Goal: Transaction & Acquisition: Purchase product/service

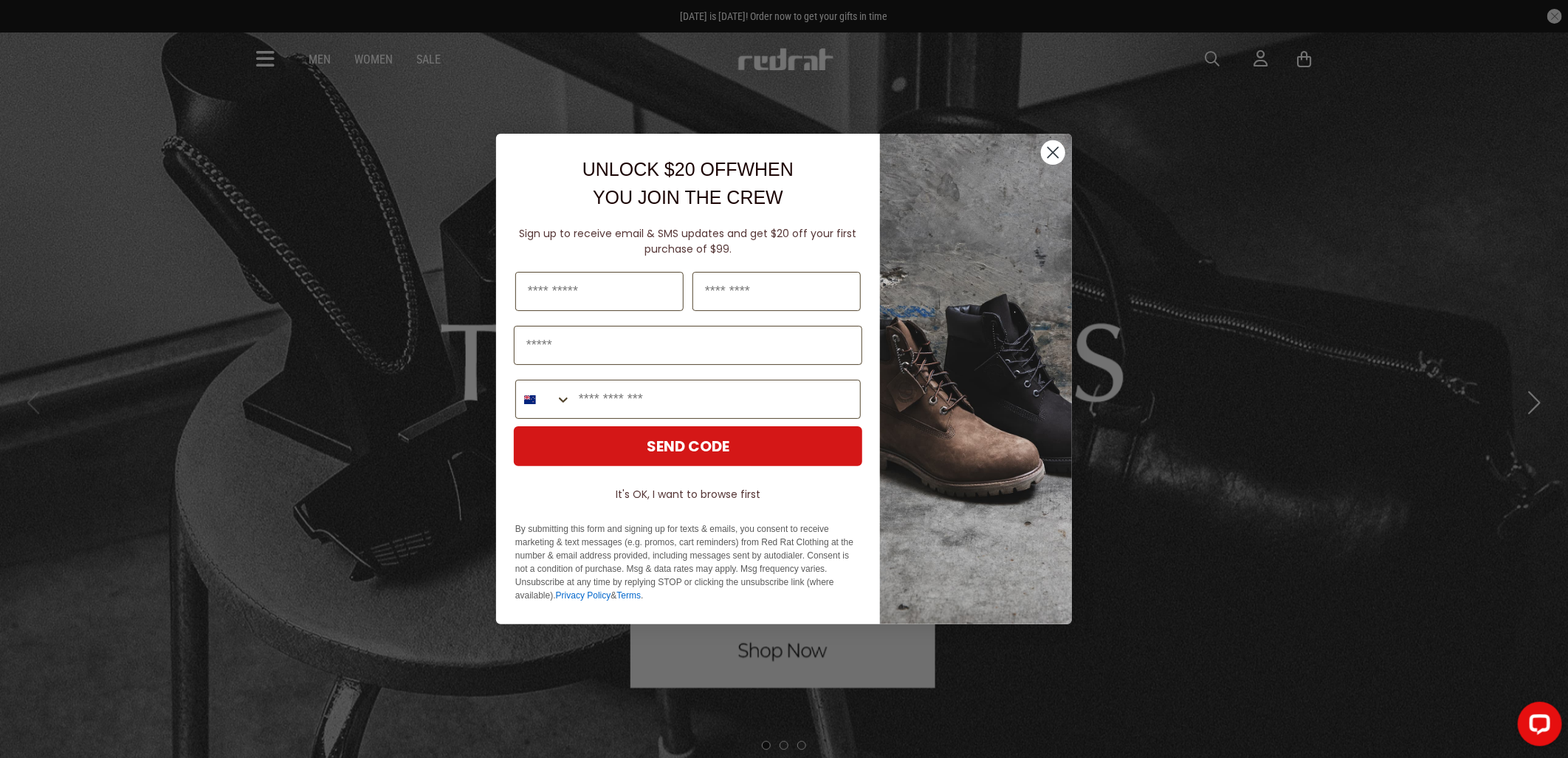
drag, startPoint x: 1056, startPoint y: 153, endPoint x: 967, endPoint y: 147, distance: 89.2
click at [1056, 153] on circle "Close dialog" at bounding box center [1053, 152] width 24 height 24
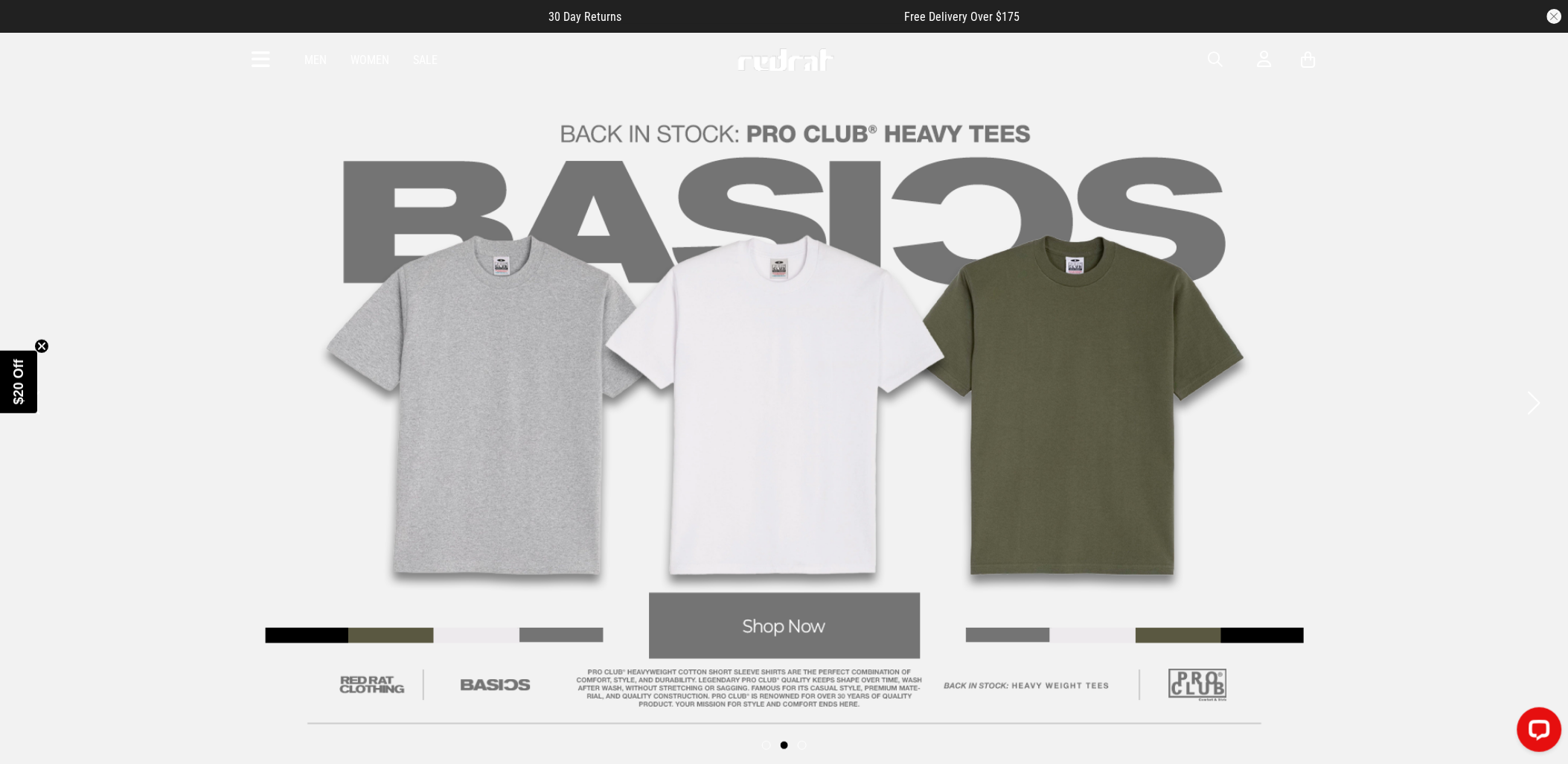
click at [308, 55] on link "Men" at bounding box center [316, 60] width 22 height 14
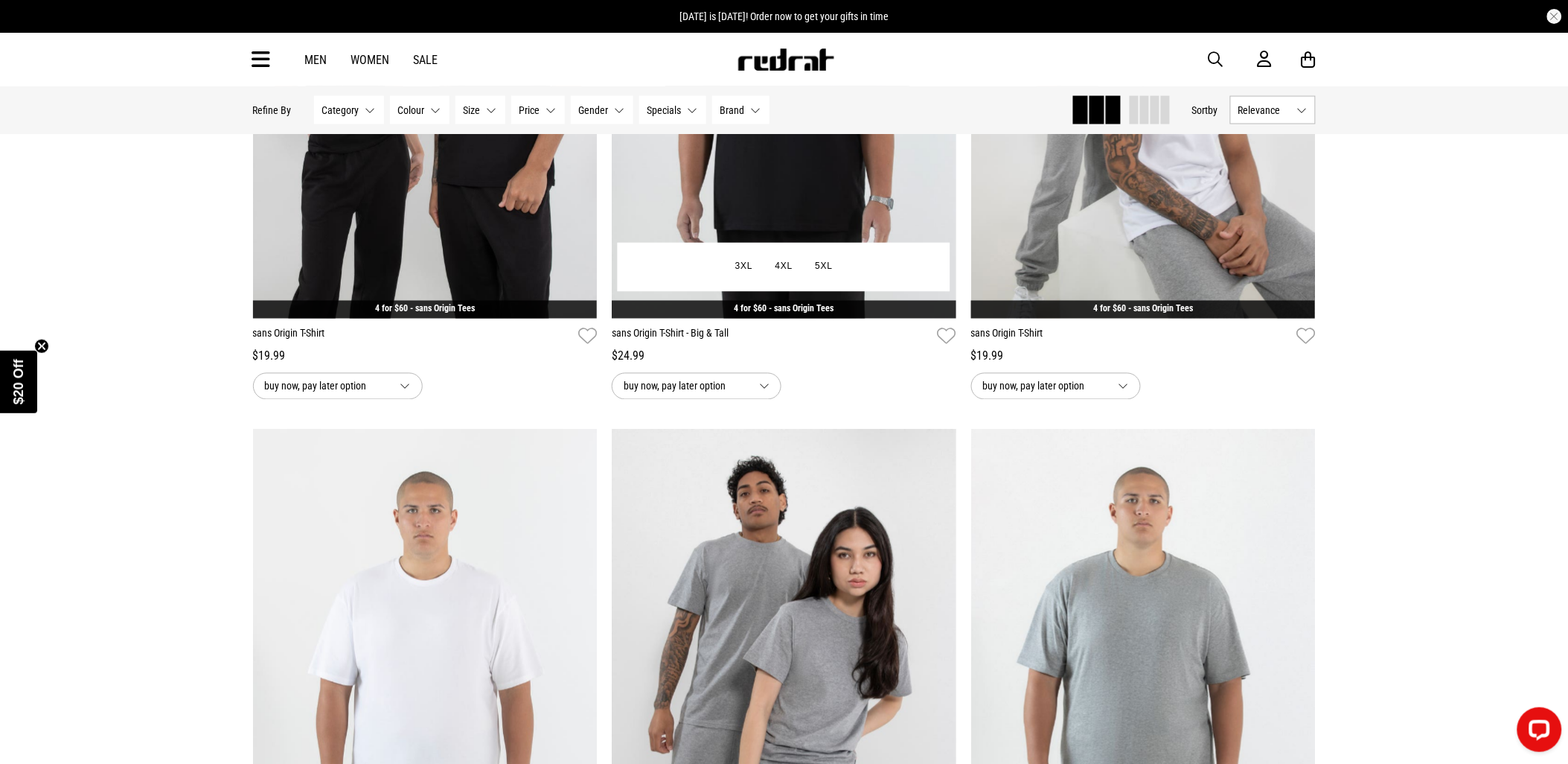
scroll to position [2481, 0]
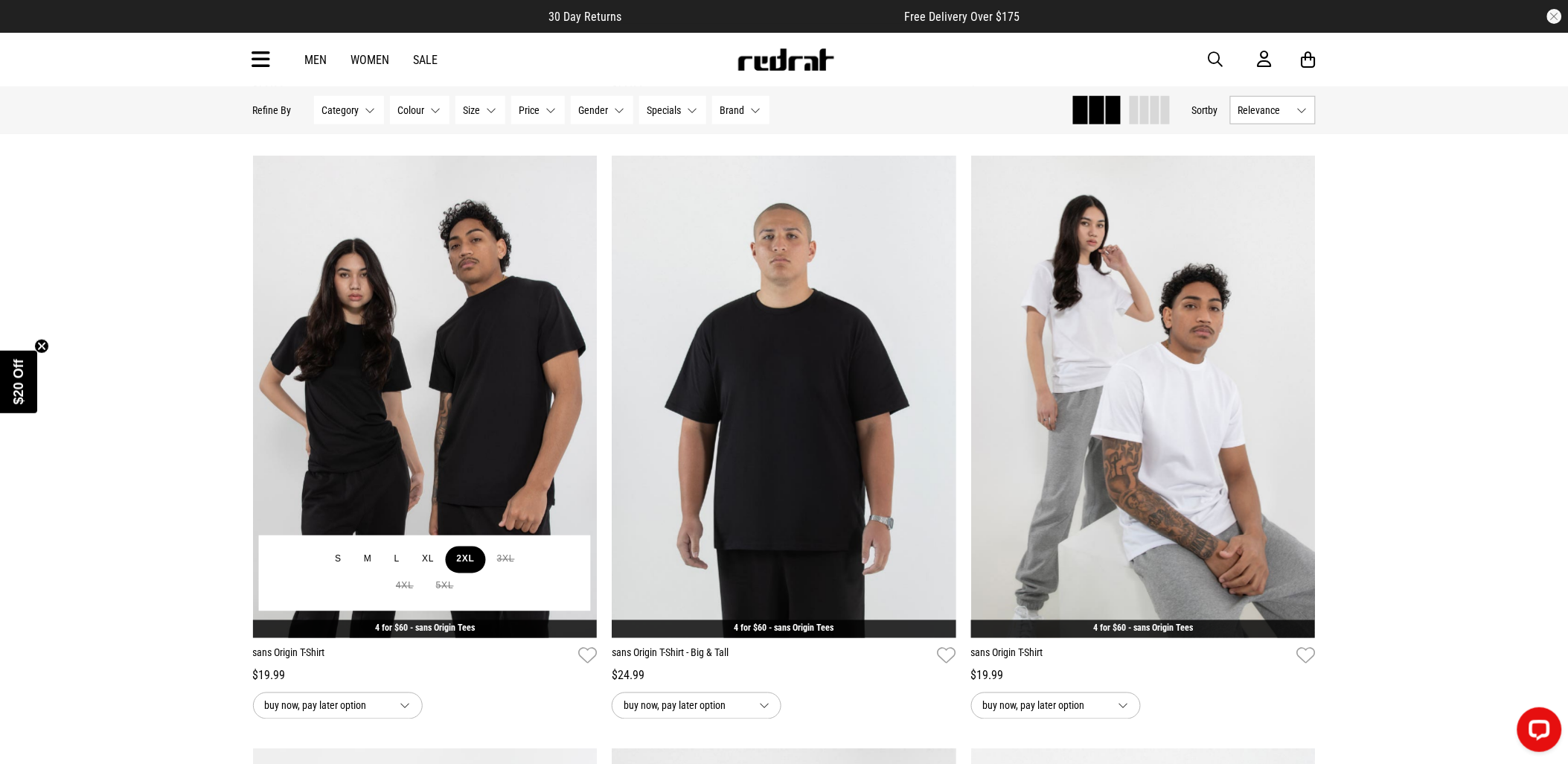
click at [457, 565] on button "2XL" at bounding box center [465, 559] width 41 height 27
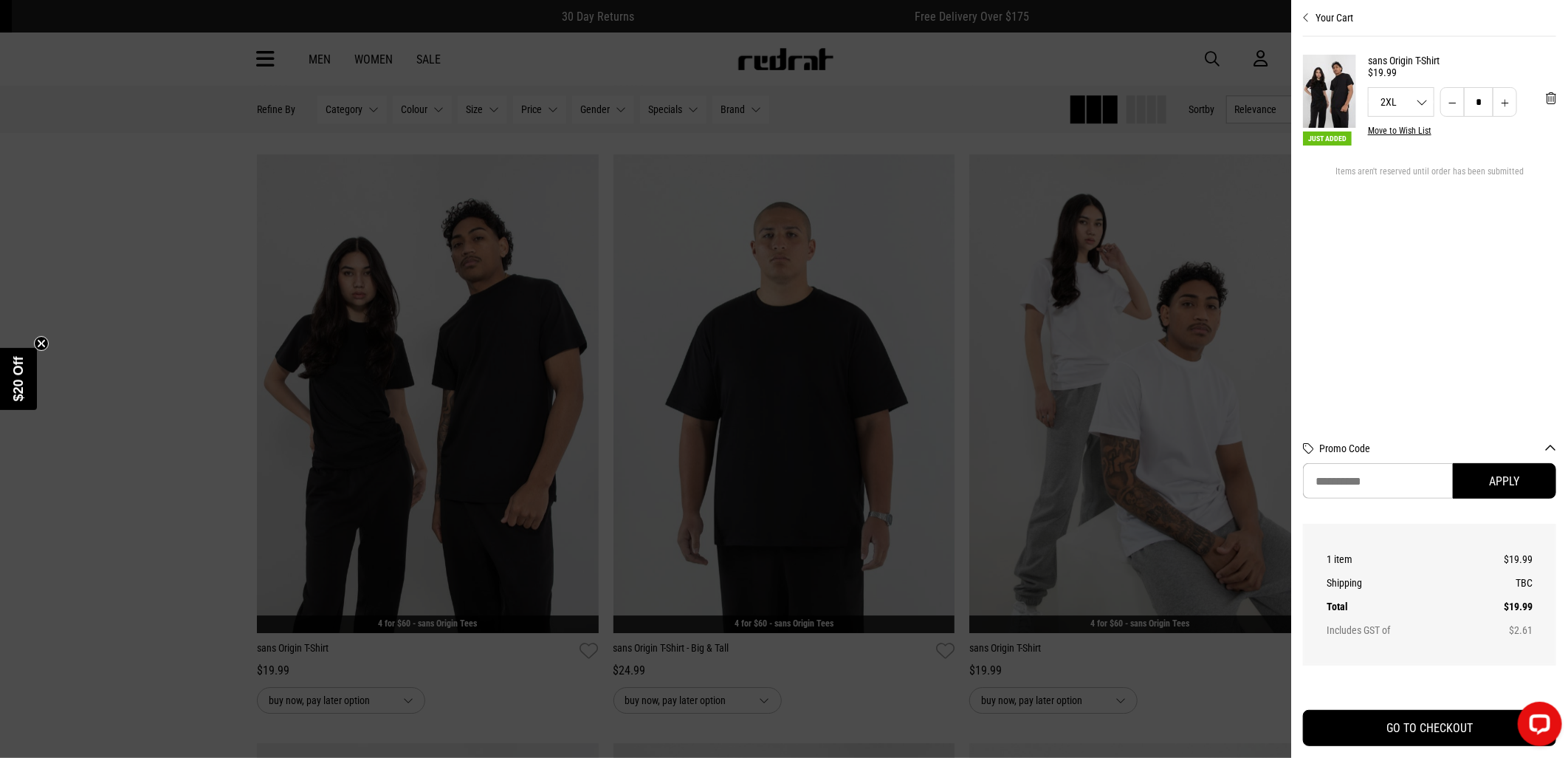
drag, startPoint x: 96, startPoint y: 391, endPoint x: 106, endPoint y: 385, distance: 11.7
click at [99, 378] on div at bounding box center [784, 379] width 1568 height 758
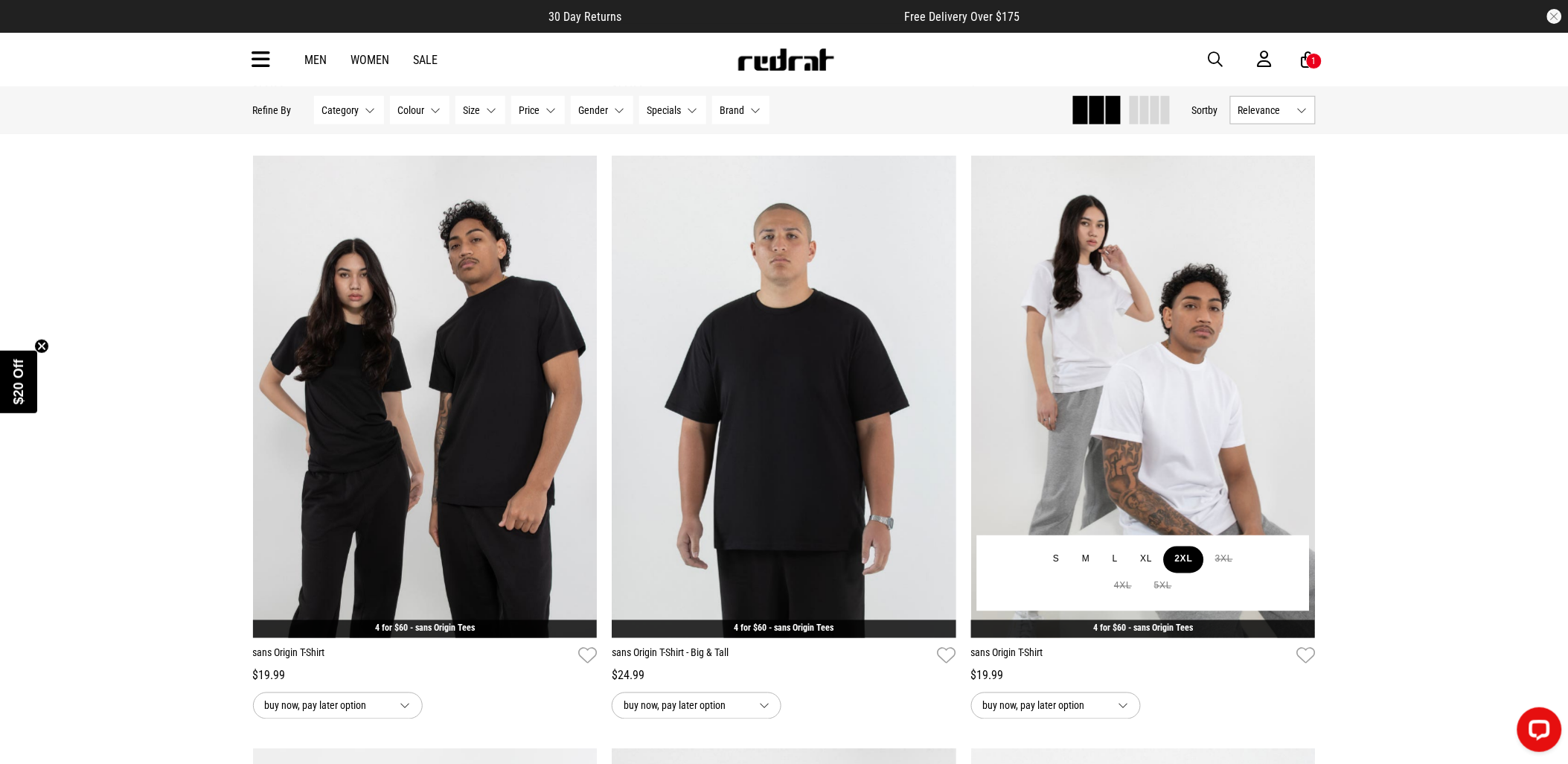
click at [1192, 568] on button "2XL" at bounding box center [1183, 559] width 41 height 27
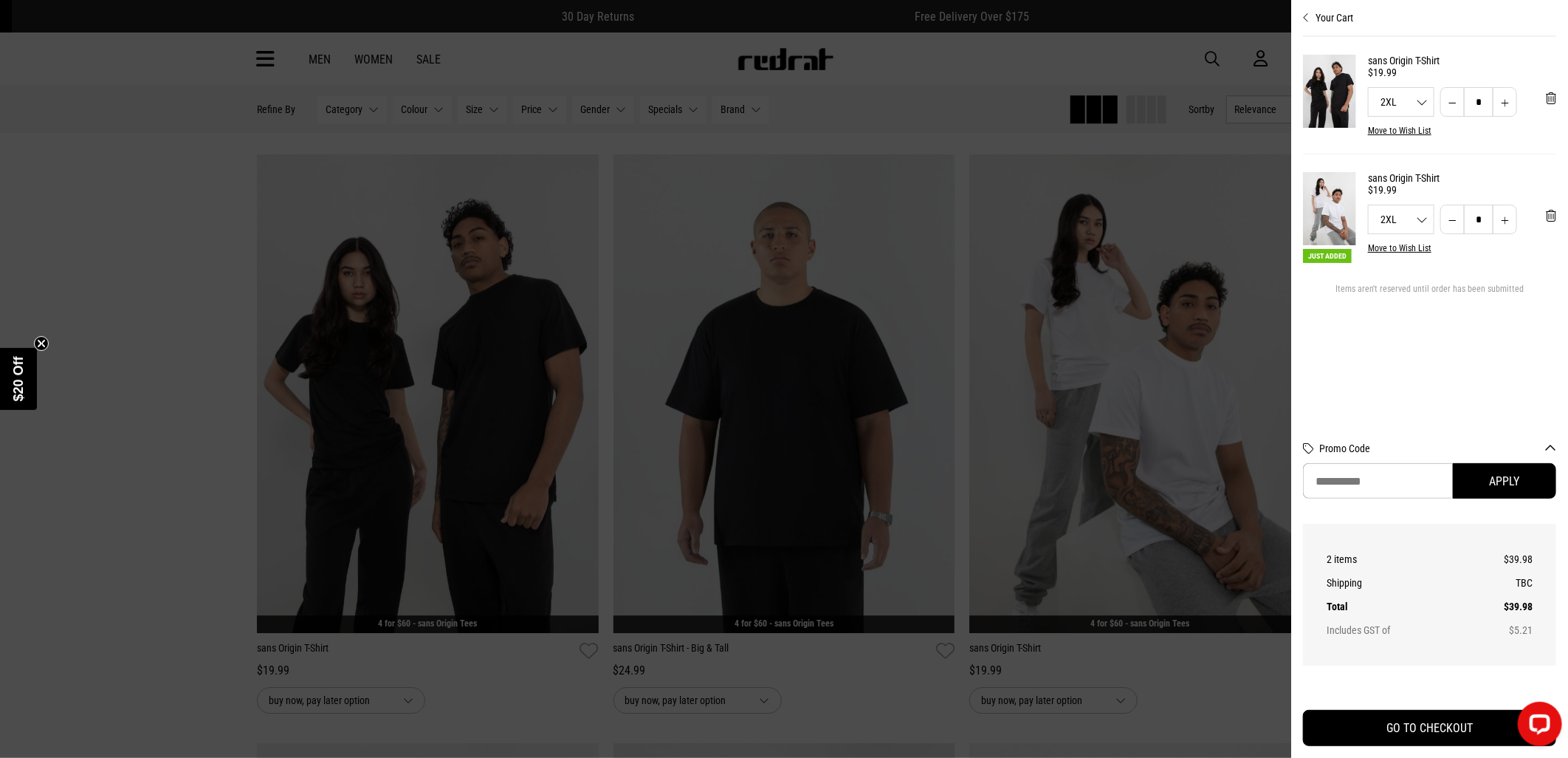
click at [1307, 14] on icon "Close cart preview" at bounding box center [1307, 18] width 7 height 12
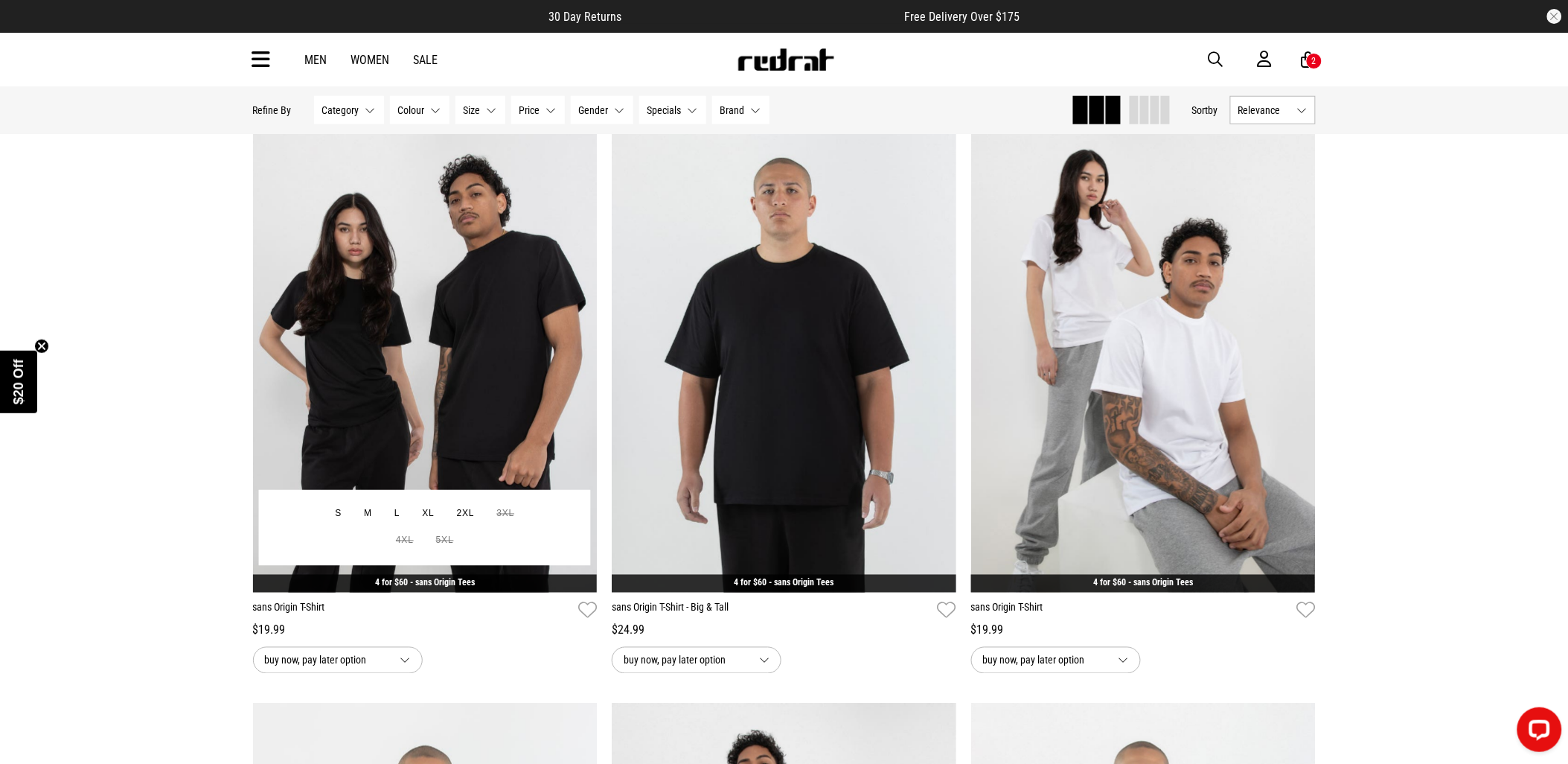
scroll to position [2646, 0]
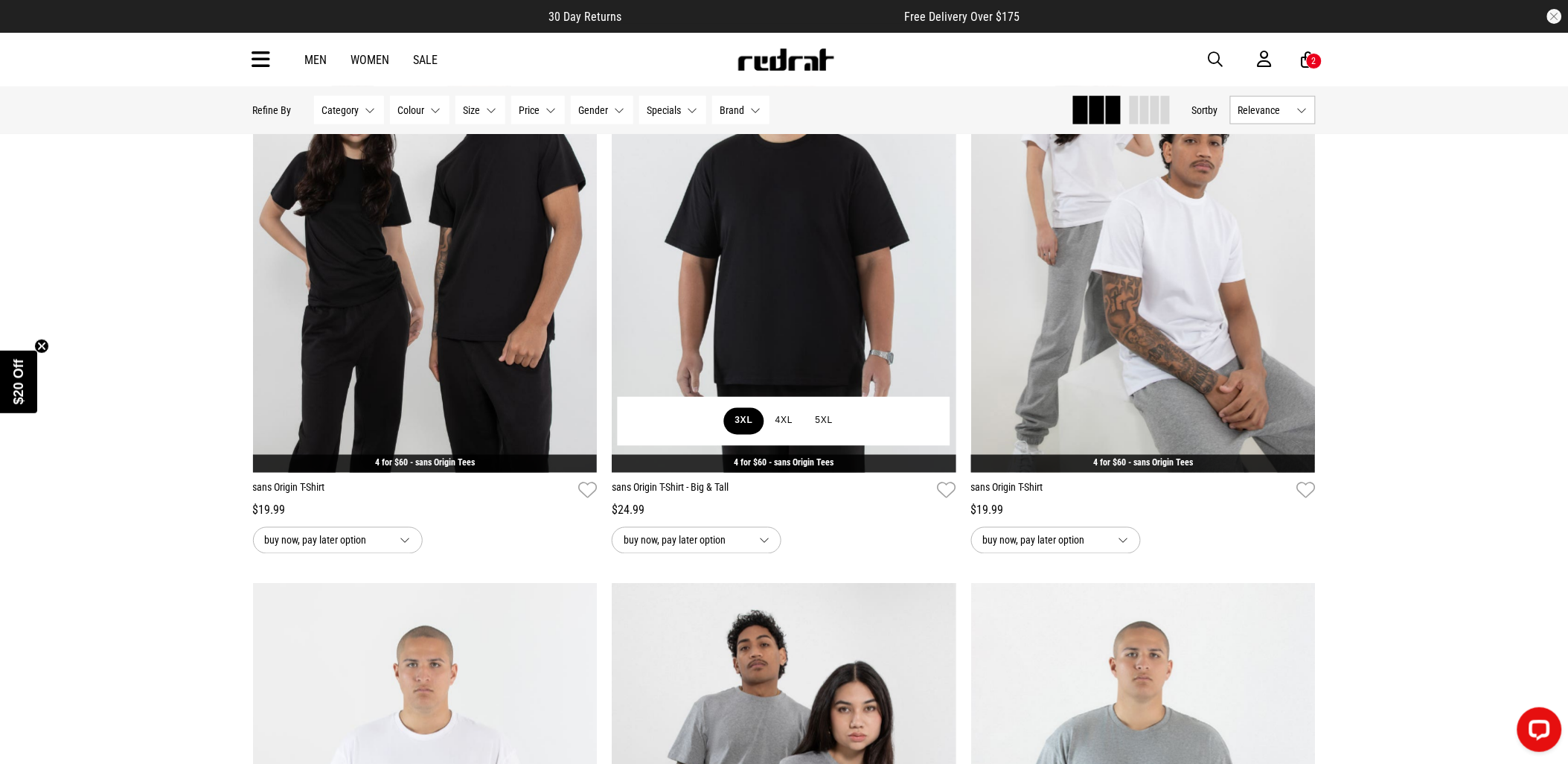
click at [740, 419] on button "3XL" at bounding box center [744, 420] width 41 height 27
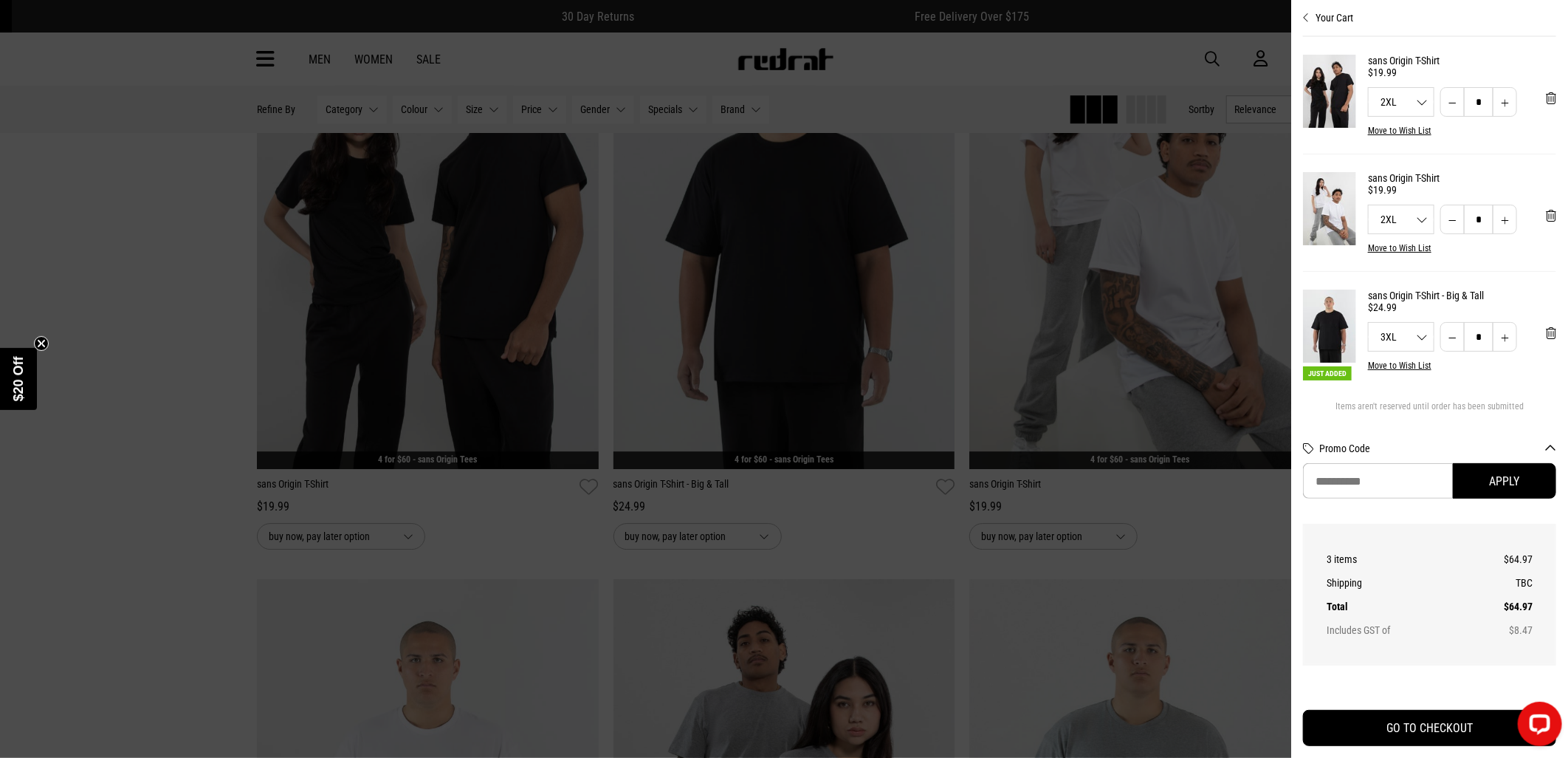
drag, startPoint x: 1308, startPoint y: 14, endPoint x: 1203, endPoint y: 0, distance: 105.9
click at [1304, 12] on icon "Close cart preview" at bounding box center [1307, 18] width 7 height 12
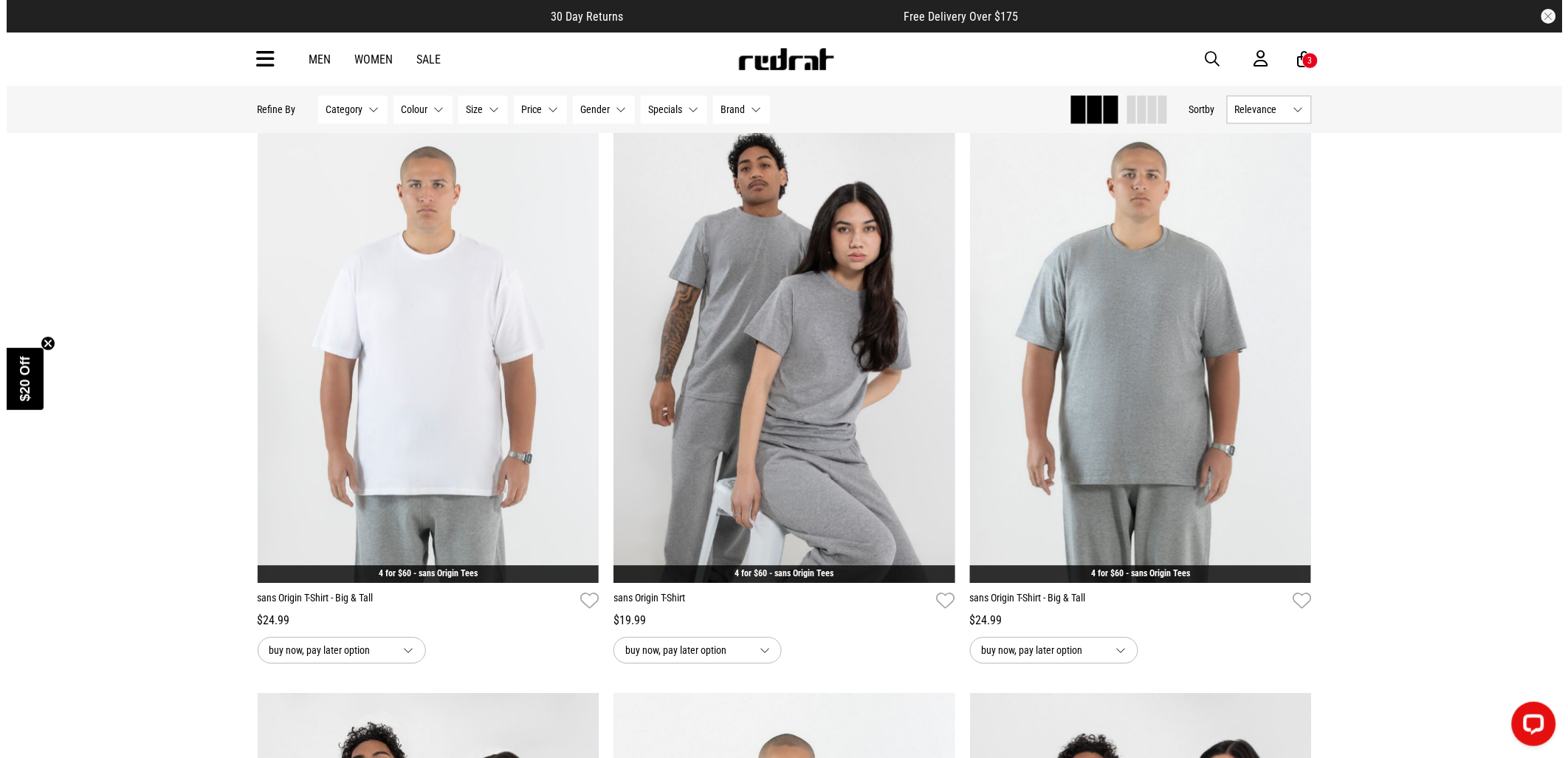
scroll to position [3281, 0]
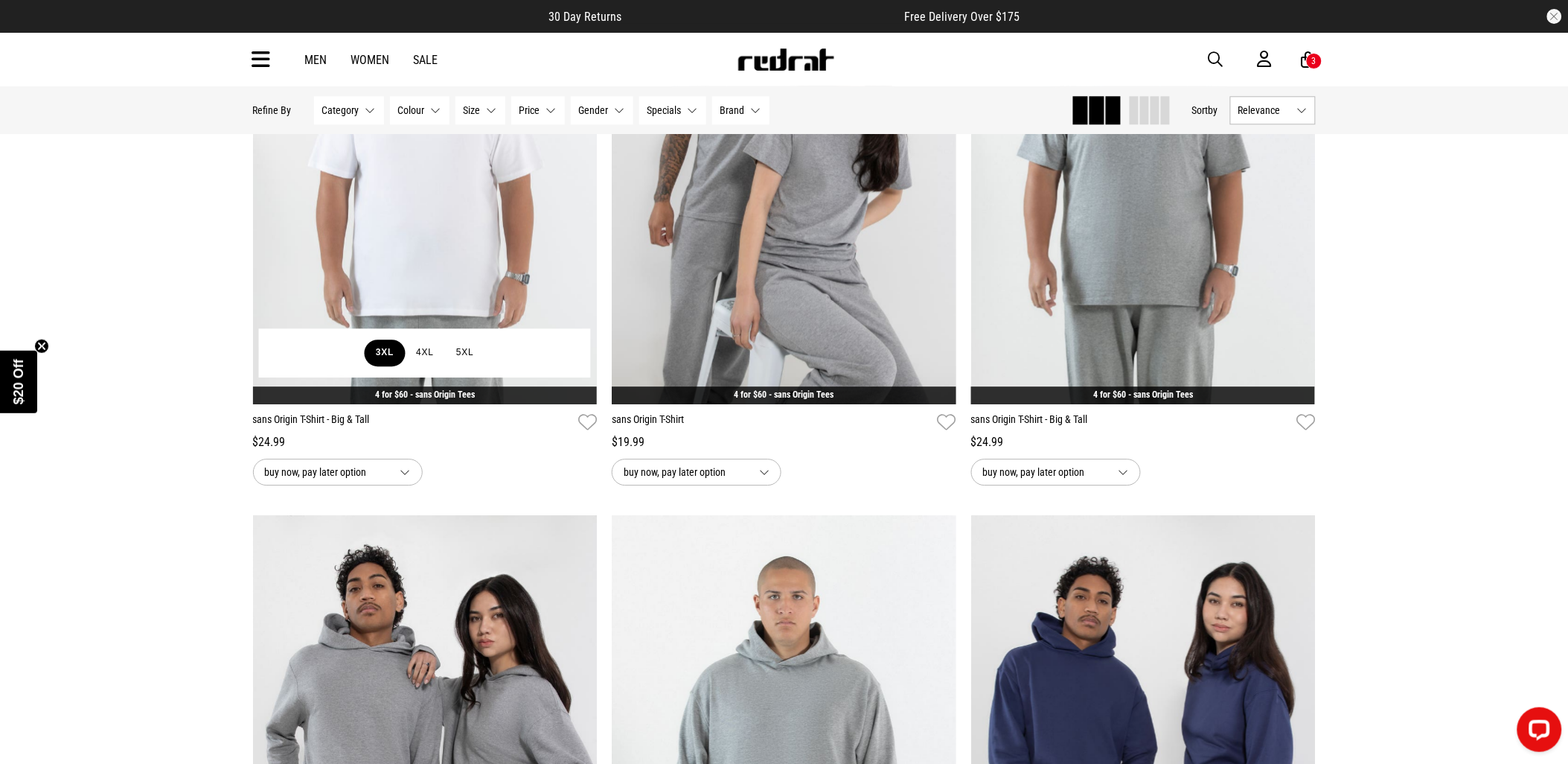
click at [375, 358] on button "3XL" at bounding box center [384, 352] width 41 height 27
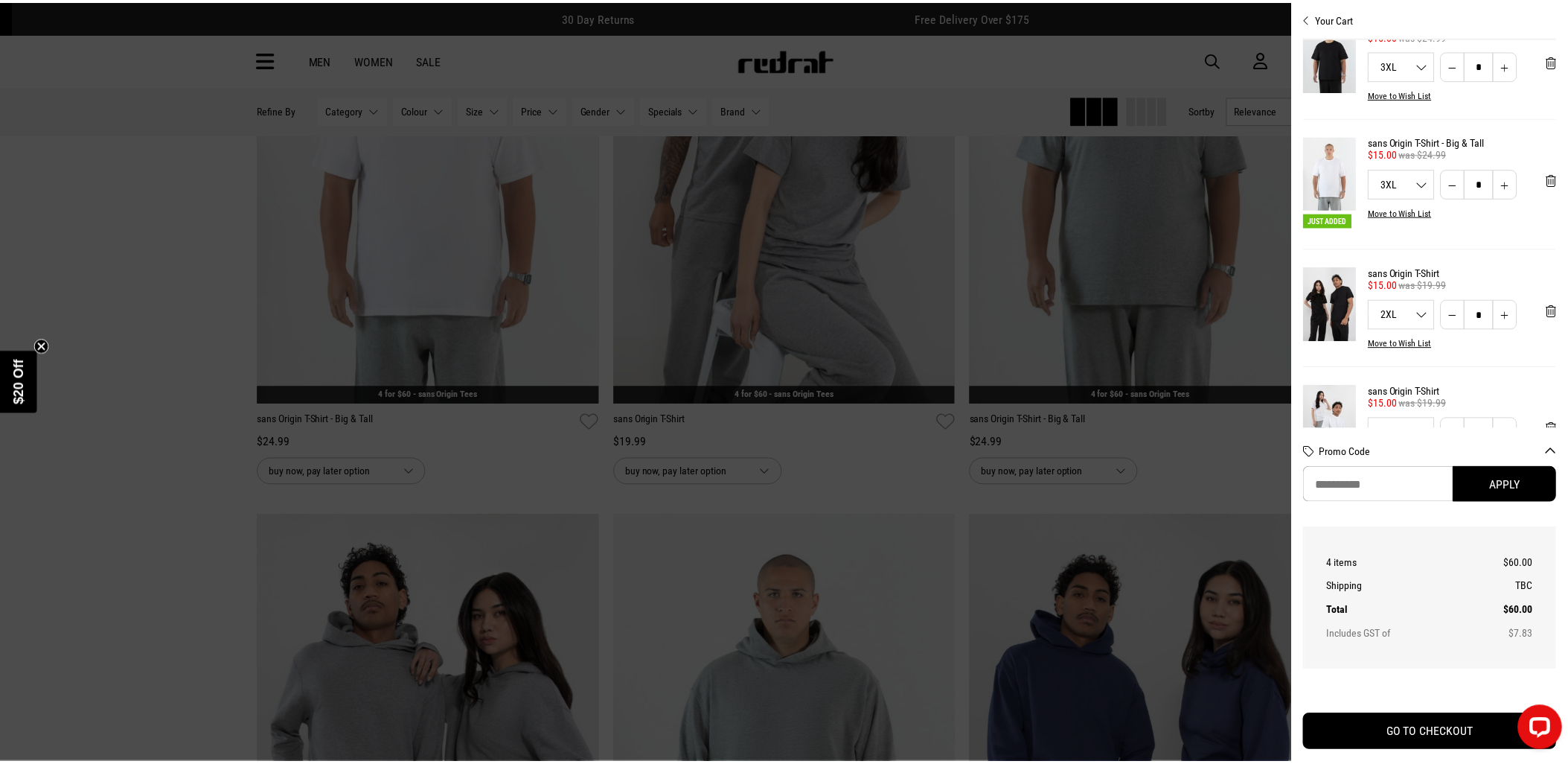
scroll to position [0, 0]
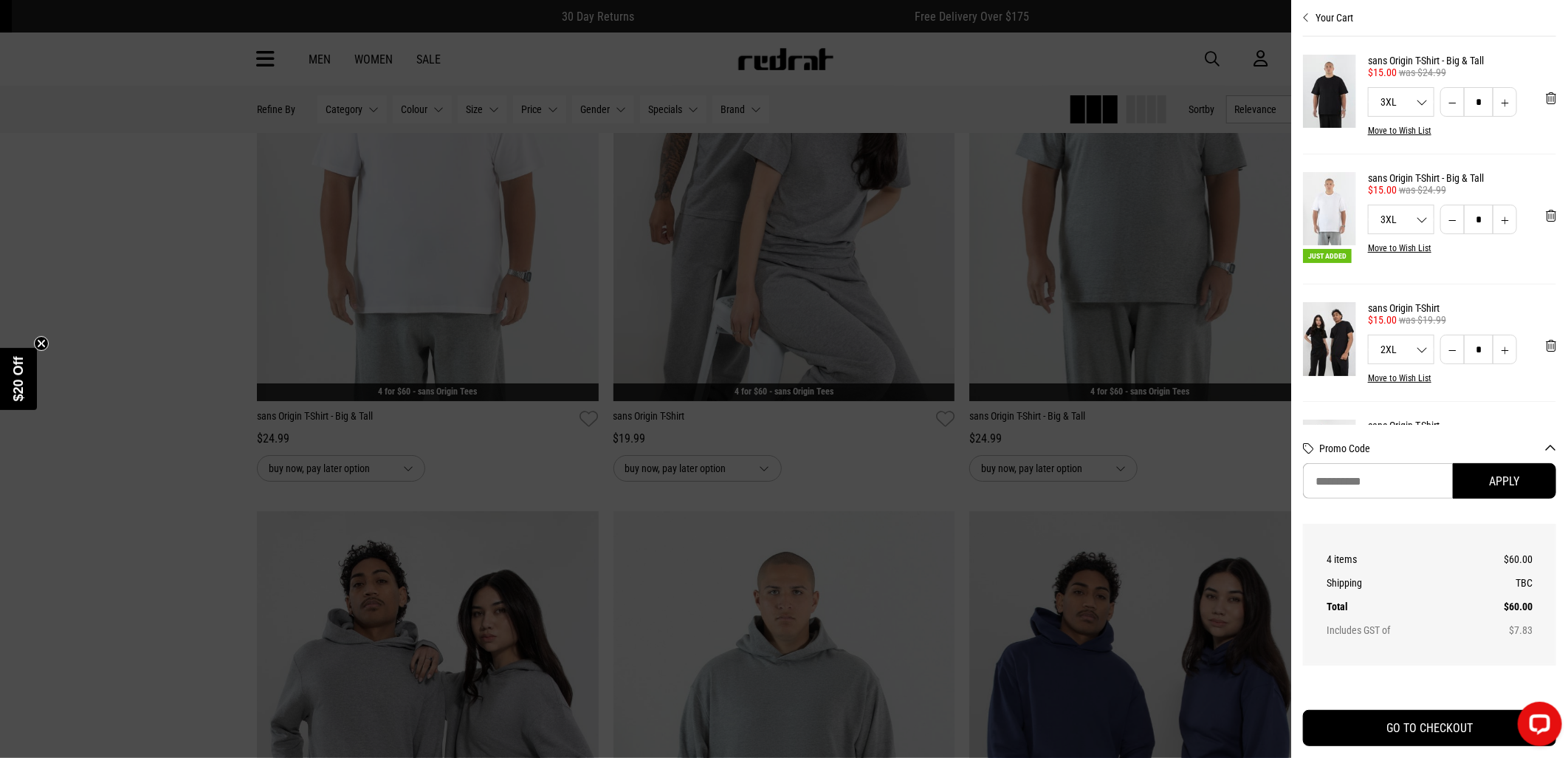
drag, startPoint x: 267, startPoint y: 296, endPoint x: 257, endPoint y: 292, distance: 10.8
click at [257, 292] on div at bounding box center [784, 379] width 1568 height 758
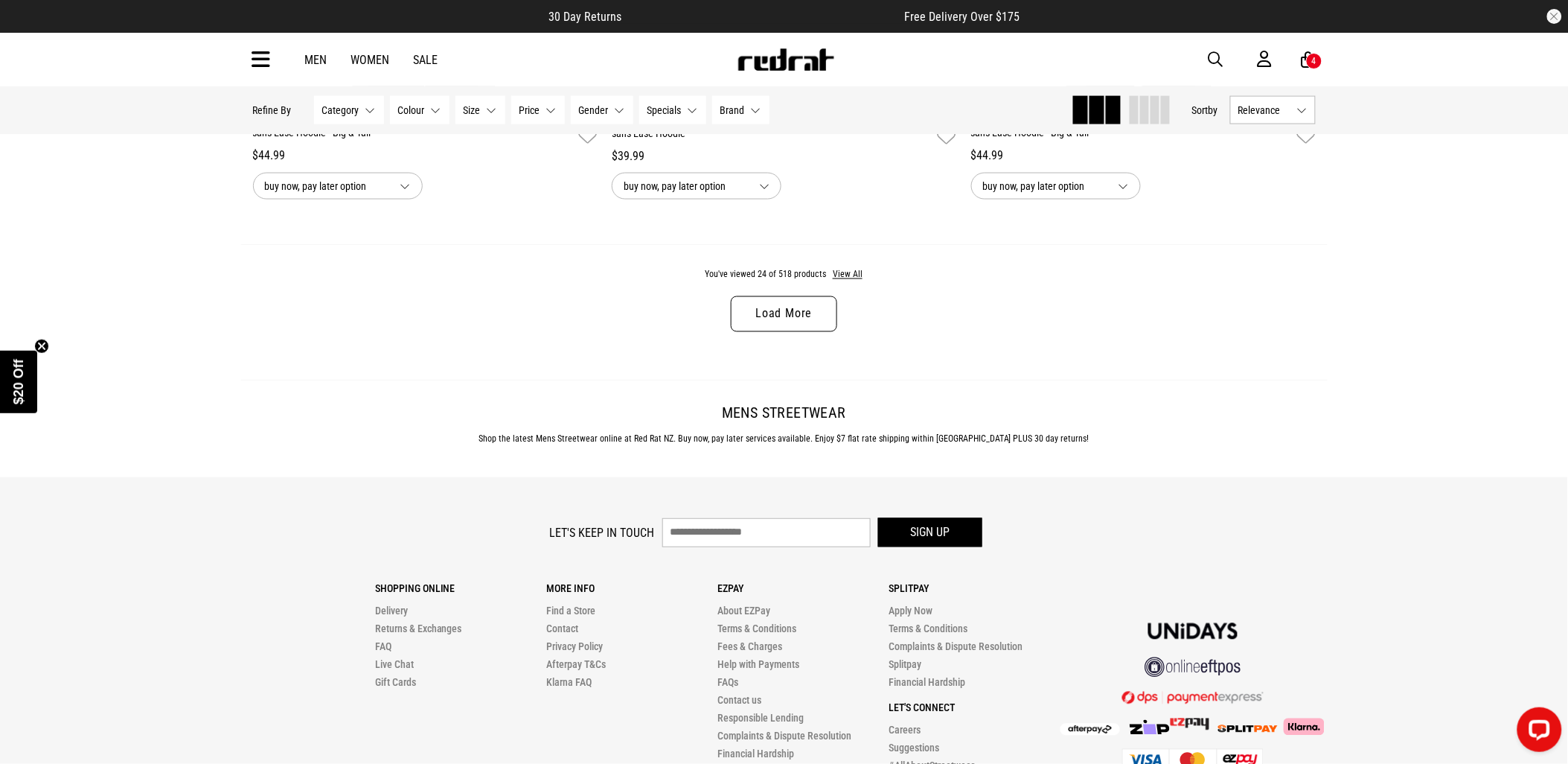
scroll to position [4586, 0]
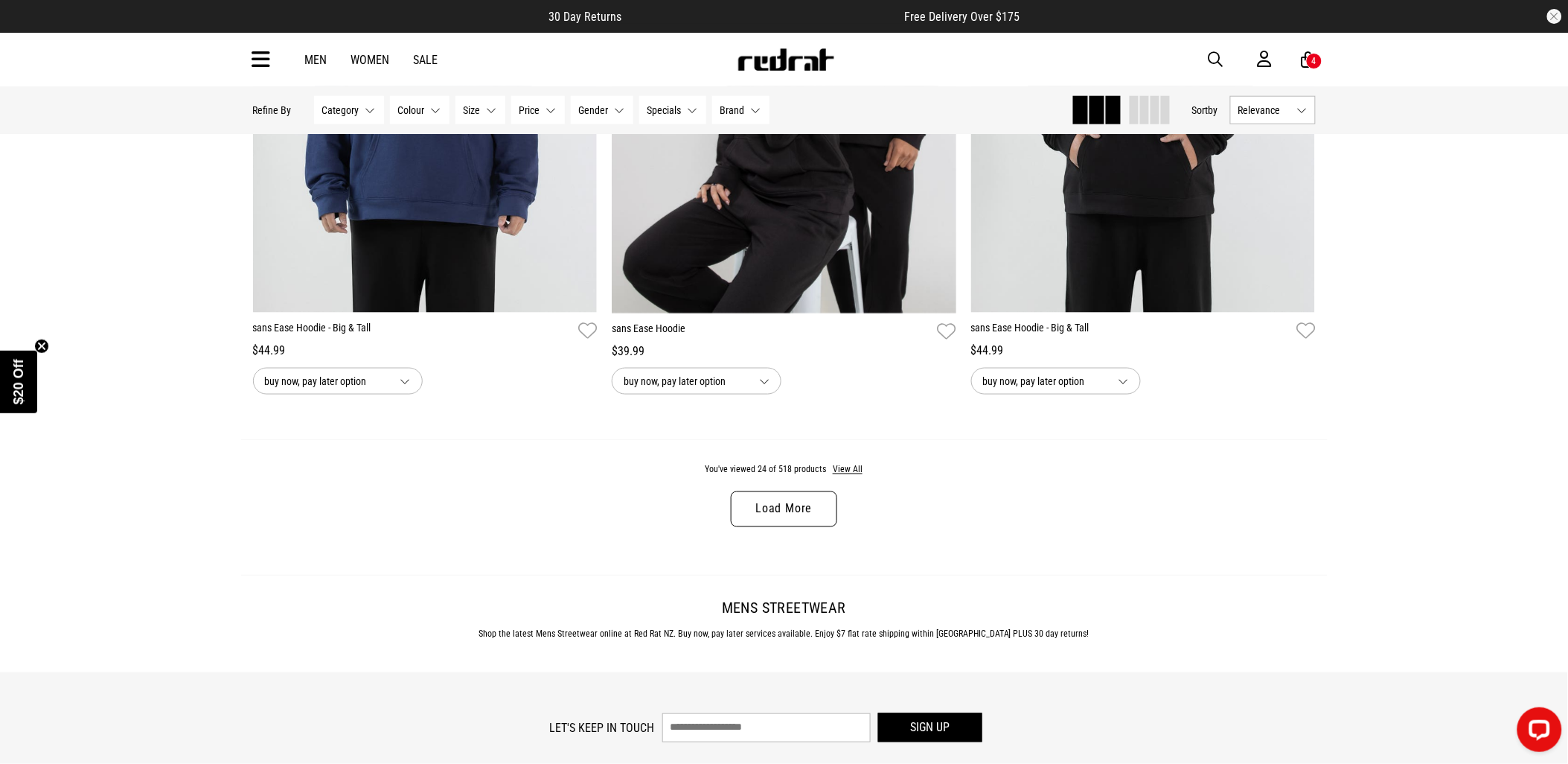
click at [806, 527] on link "Load More" at bounding box center [784, 508] width 105 height 35
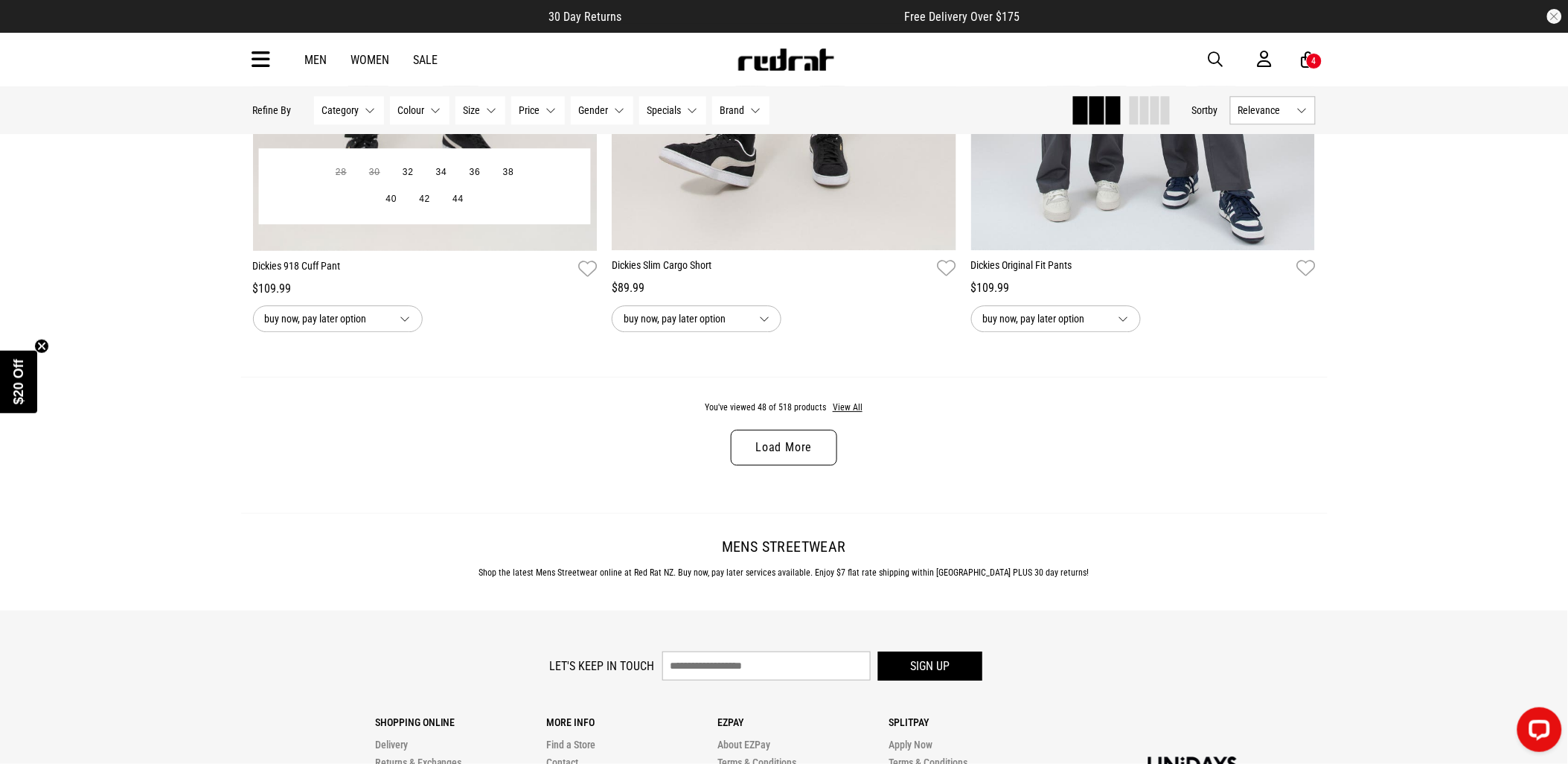
scroll to position [9547, 0]
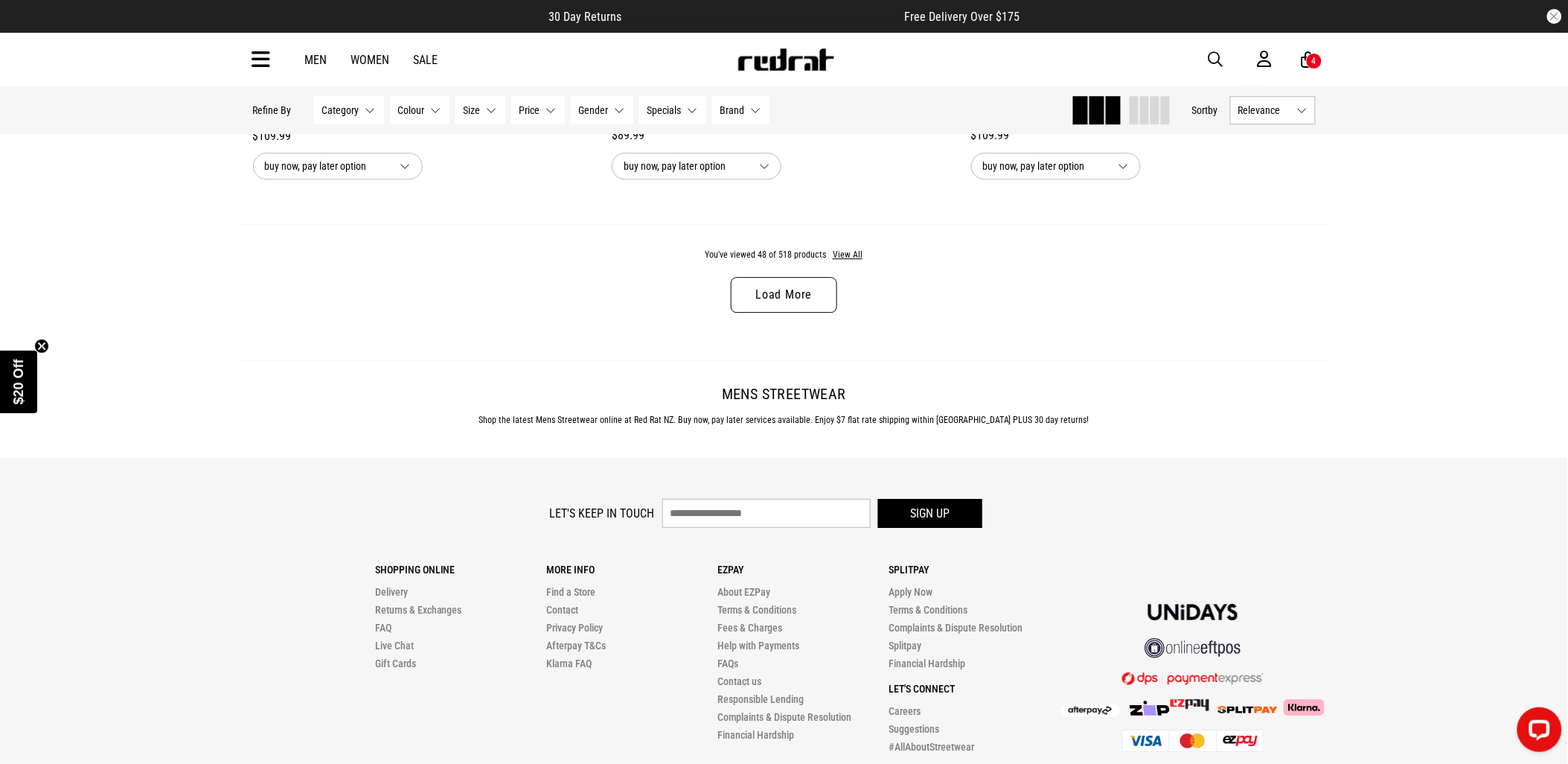
click at [771, 301] on link "Load More" at bounding box center [784, 294] width 105 height 35
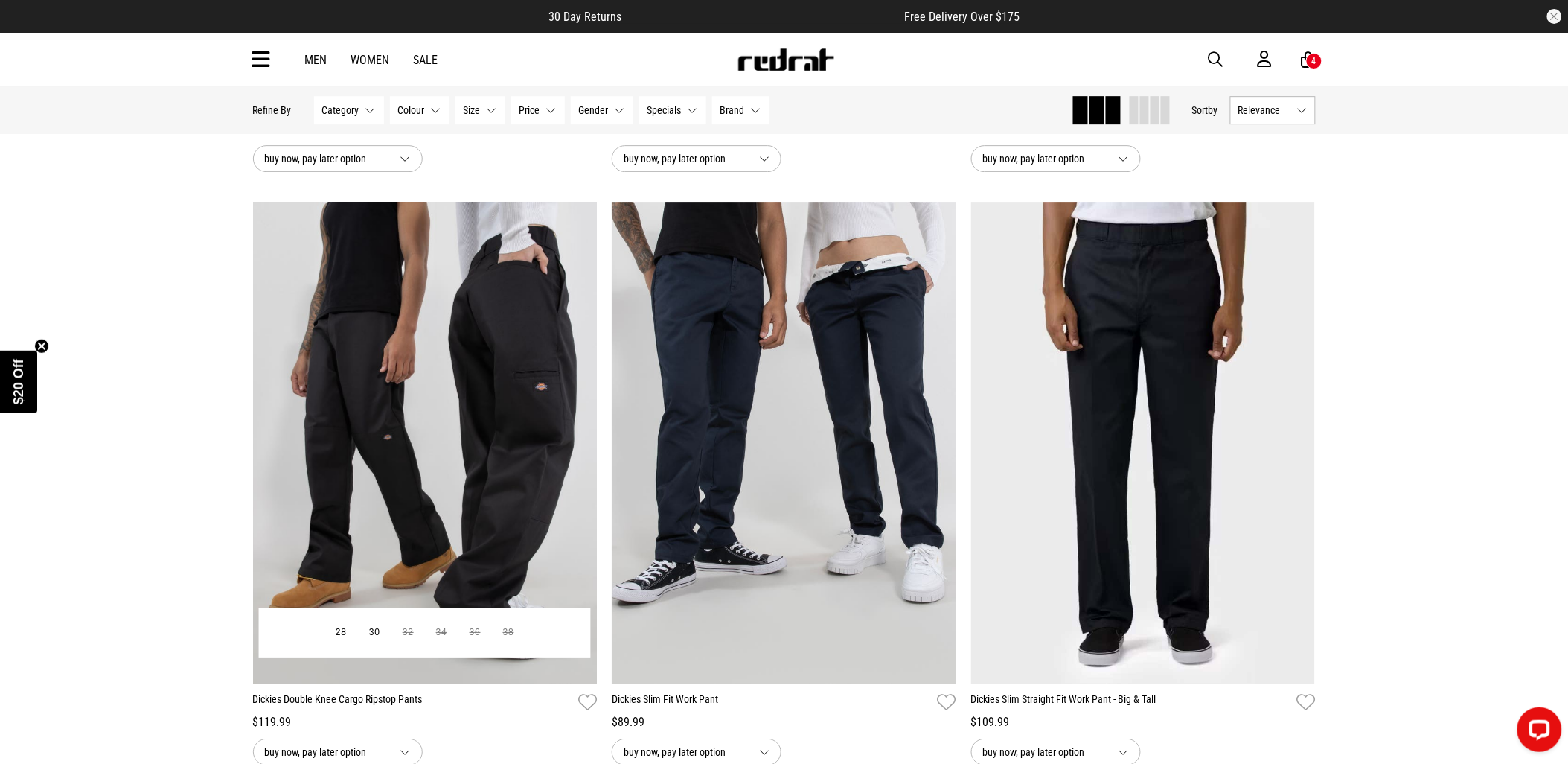
scroll to position [14261, 0]
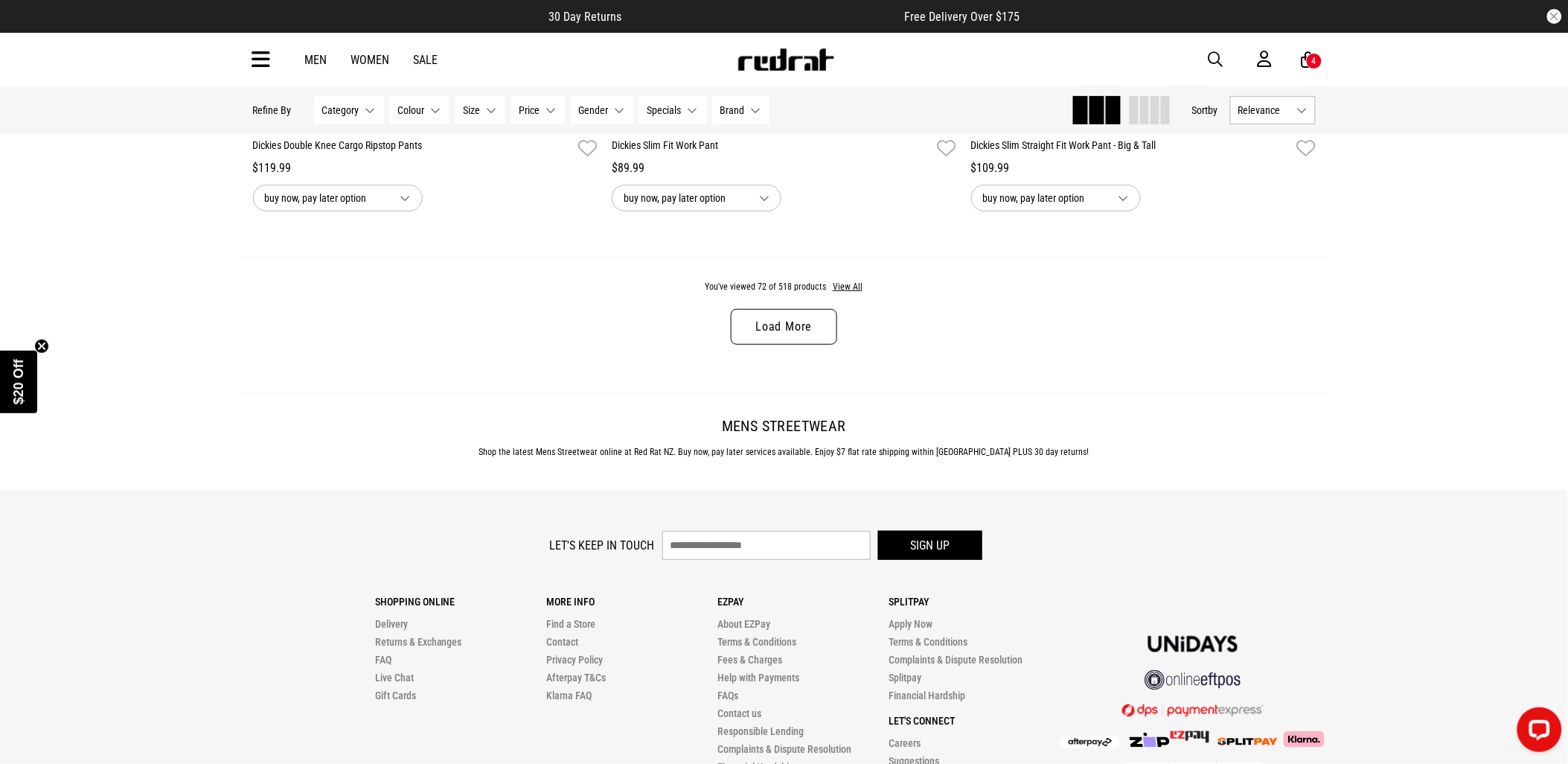
click at [753, 344] on link "Load More" at bounding box center [784, 326] width 105 height 35
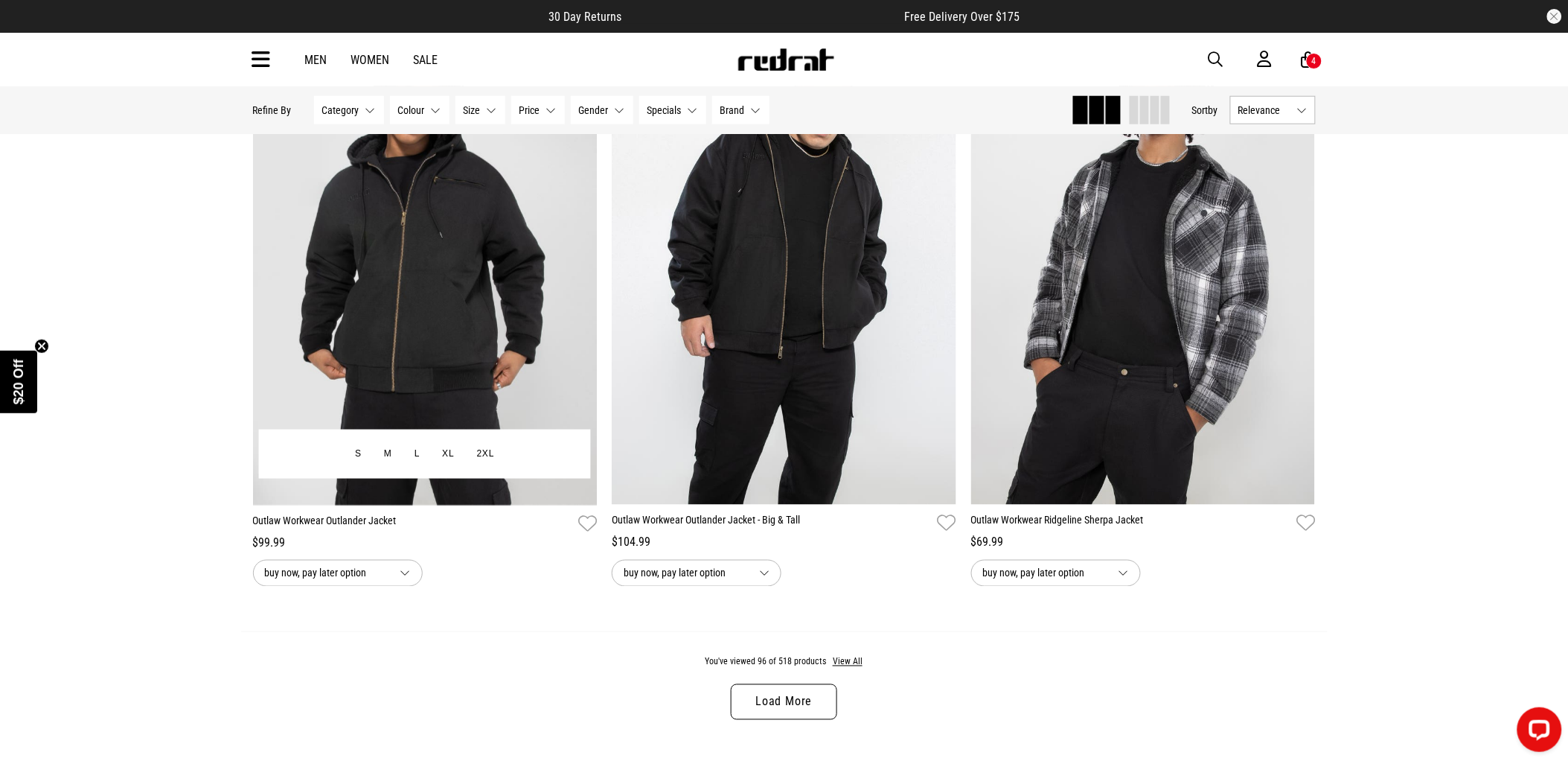
scroll to position [18809, 0]
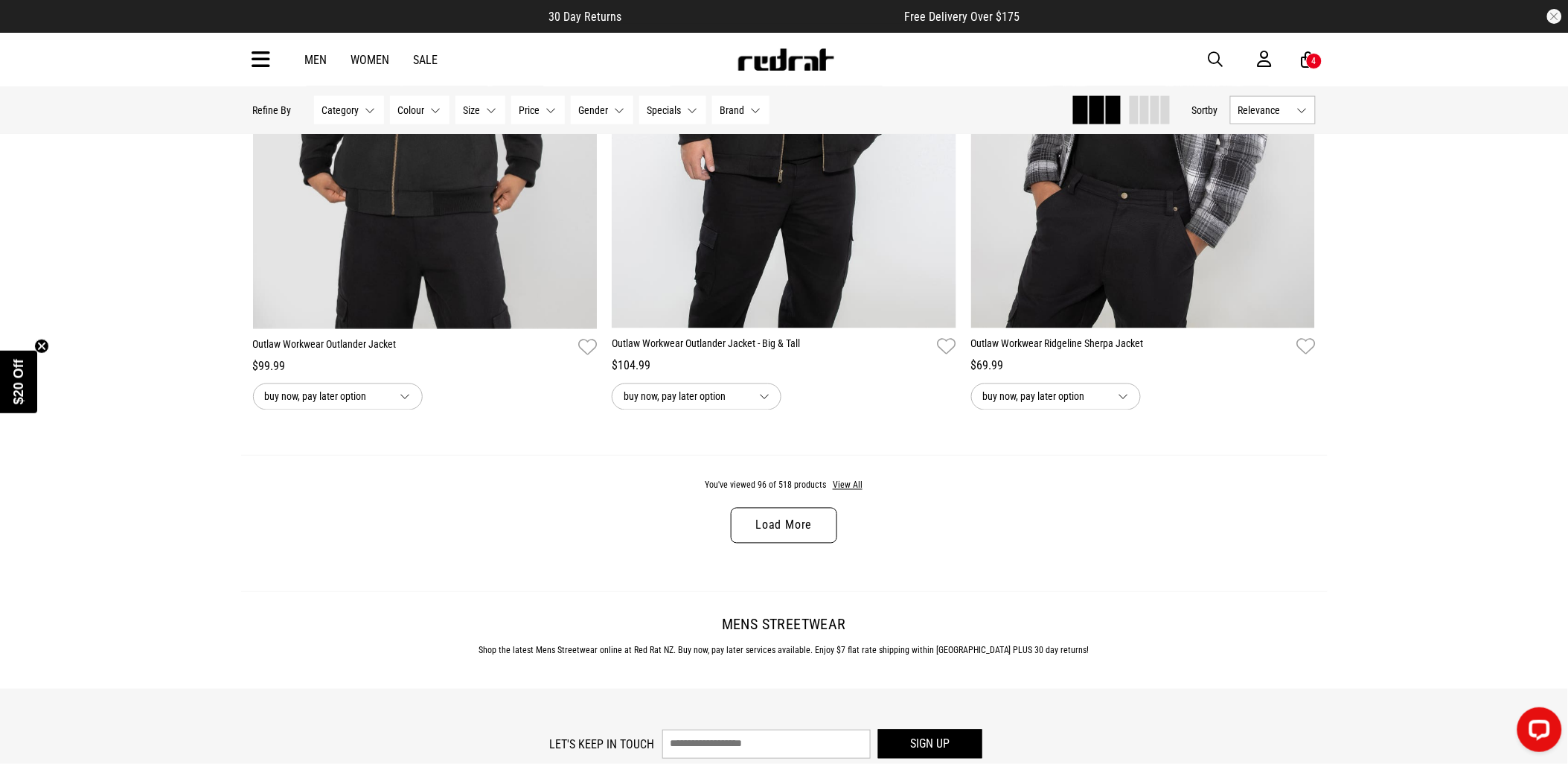
click at [759, 543] on link "Load More" at bounding box center [784, 525] width 105 height 35
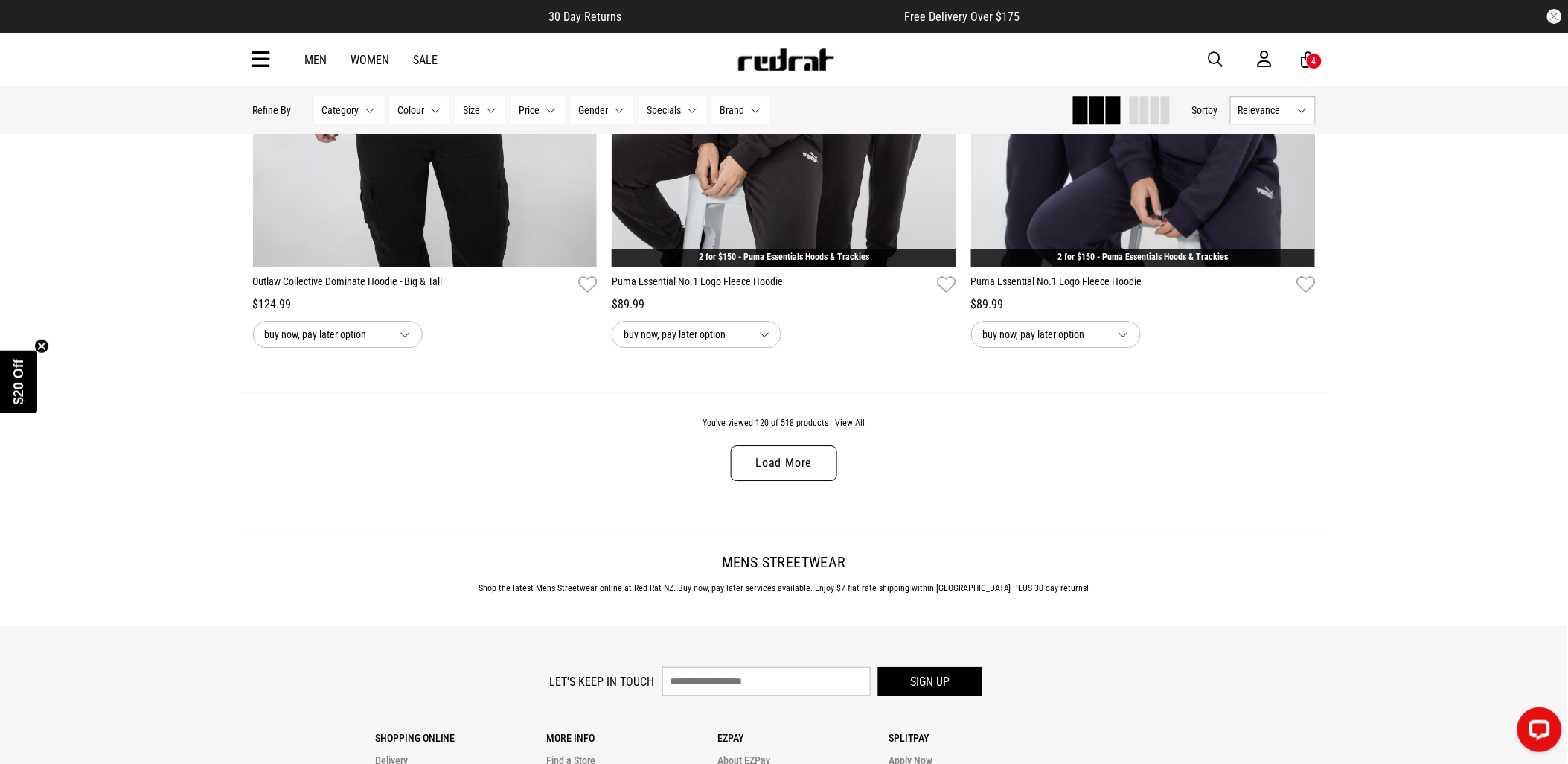
scroll to position [23770, 0]
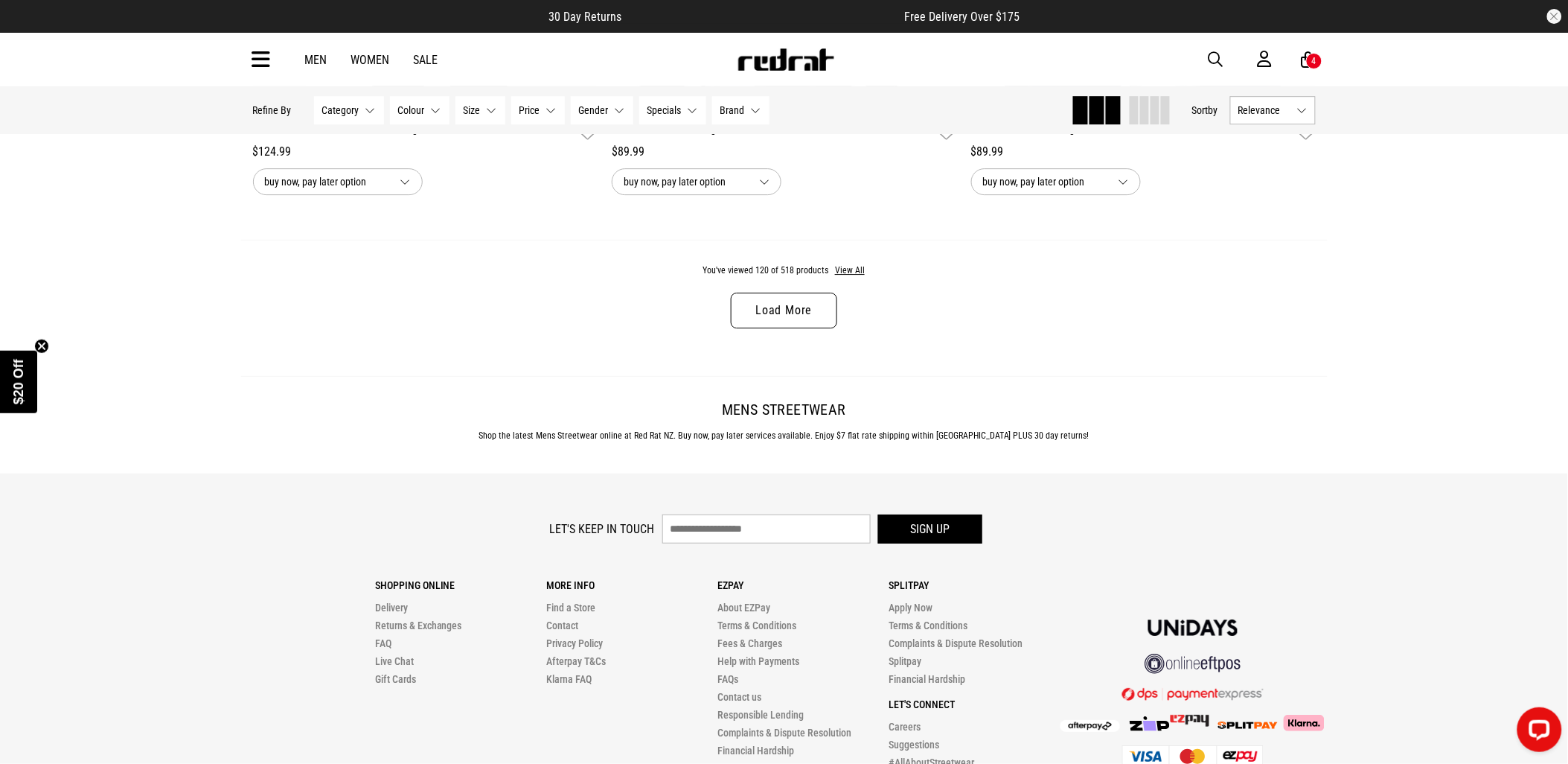
click at [801, 328] on link "Load More" at bounding box center [784, 310] width 105 height 35
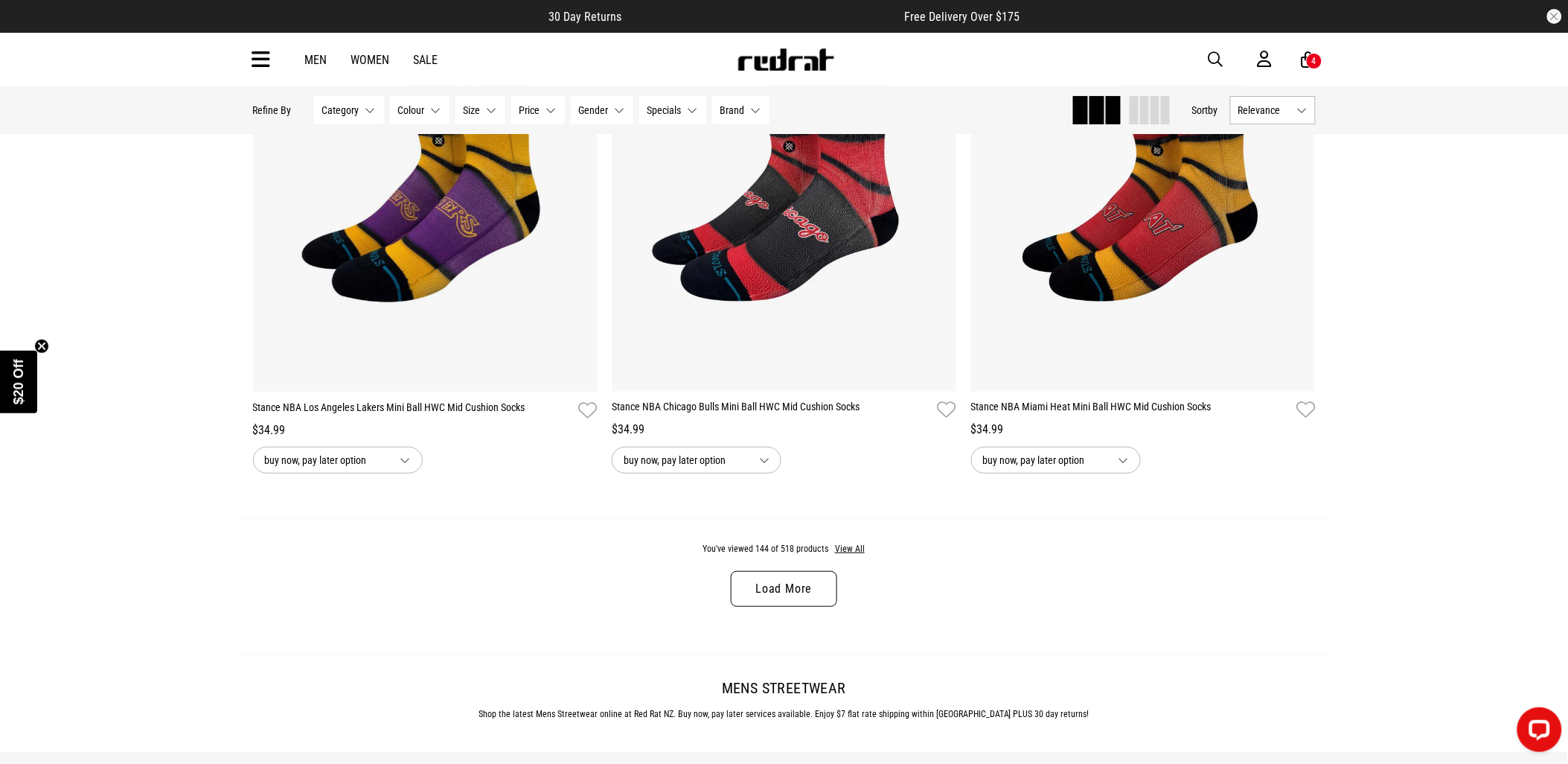
scroll to position [28568, 0]
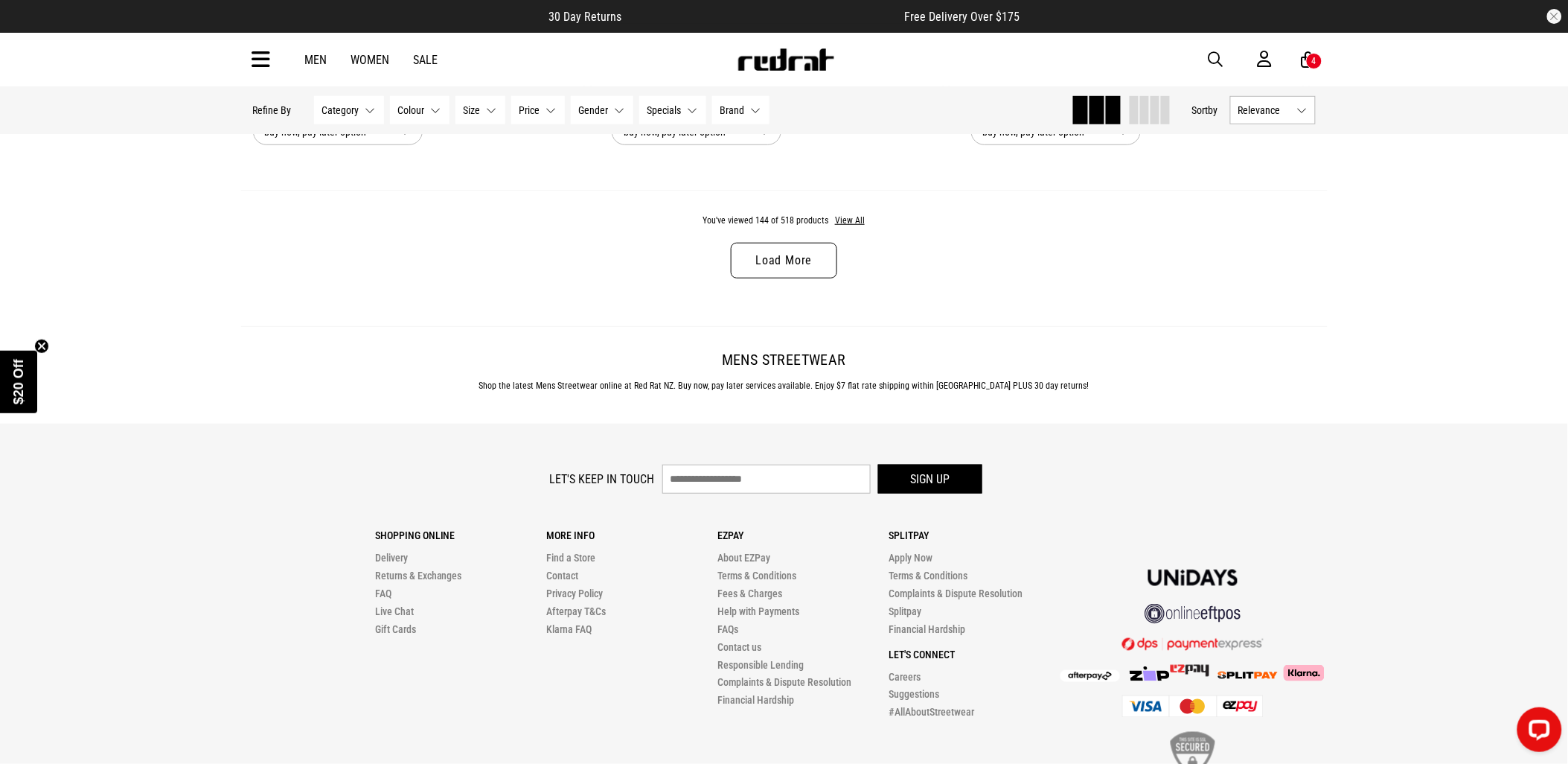
drag, startPoint x: 783, startPoint y: 325, endPoint x: 780, endPoint y: 311, distance: 14.3
click at [783, 319] on div "You've viewed 144 of 518 products View All Load More" at bounding box center [784, 258] width 1086 height 136
click at [778, 278] on link "Load More" at bounding box center [784, 260] width 105 height 35
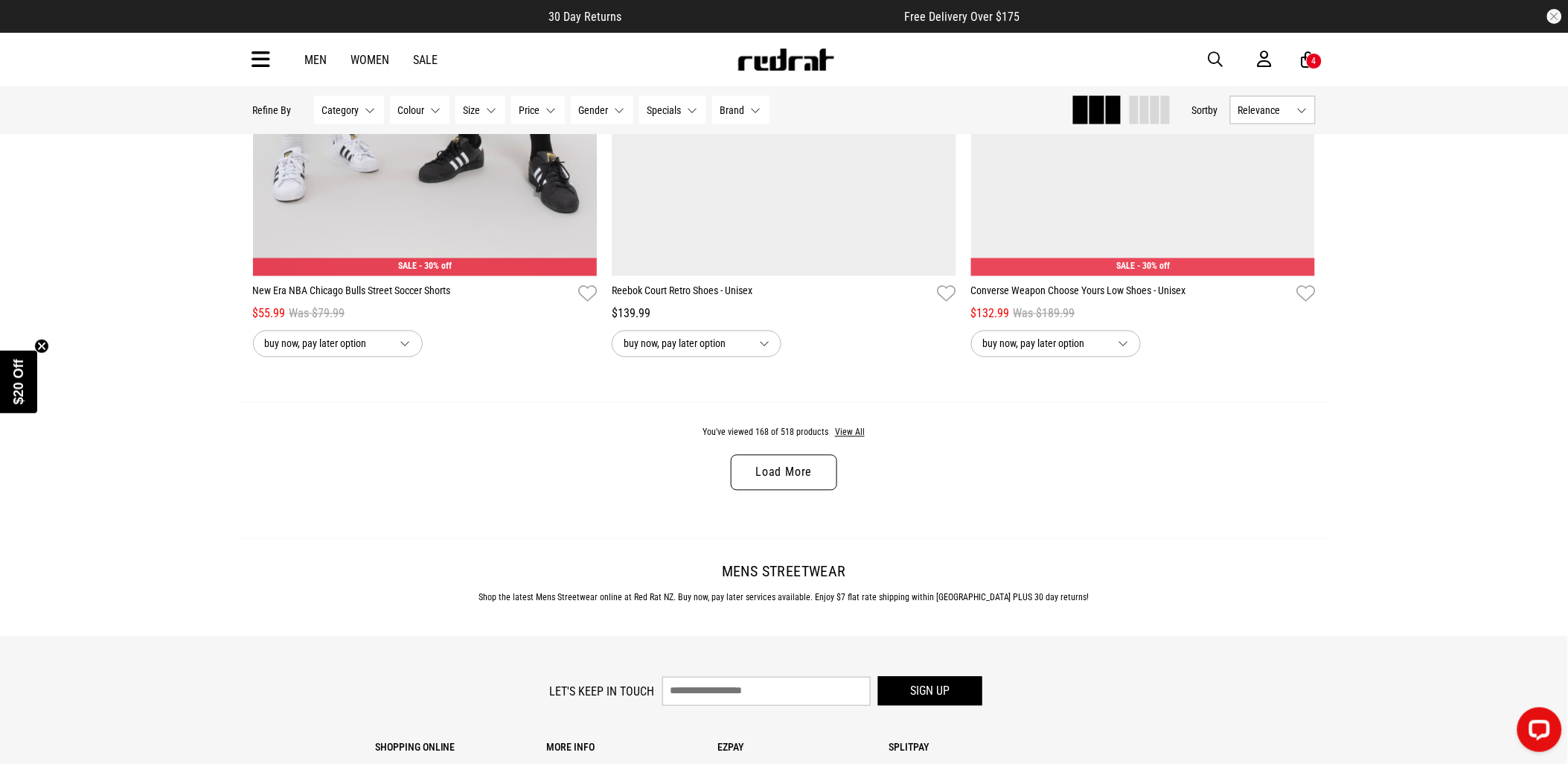
scroll to position [32868, 0]
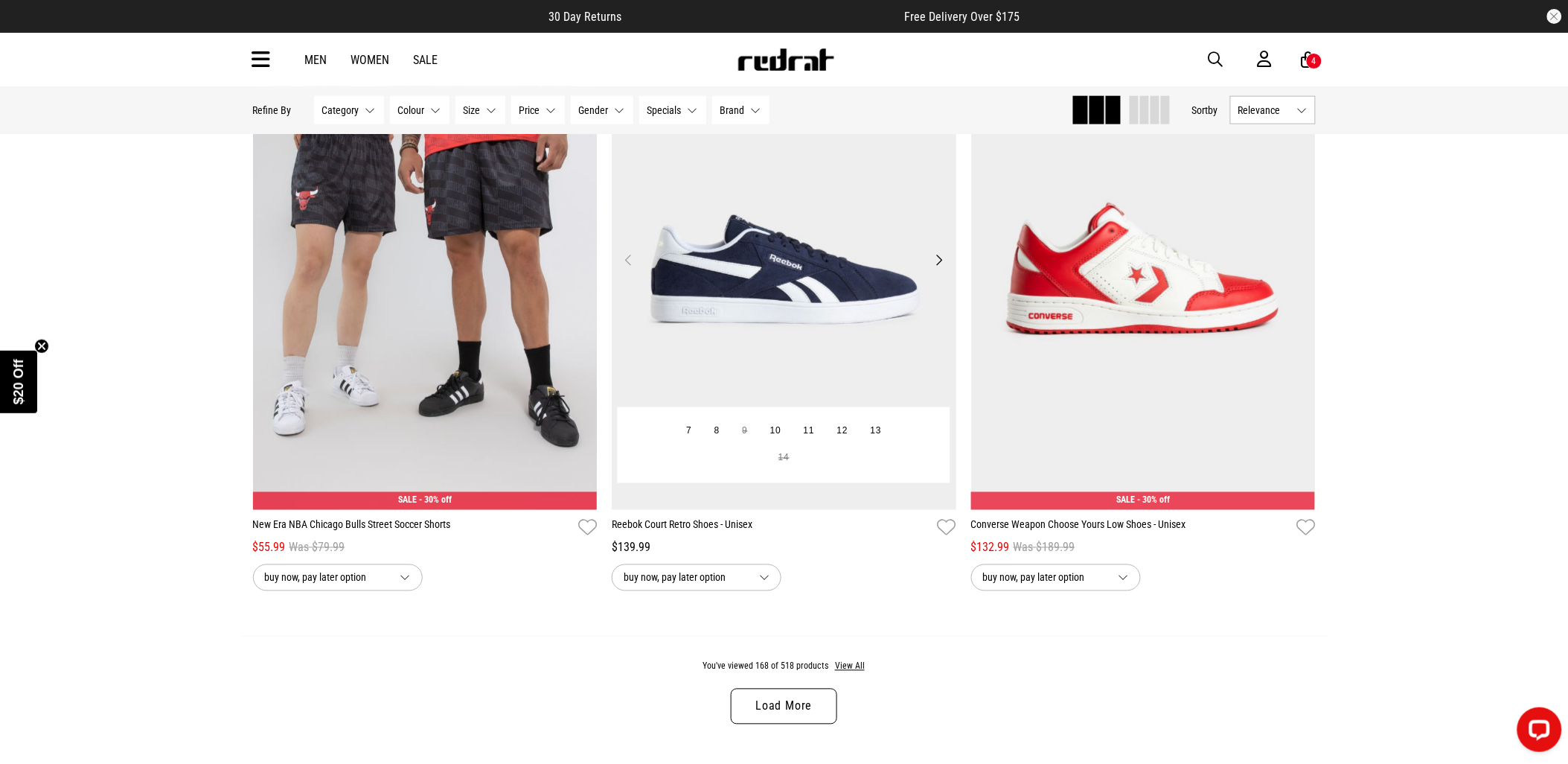
click at [758, 369] on img at bounding box center [784, 268] width 344 height 483
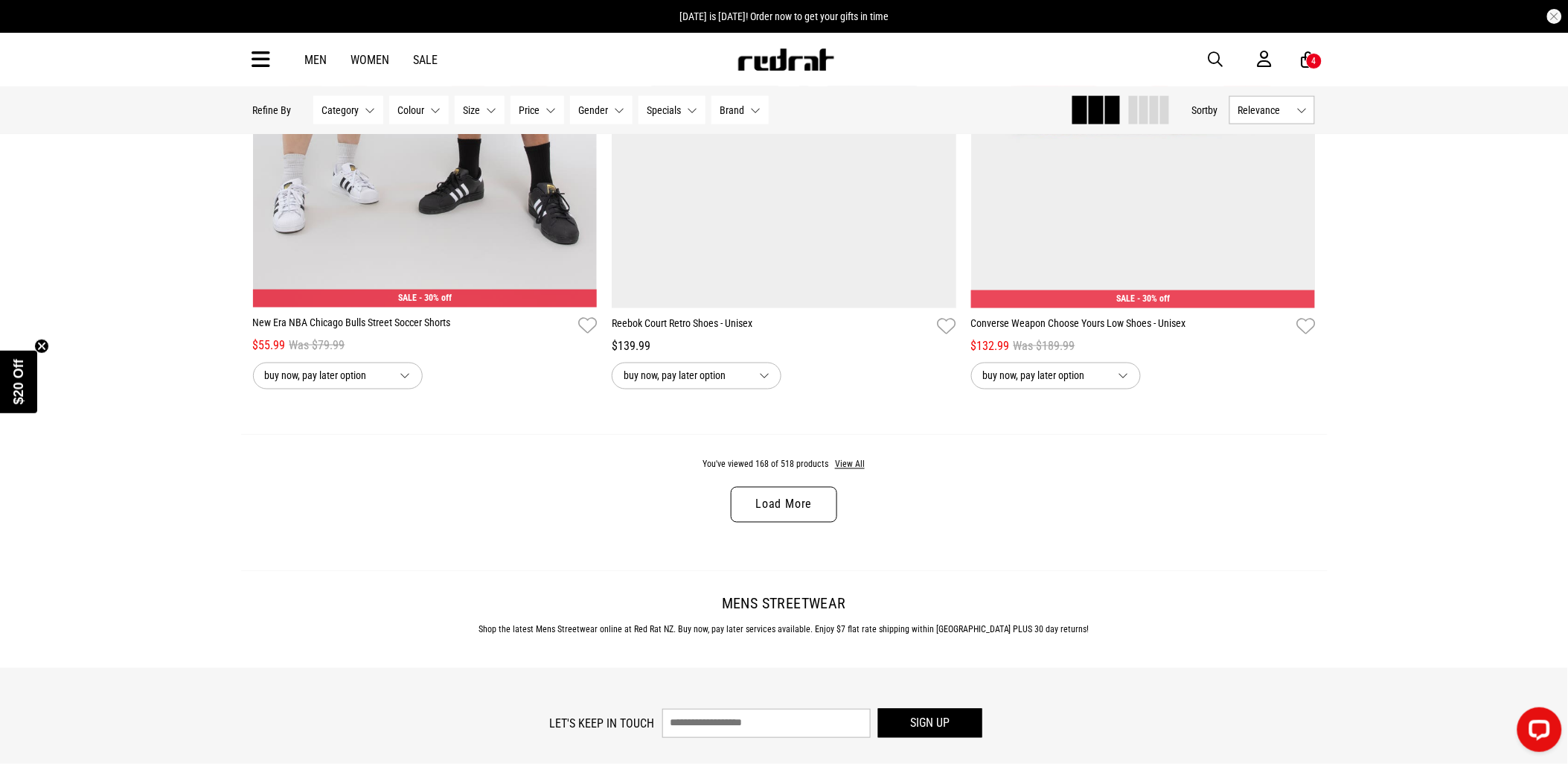
click at [759, 521] on link "Load More" at bounding box center [784, 504] width 105 height 35
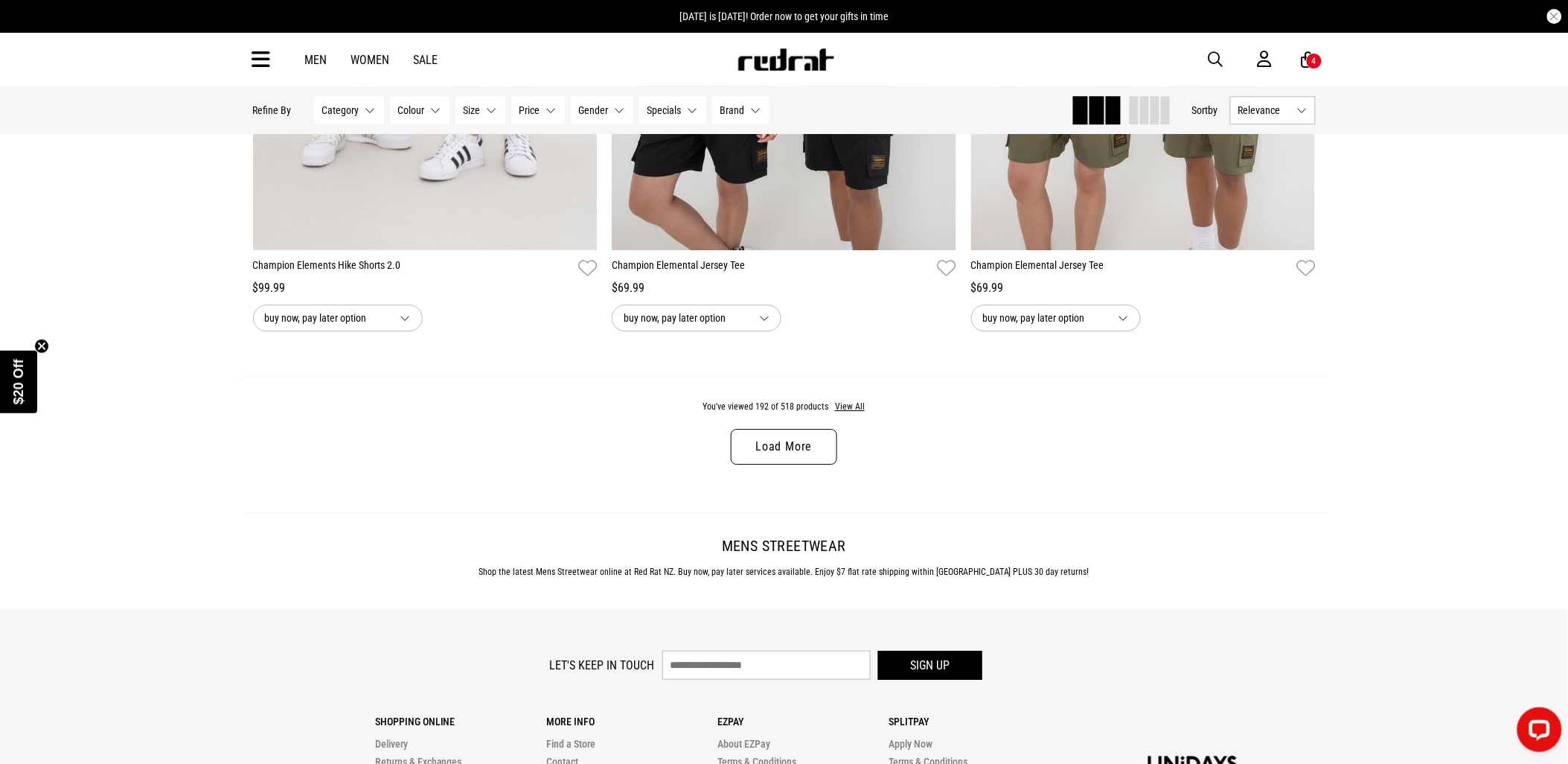
scroll to position [9500, 0]
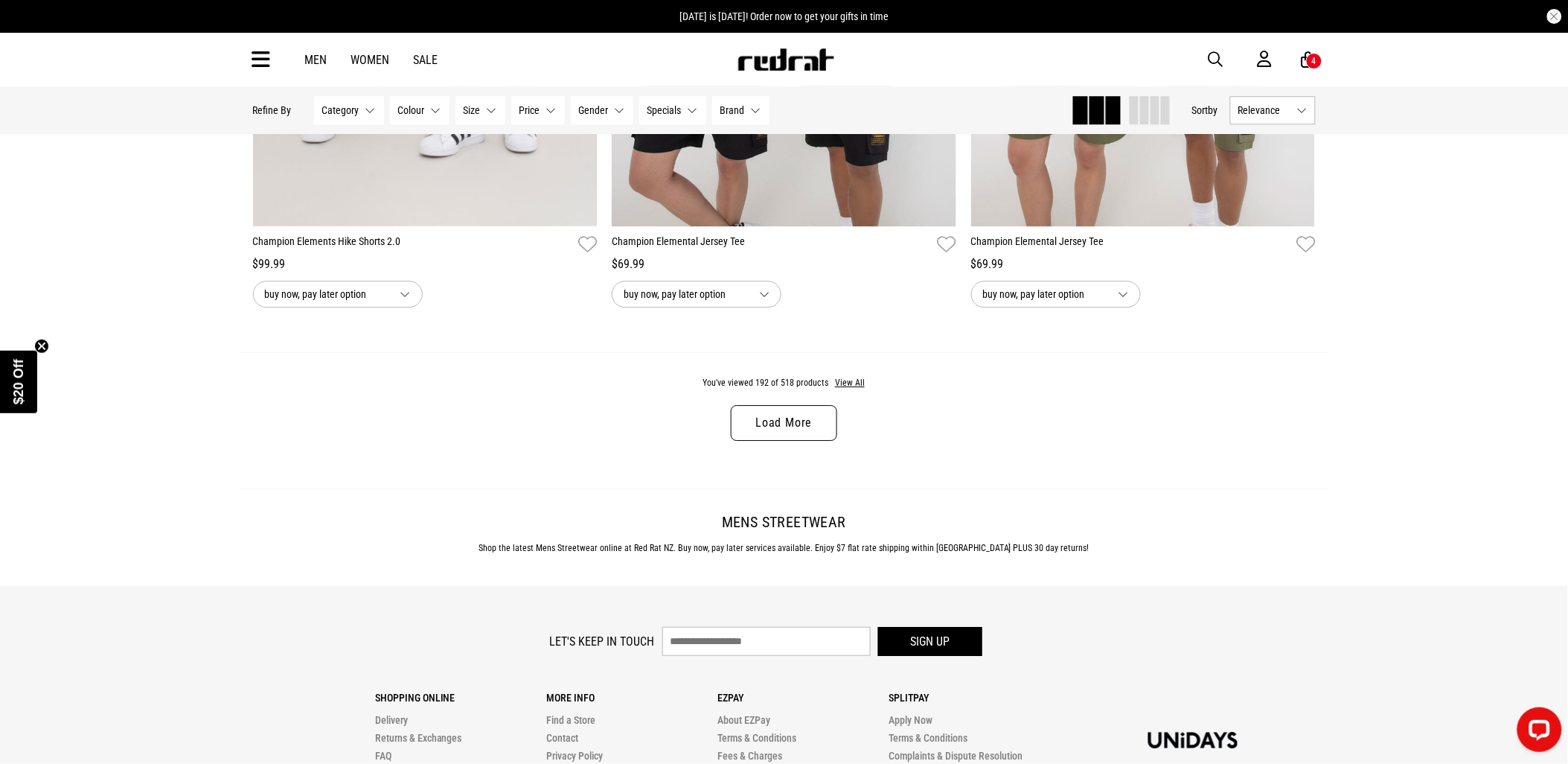
click at [759, 422] on link "Load More" at bounding box center [784, 422] width 105 height 35
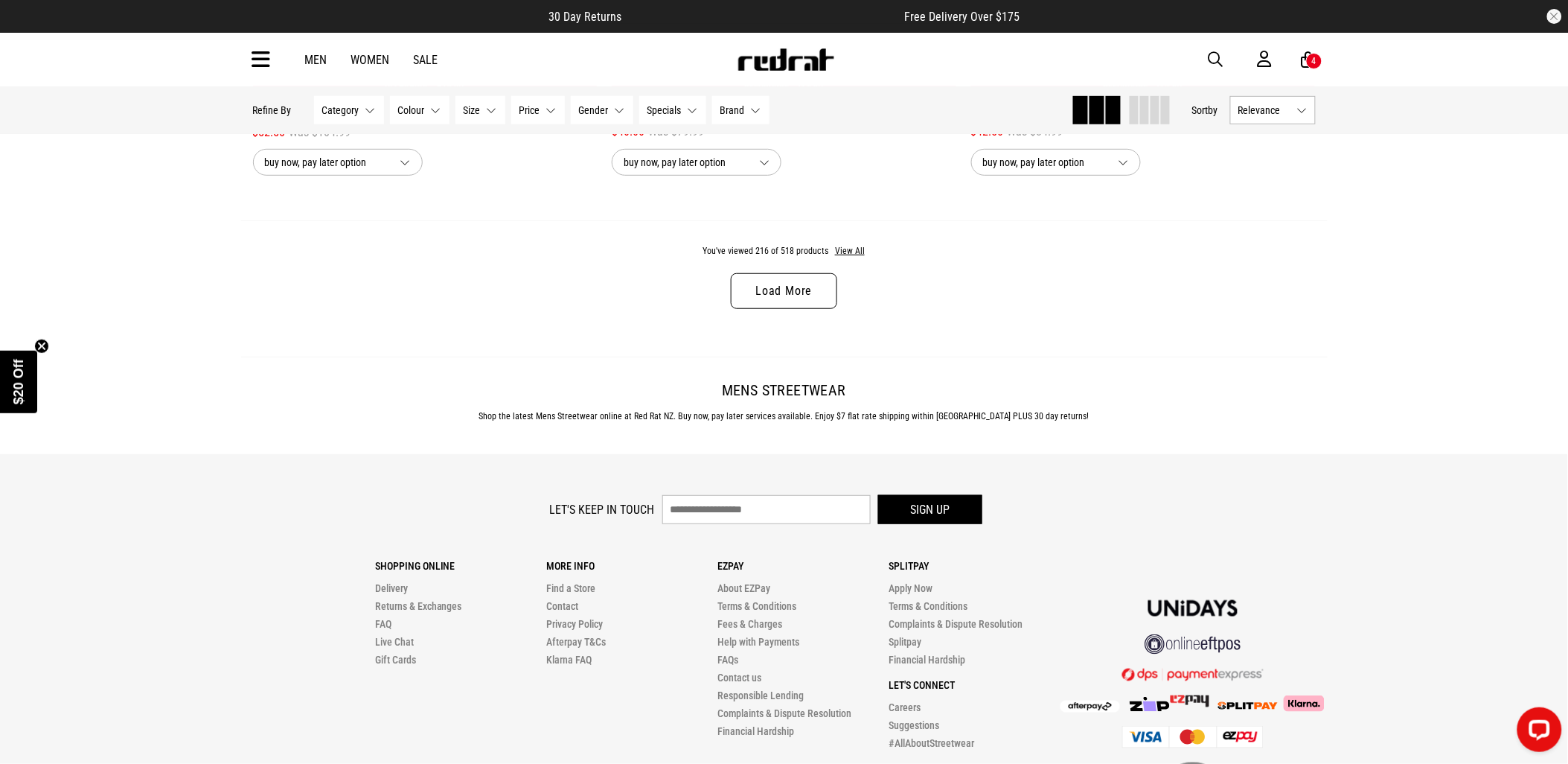
scroll to position [14380, 0]
drag, startPoint x: 799, startPoint y: 310, endPoint x: 816, endPoint y: 344, distance: 38.0
click at [799, 308] on link "Load More" at bounding box center [784, 290] width 105 height 35
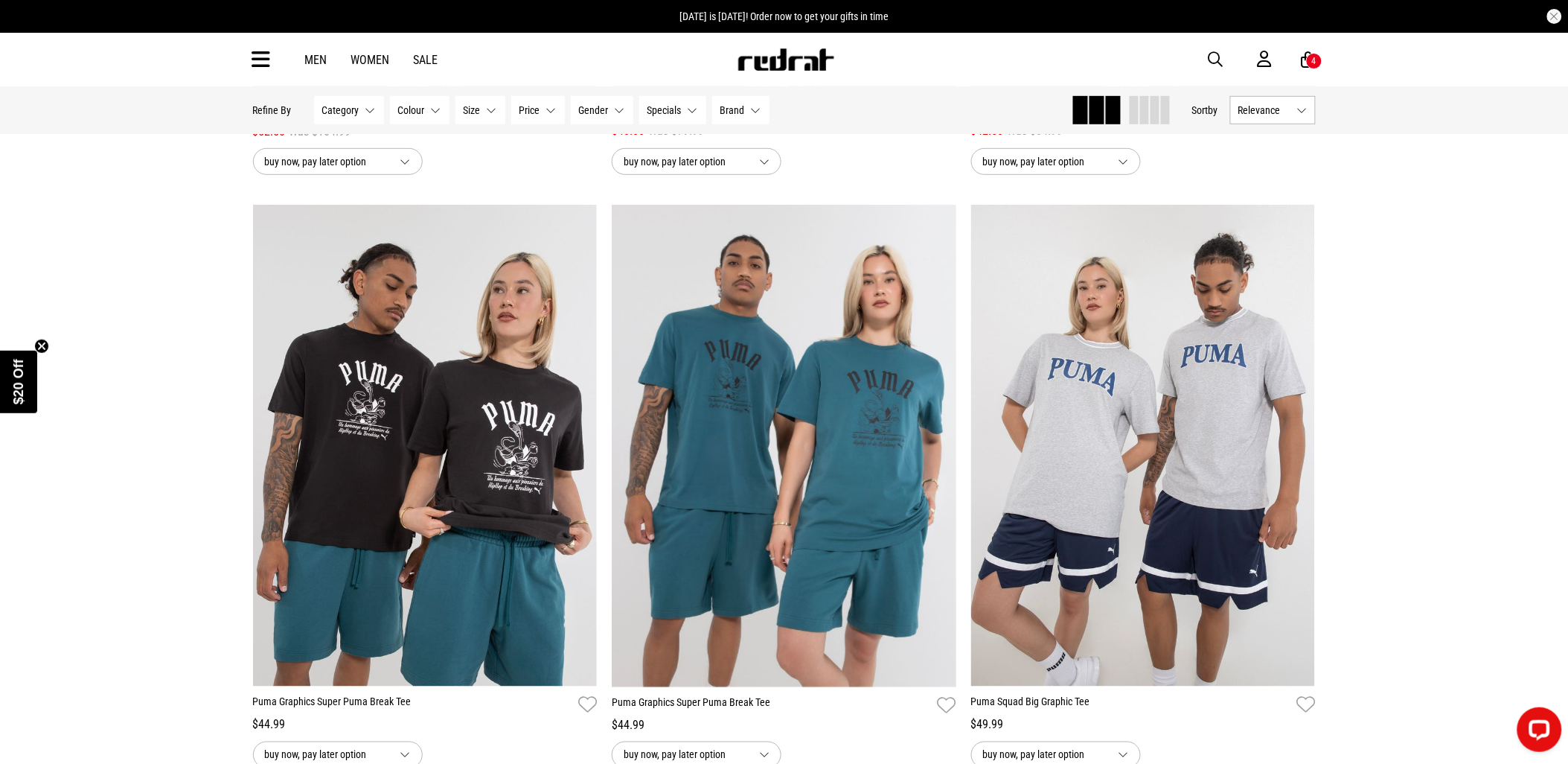
click at [313, 57] on link "Men" at bounding box center [316, 60] width 22 height 14
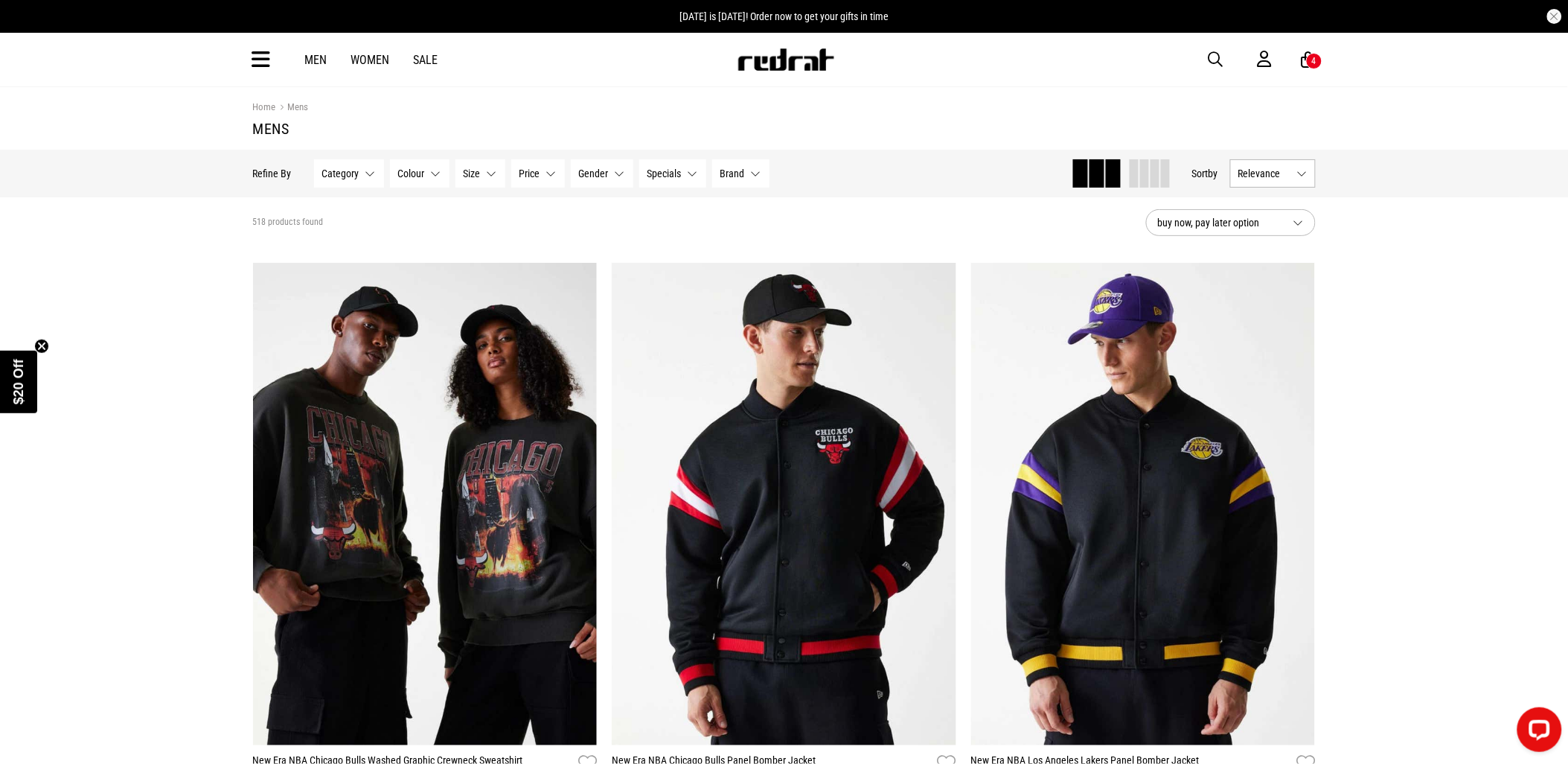
click at [259, 57] on icon at bounding box center [261, 60] width 19 height 24
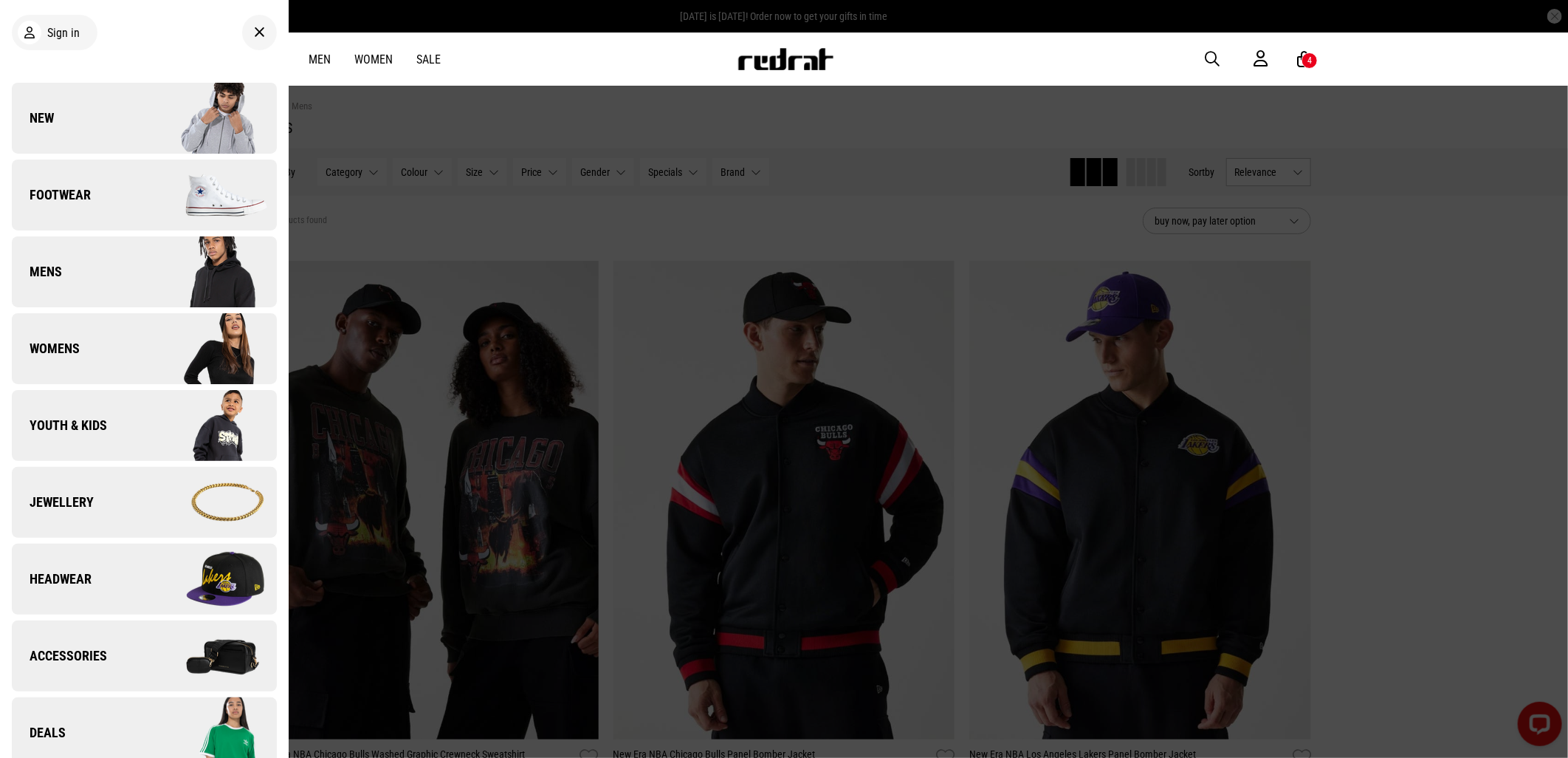
click at [121, 274] on link "Mens" at bounding box center [145, 272] width 265 height 71
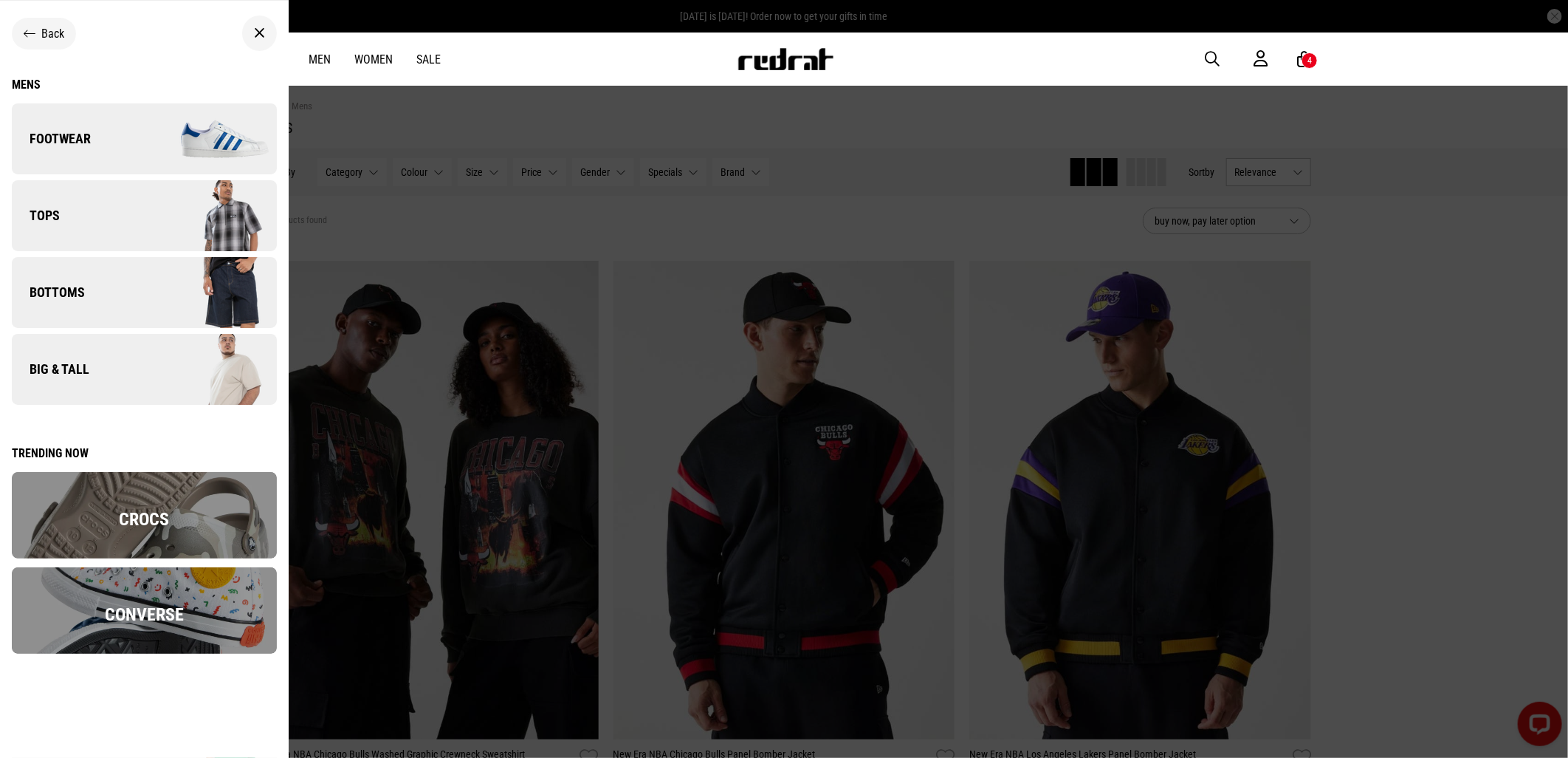
click at [94, 142] on link "Footwear" at bounding box center [145, 139] width 265 height 71
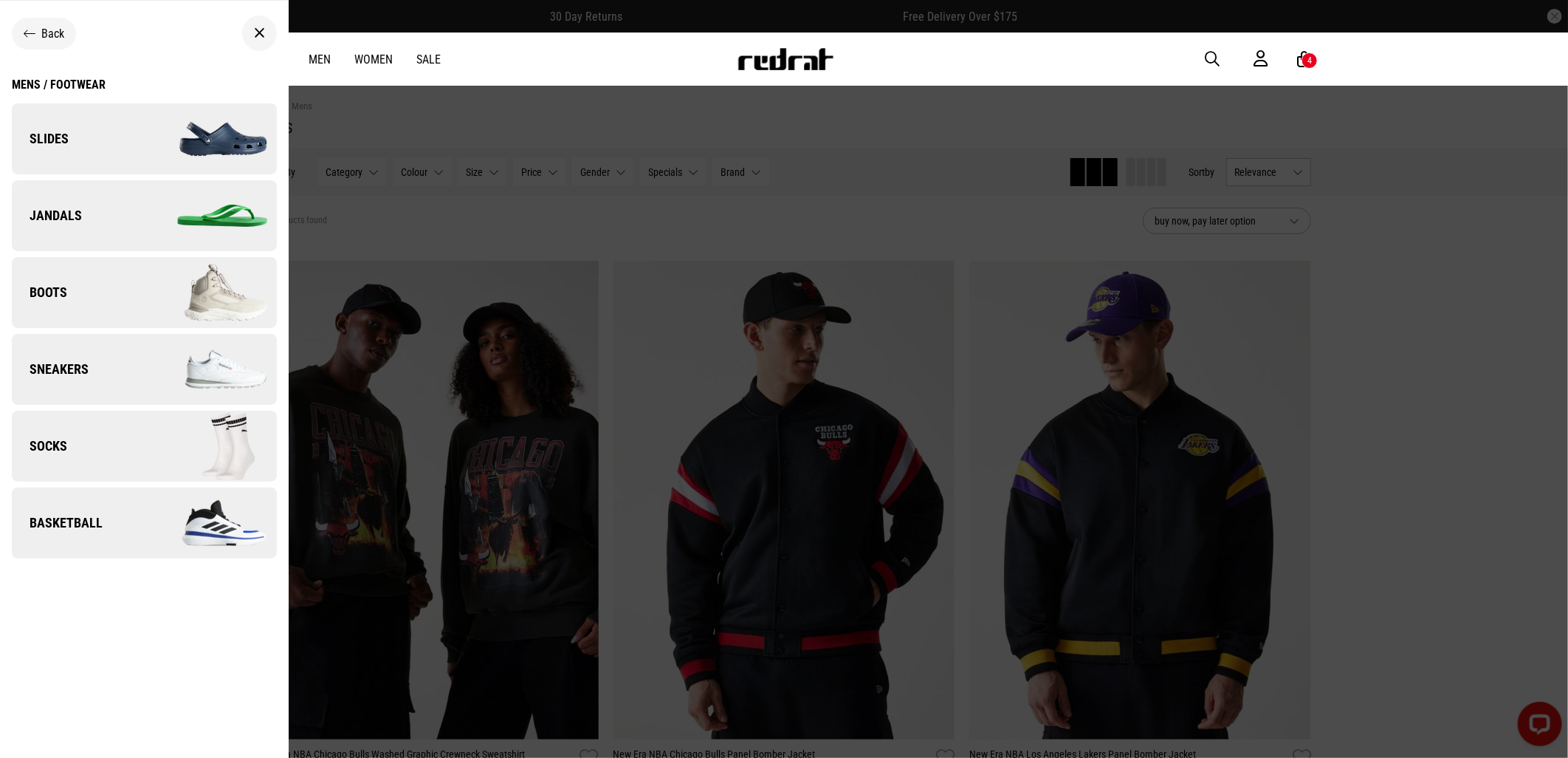
click at [124, 366] on link "Sneakers" at bounding box center [145, 369] width 265 height 71
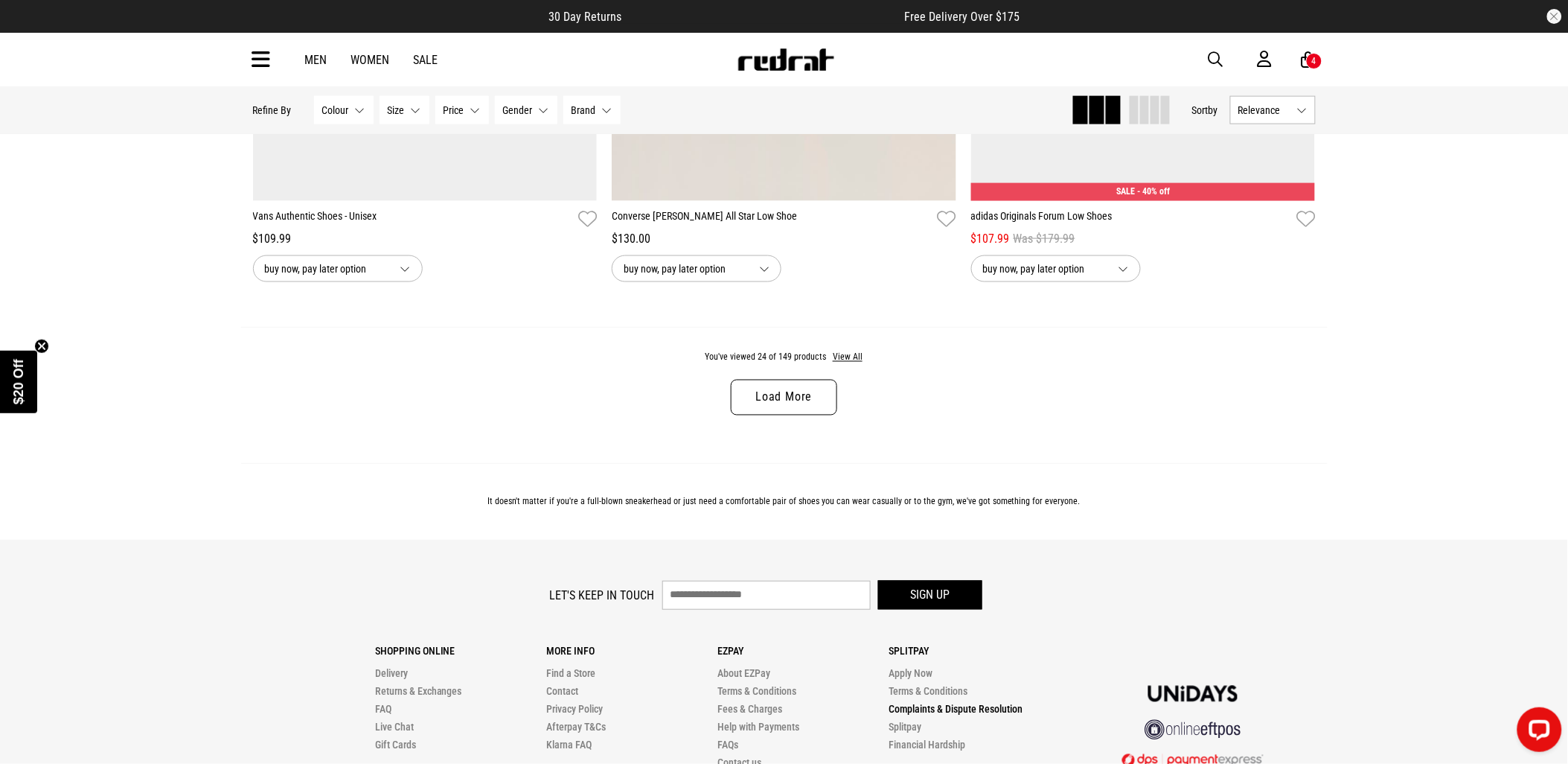
scroll to position [4713, 0]
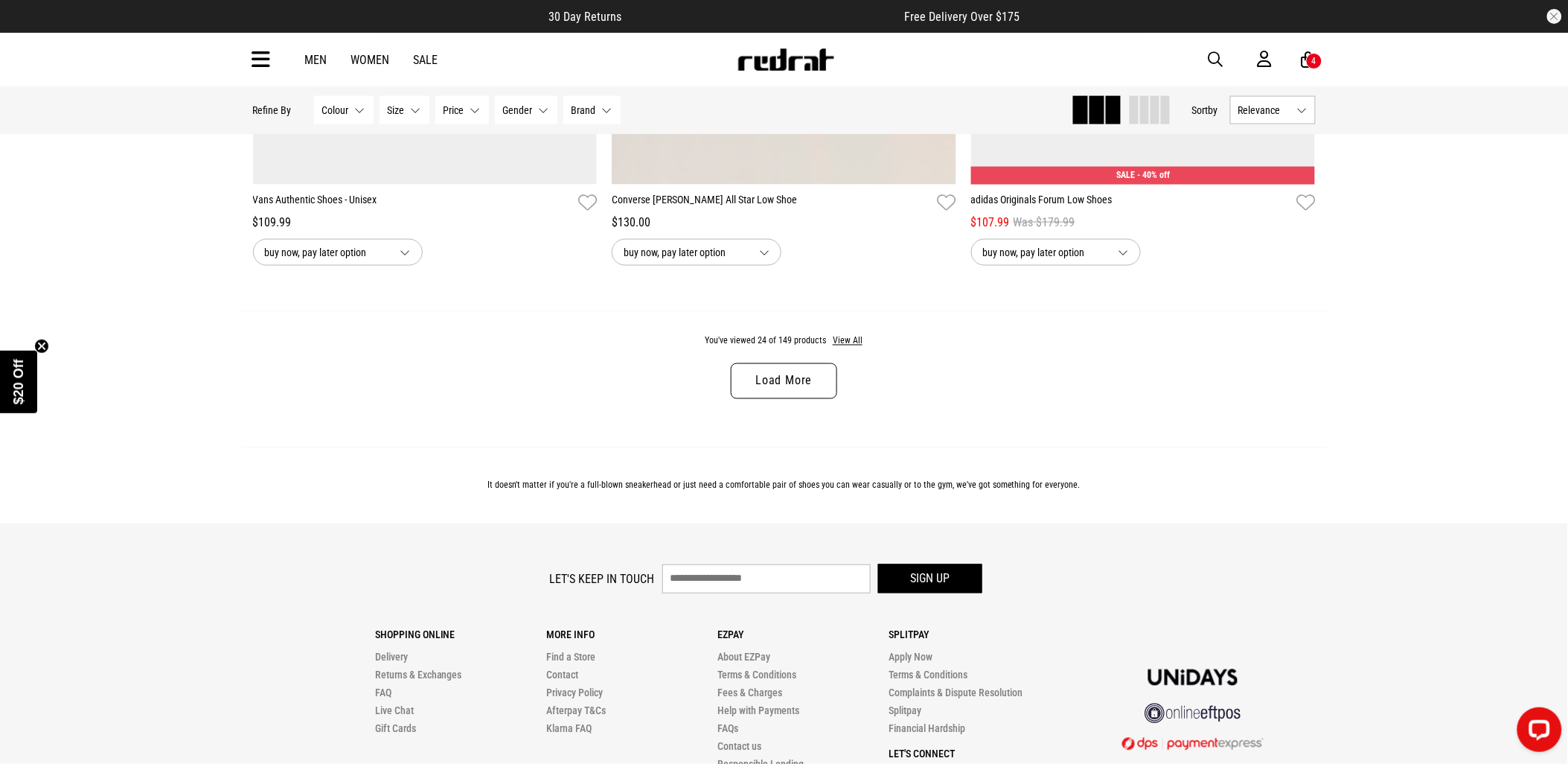
click at [792, 399] on link "Load More" at bounding box center [784, 381] width 105 height 35
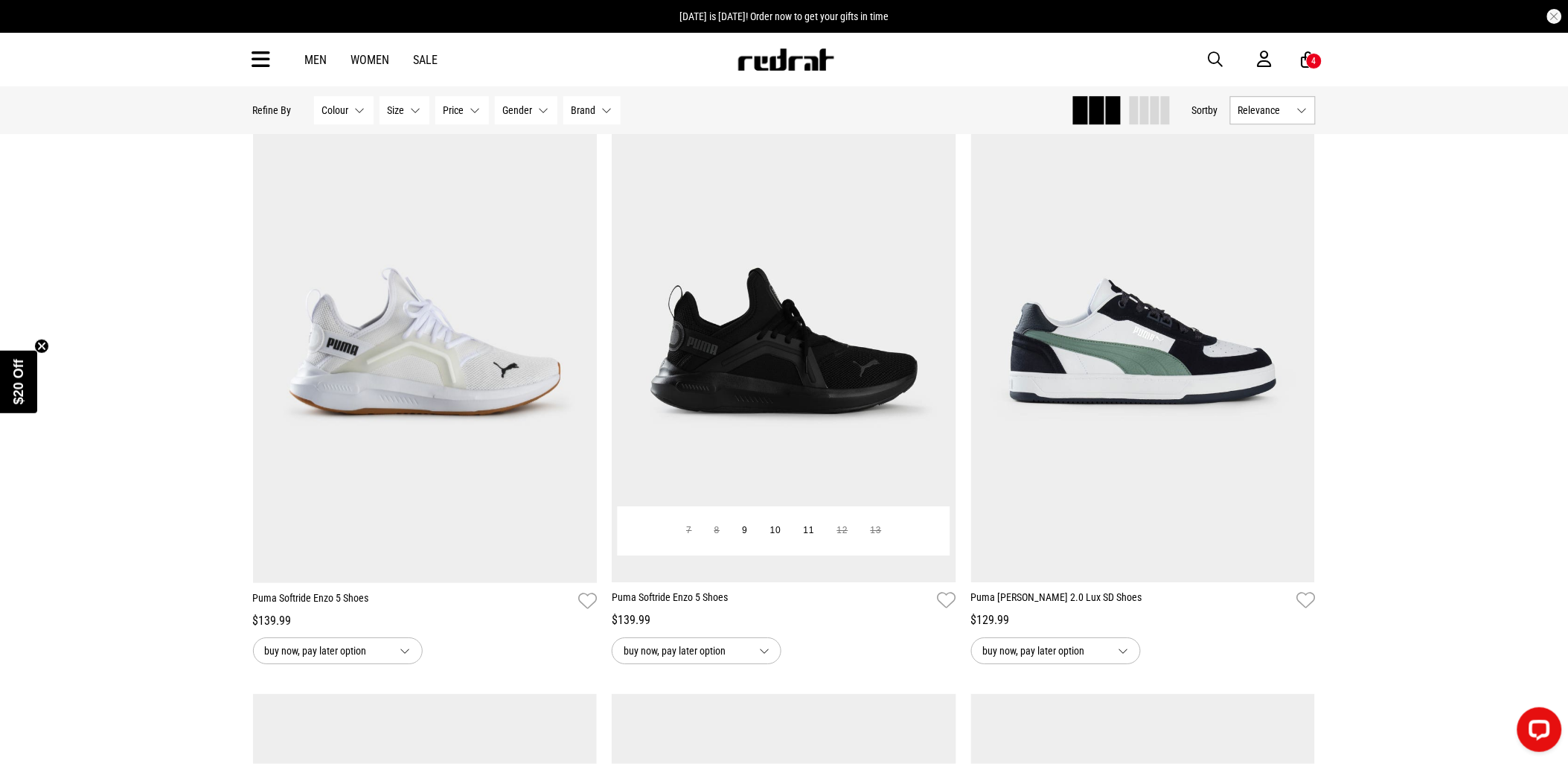
scroll to position [5541, 0]
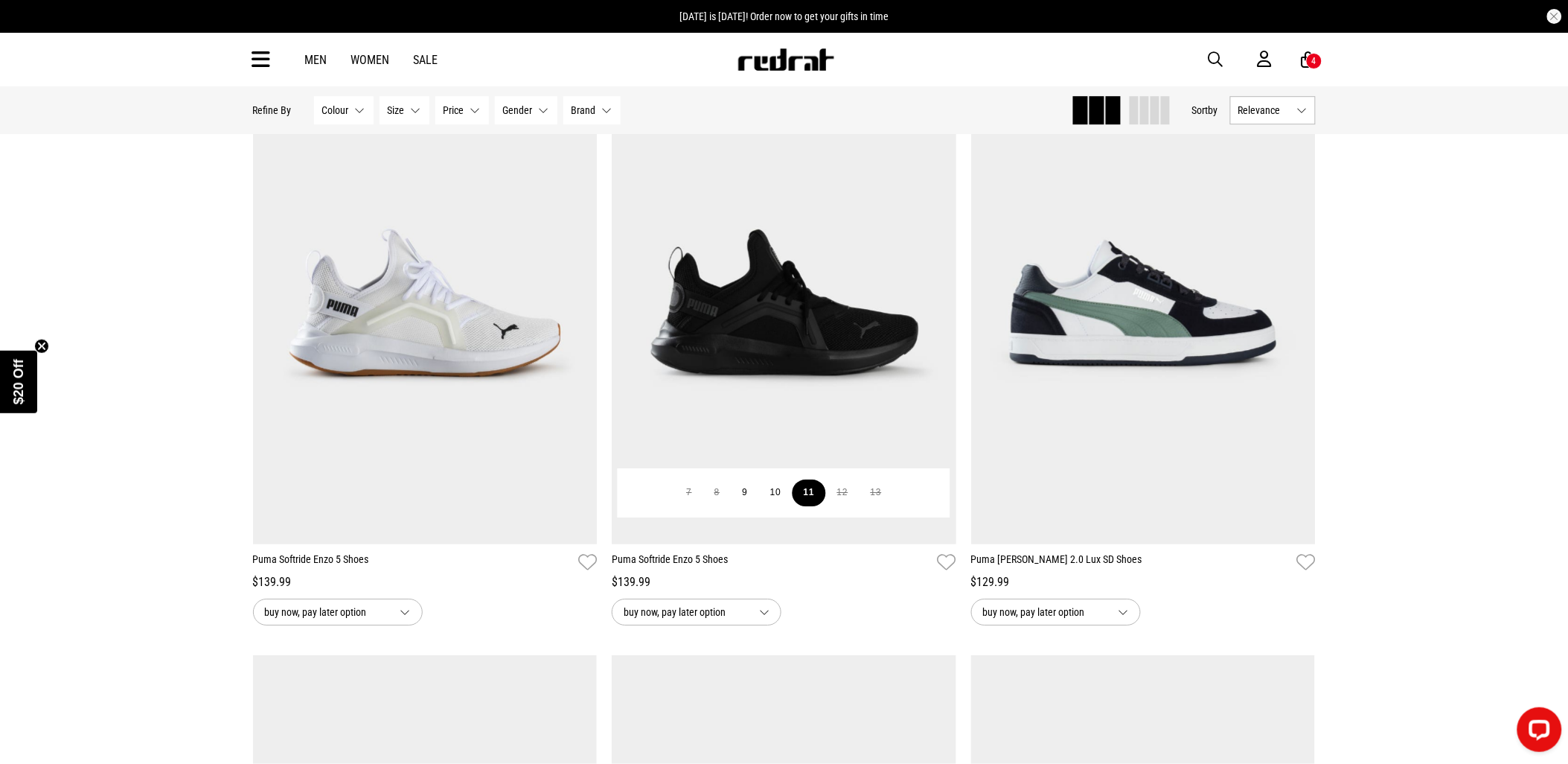
click at [817, 506] on button "11" at bounding box center [809, 492] width 34 height 27
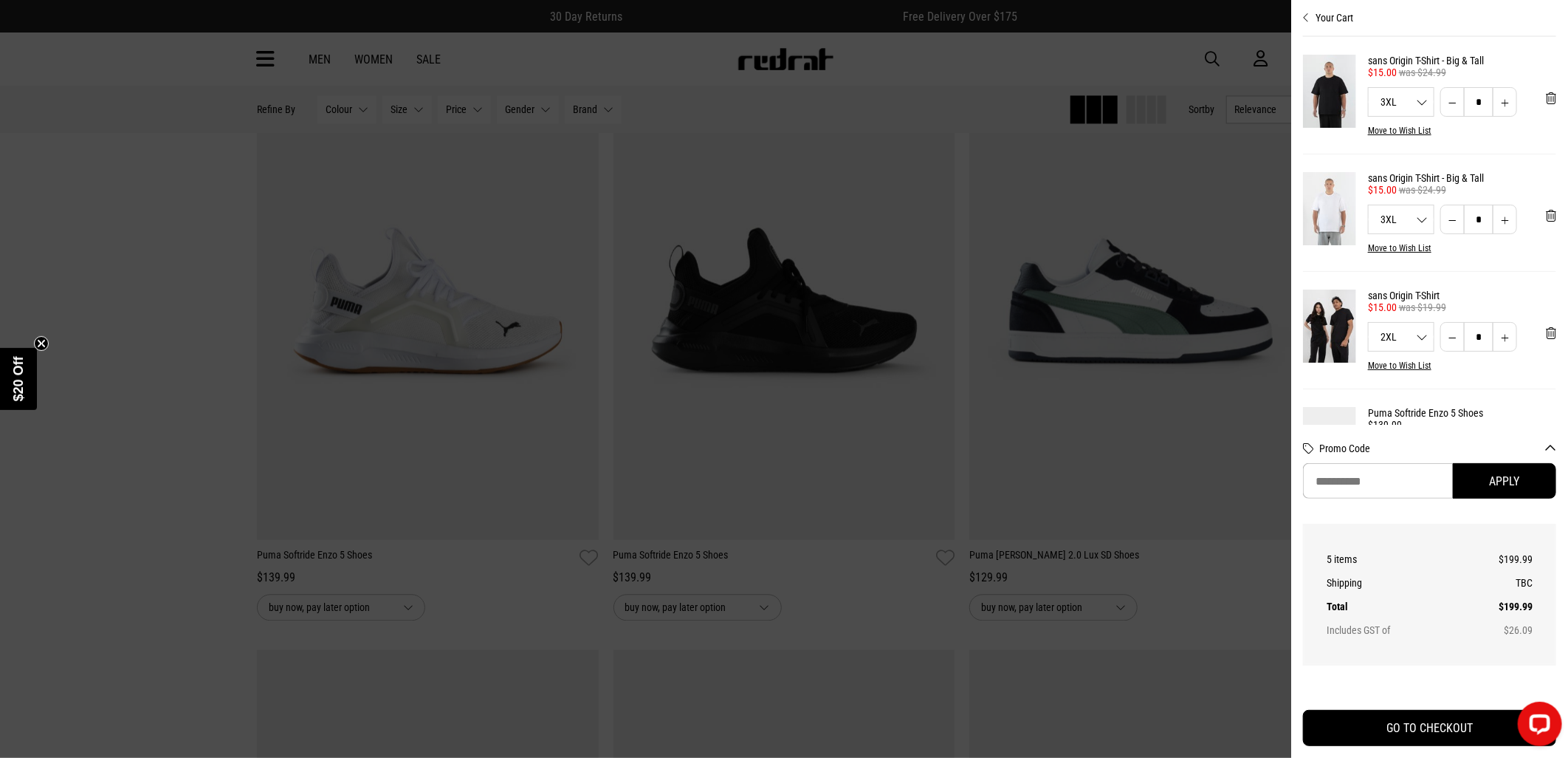
drag, startPoint x: 152, startPoint y: 617, endPoint x: 172, endPoint y: 606, distance: 22.8
click at [149, 614] on div at bounding box center [784, 379] width 1568 height 758
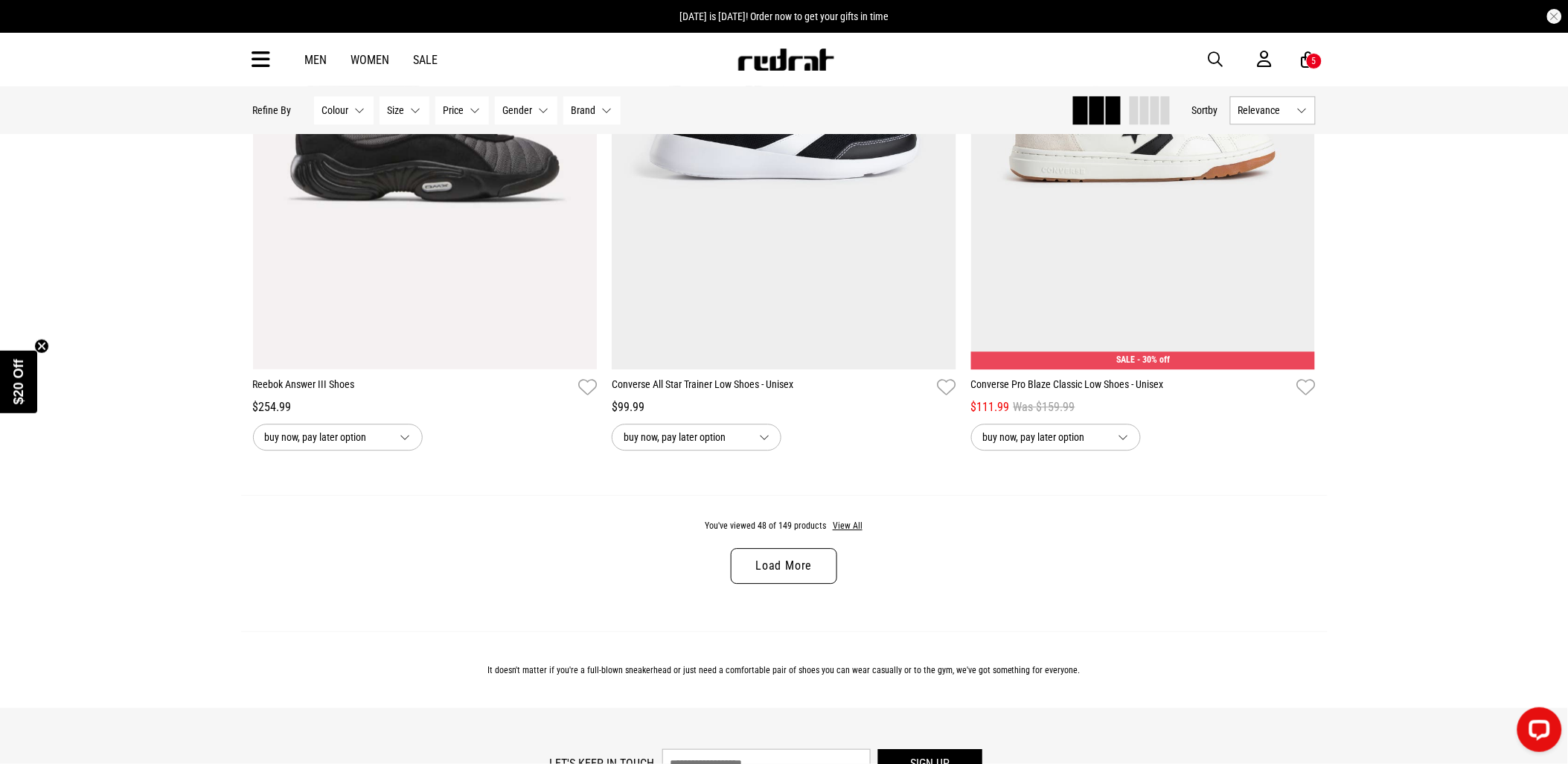
scroll to position [9427, 0]
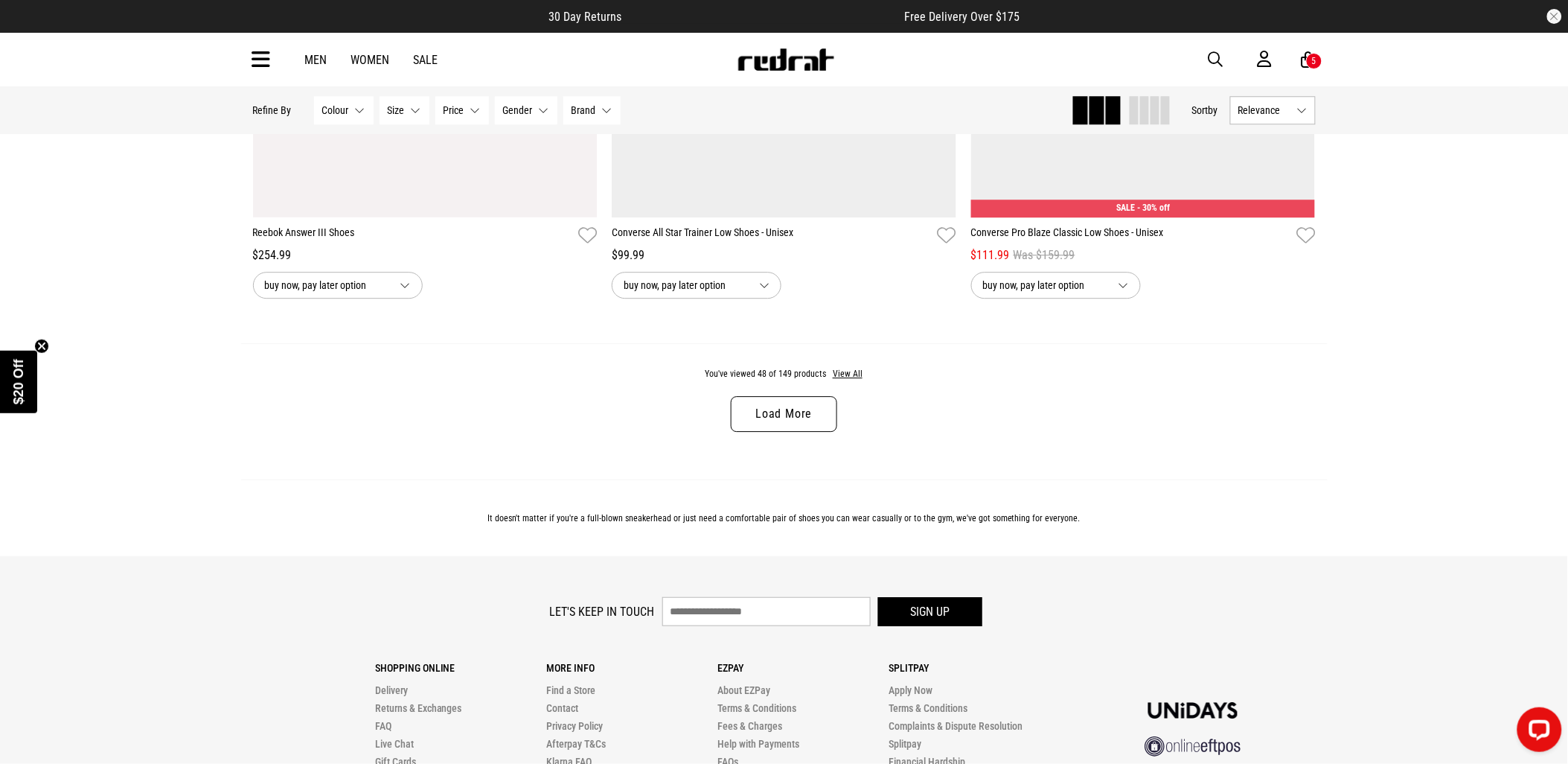
click at [828, 450] on div "You've viewed 48 of 149 products View All Load More" at bounding box center [784, 411] width 1086 height 136
click at [817, 432] on link "Load More" at bounding box center [784, 414] width 105 height 35
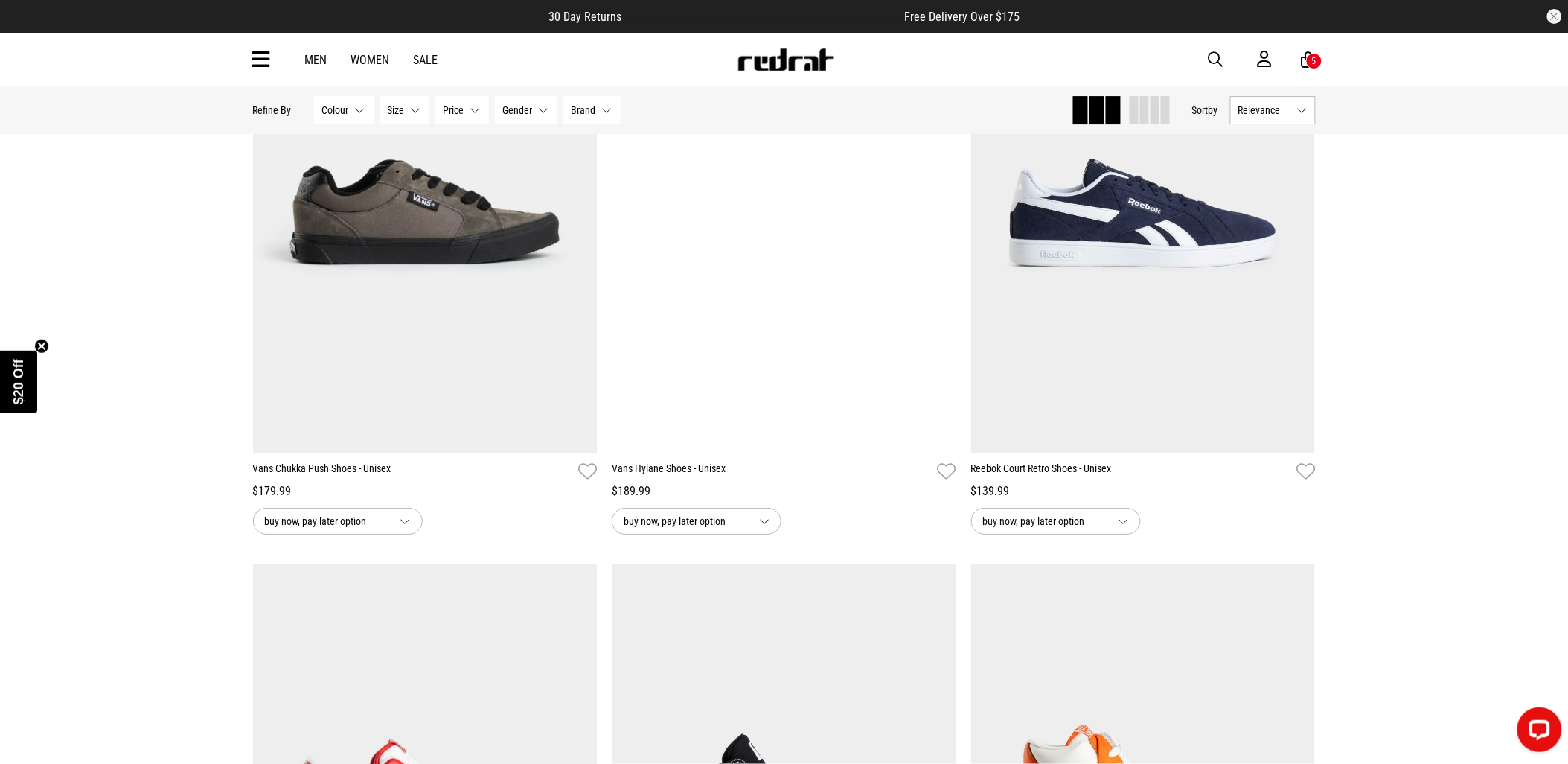
scroll to position [9758, 0]
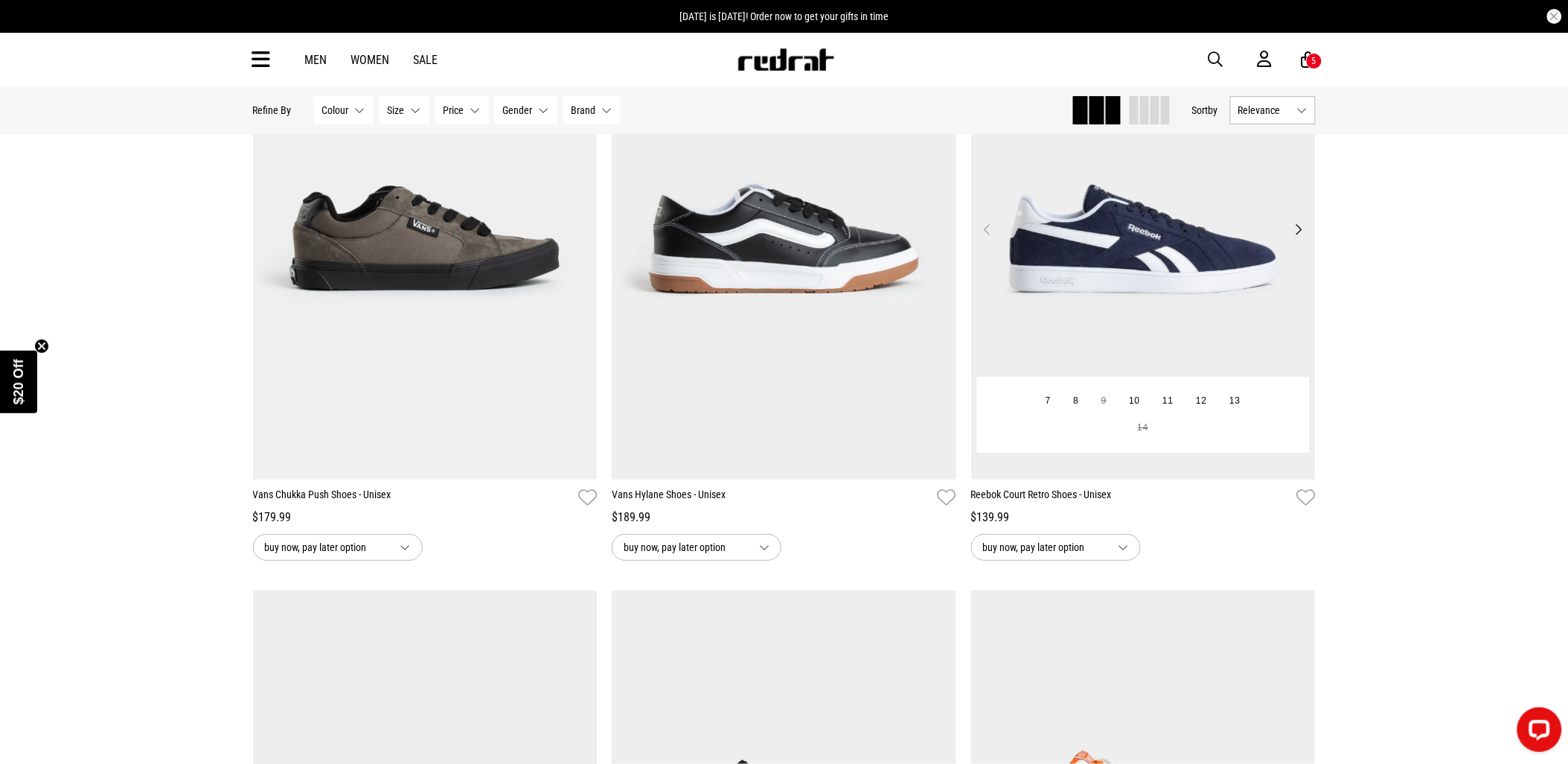
click at [1298, 238] on button "Next" at bounding box center [1298, 229] width 19 height 18
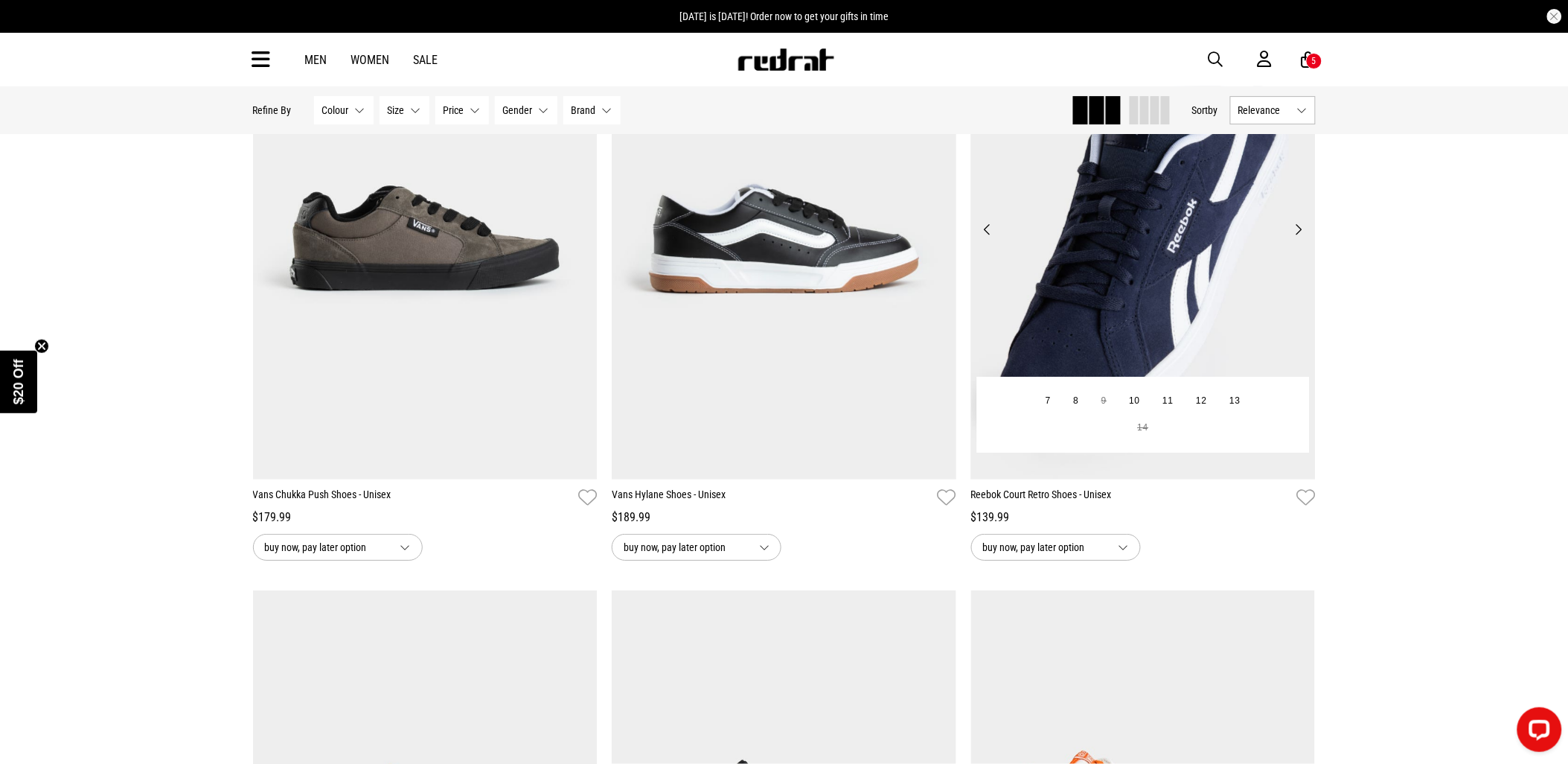
click at [1298, 238] on button "Next" at bounding box center [1298, 229] width 19 height 18
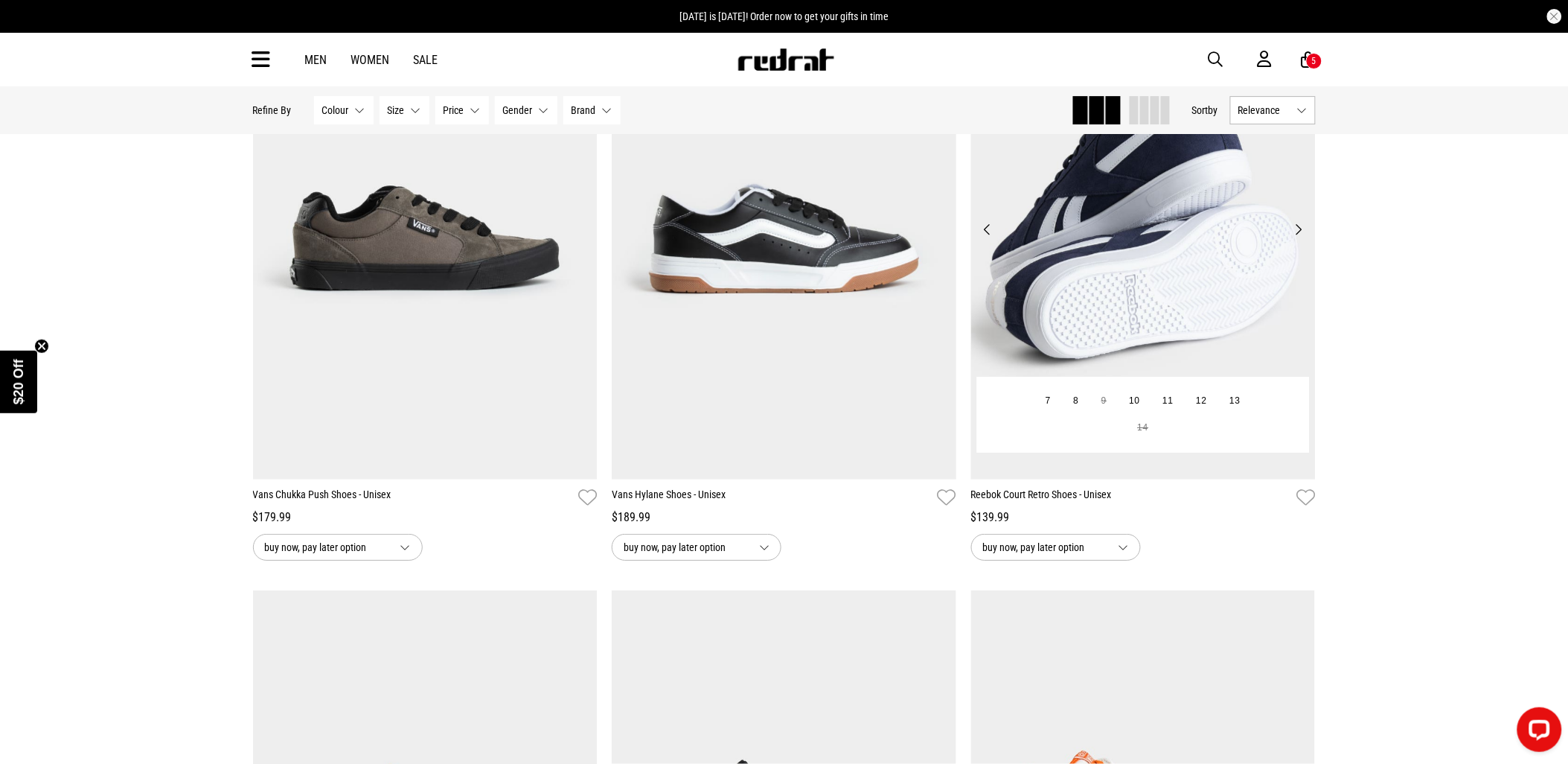
click at [1298, 238] on button "Next" at bounding box center [1298, 229] width 19 height 18
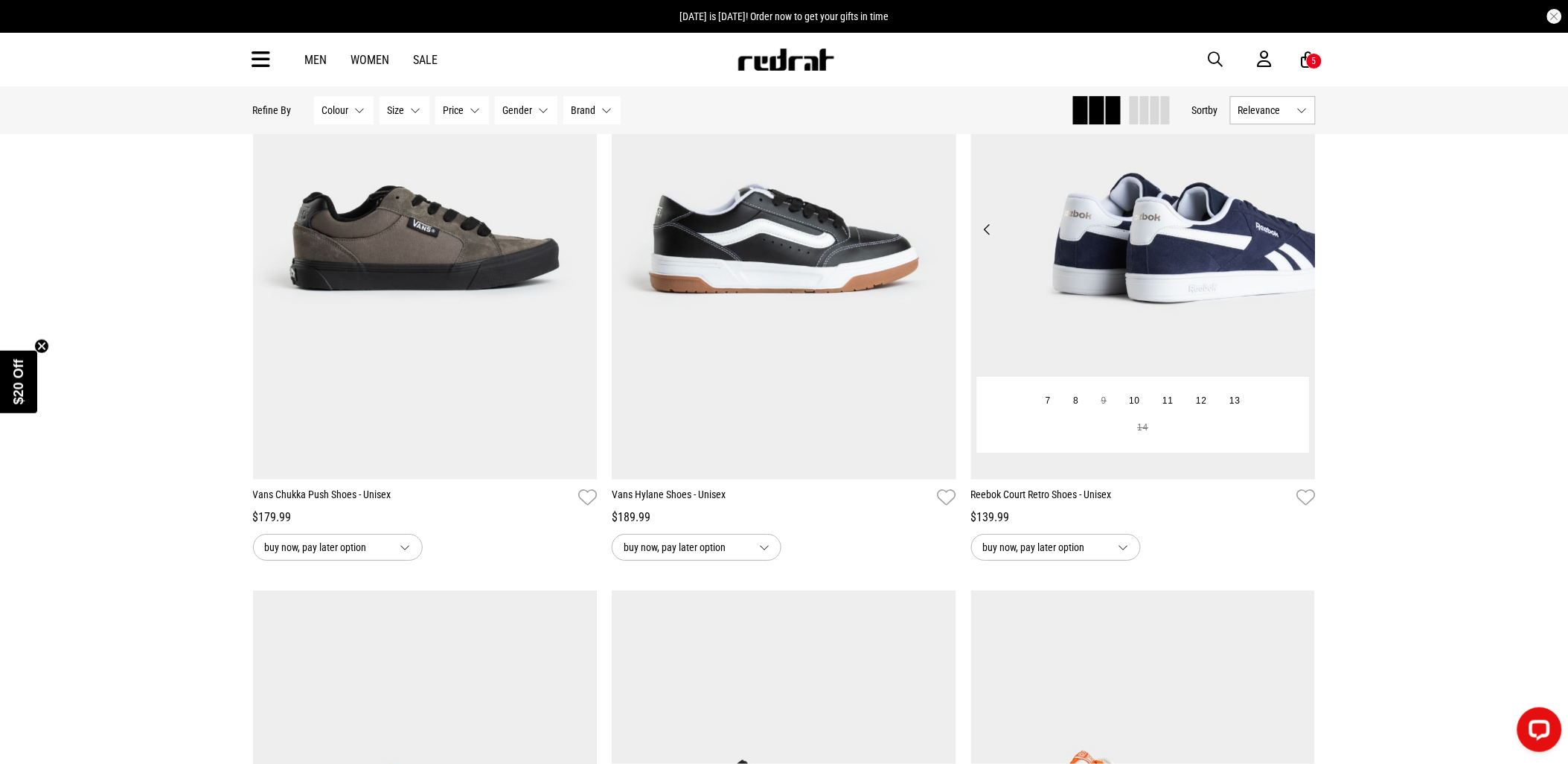
click at [1298, 238] on button "Next" at bounding box center [1298, 229] width 19 height 18
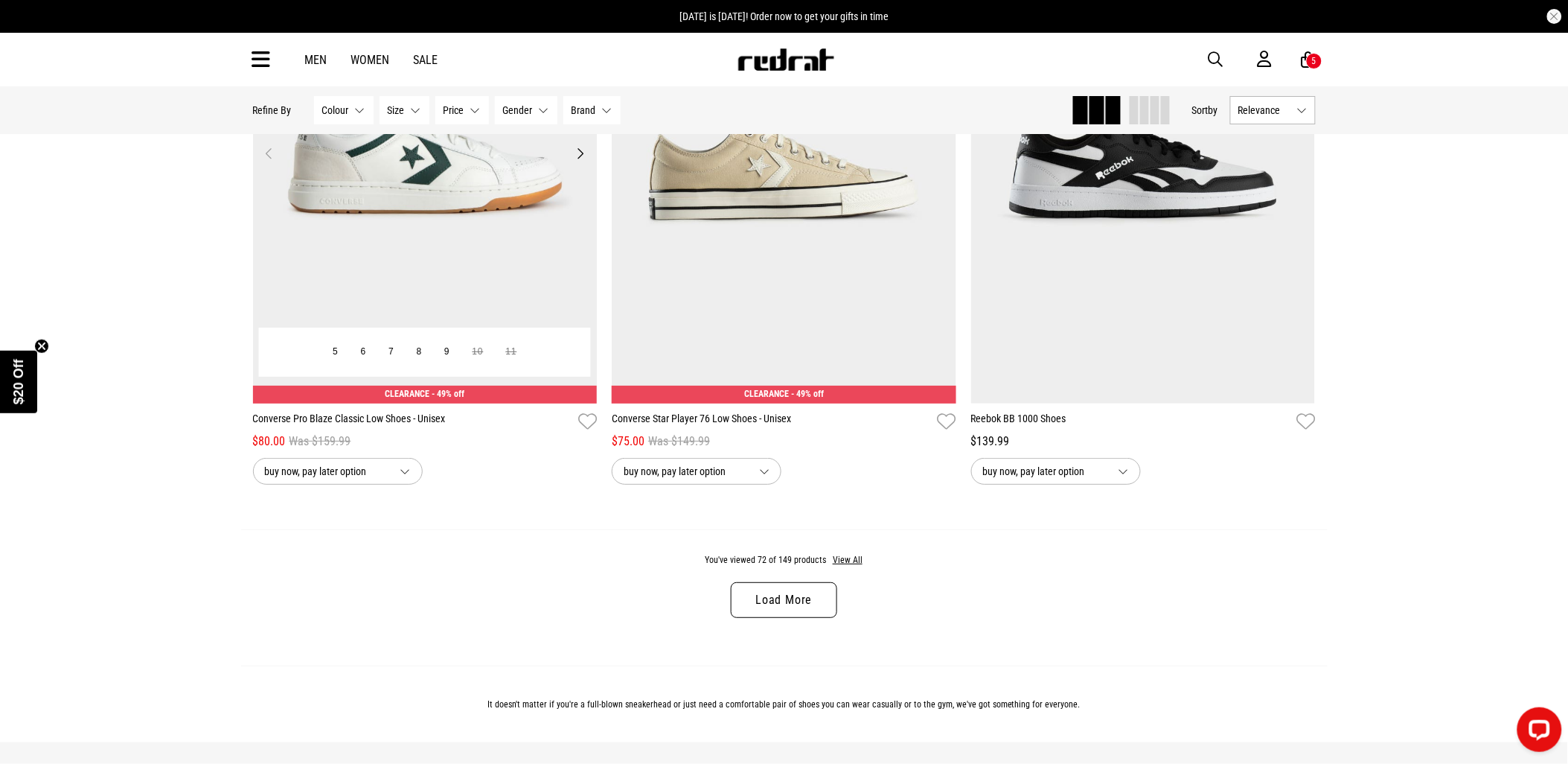
scroll to position [14058, 0]
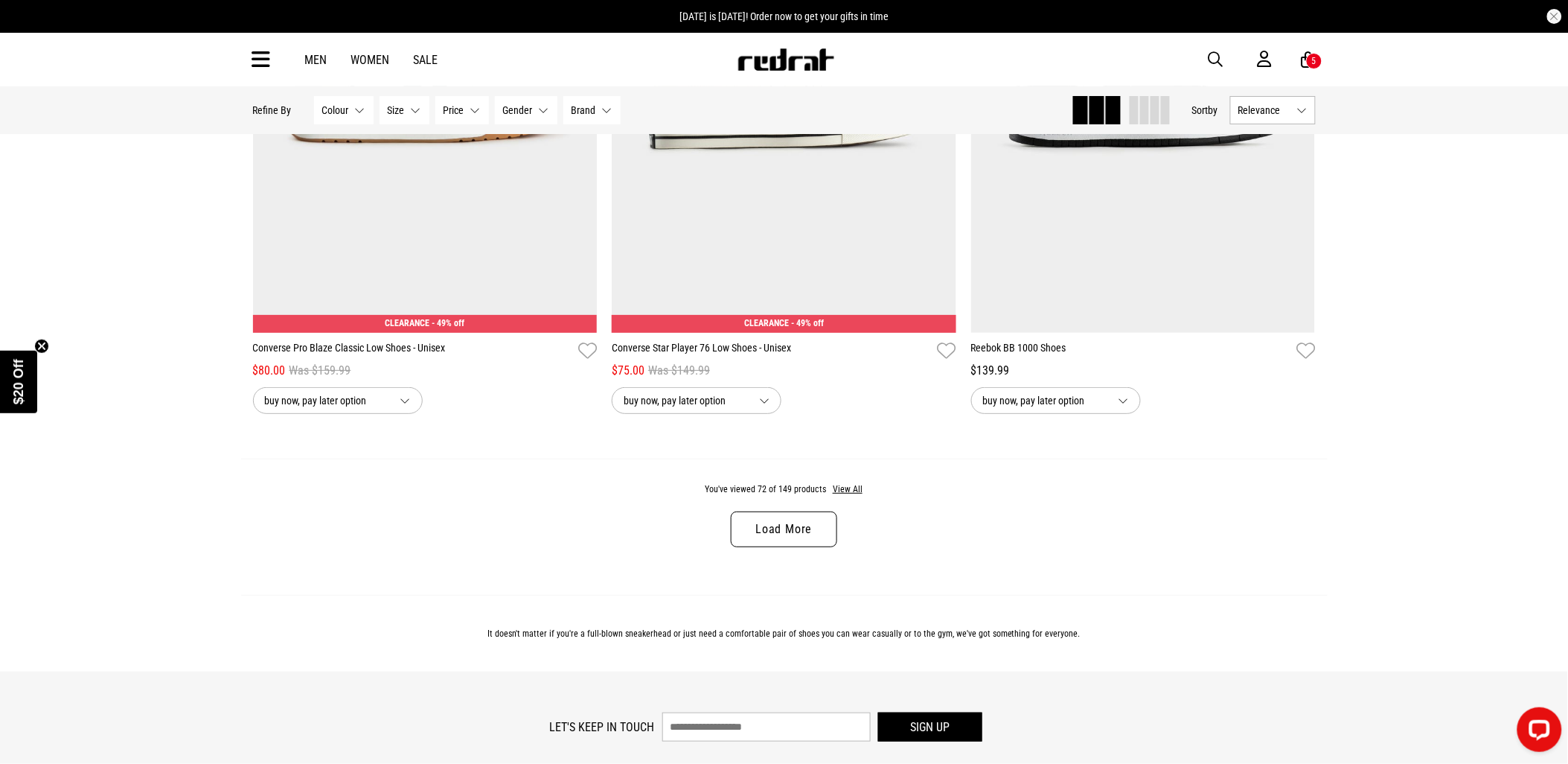
click at [819, 547] on link "Load More" at bounding box center [784, 528] width 105 height 35
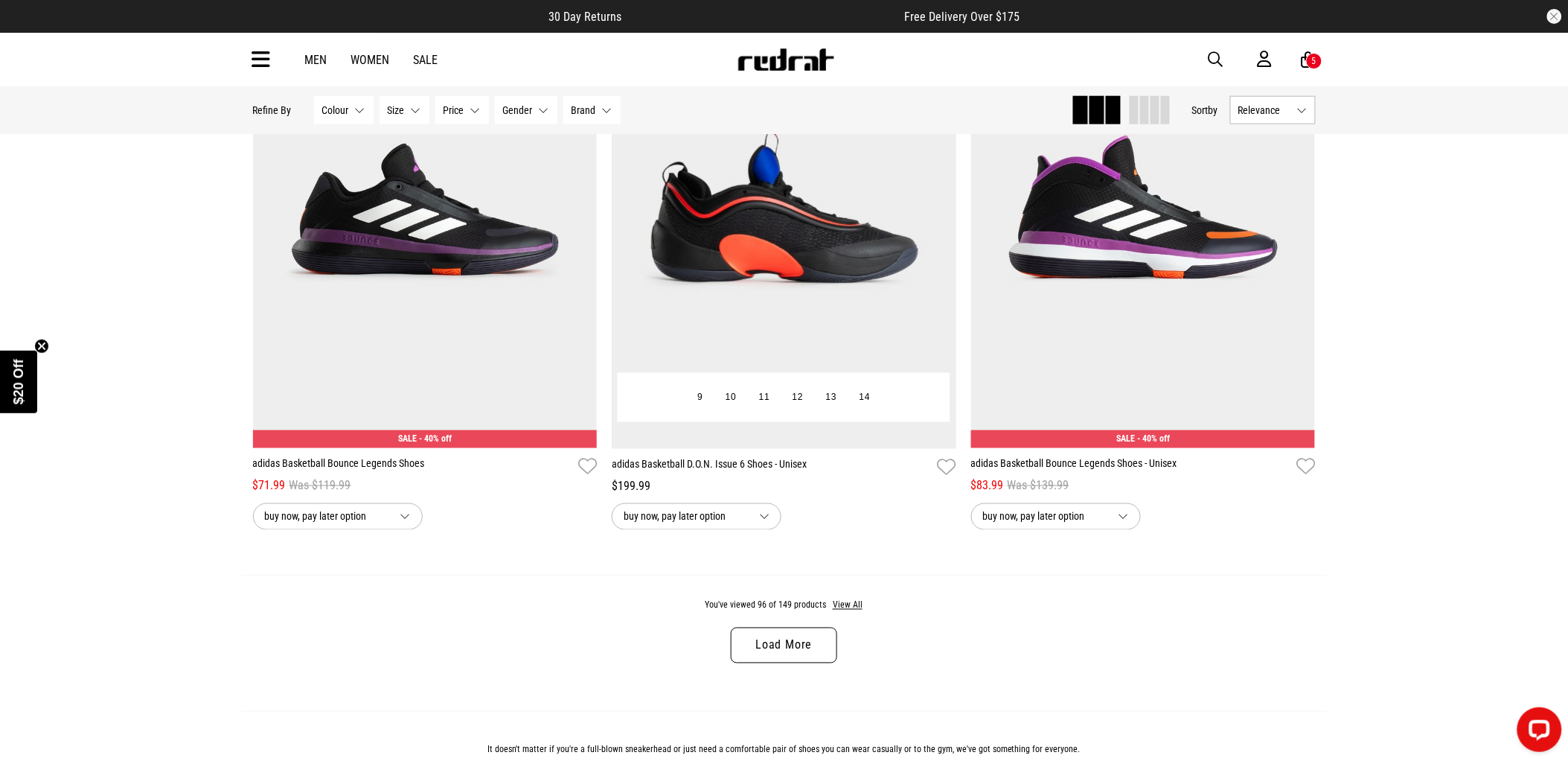
scroll to position [18690, 0]
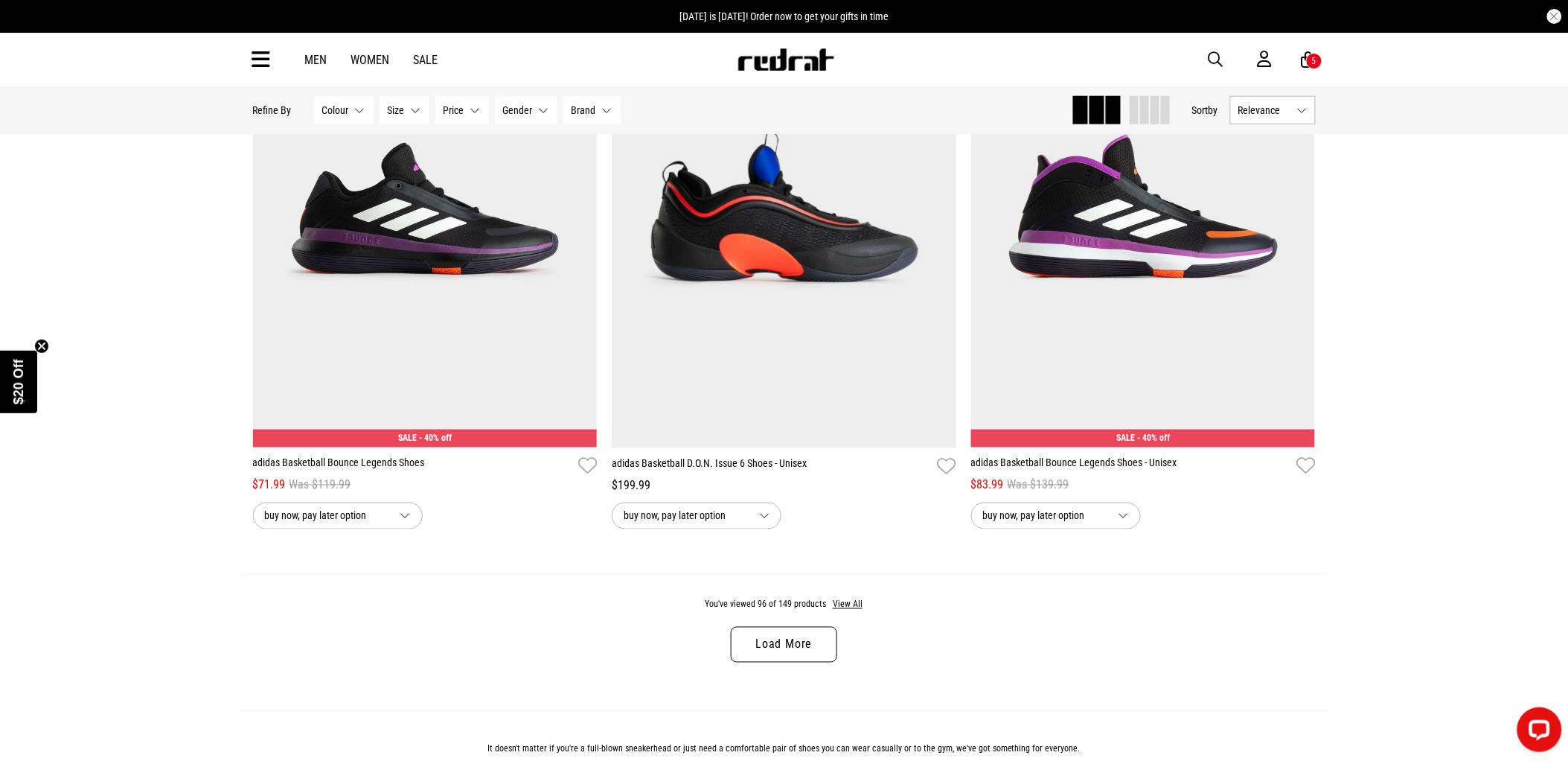
click at [759, 662] on link "Load More" at bounding box center [784, 644] width 105 height 35
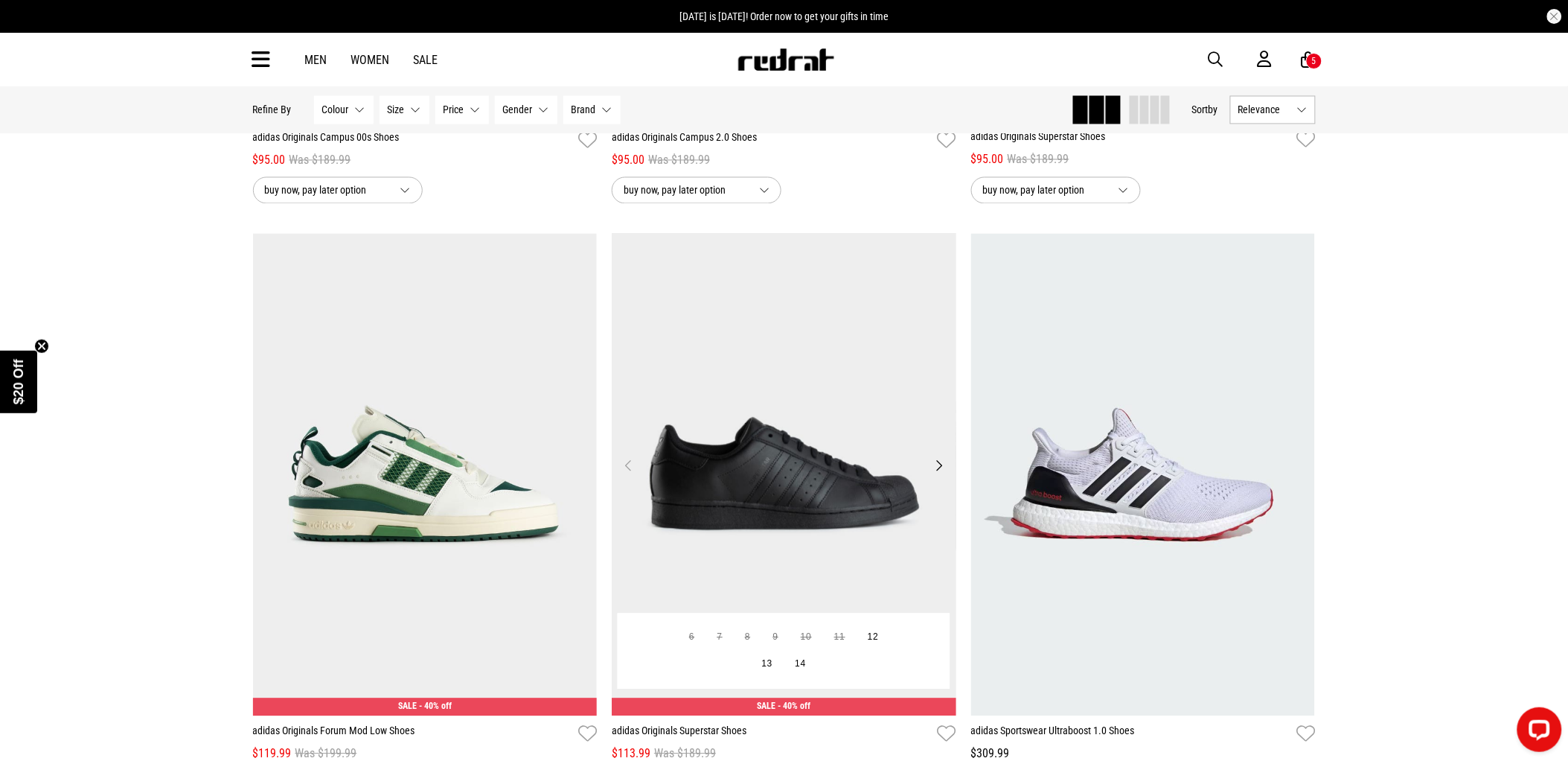
scroll to position [23568, 0]
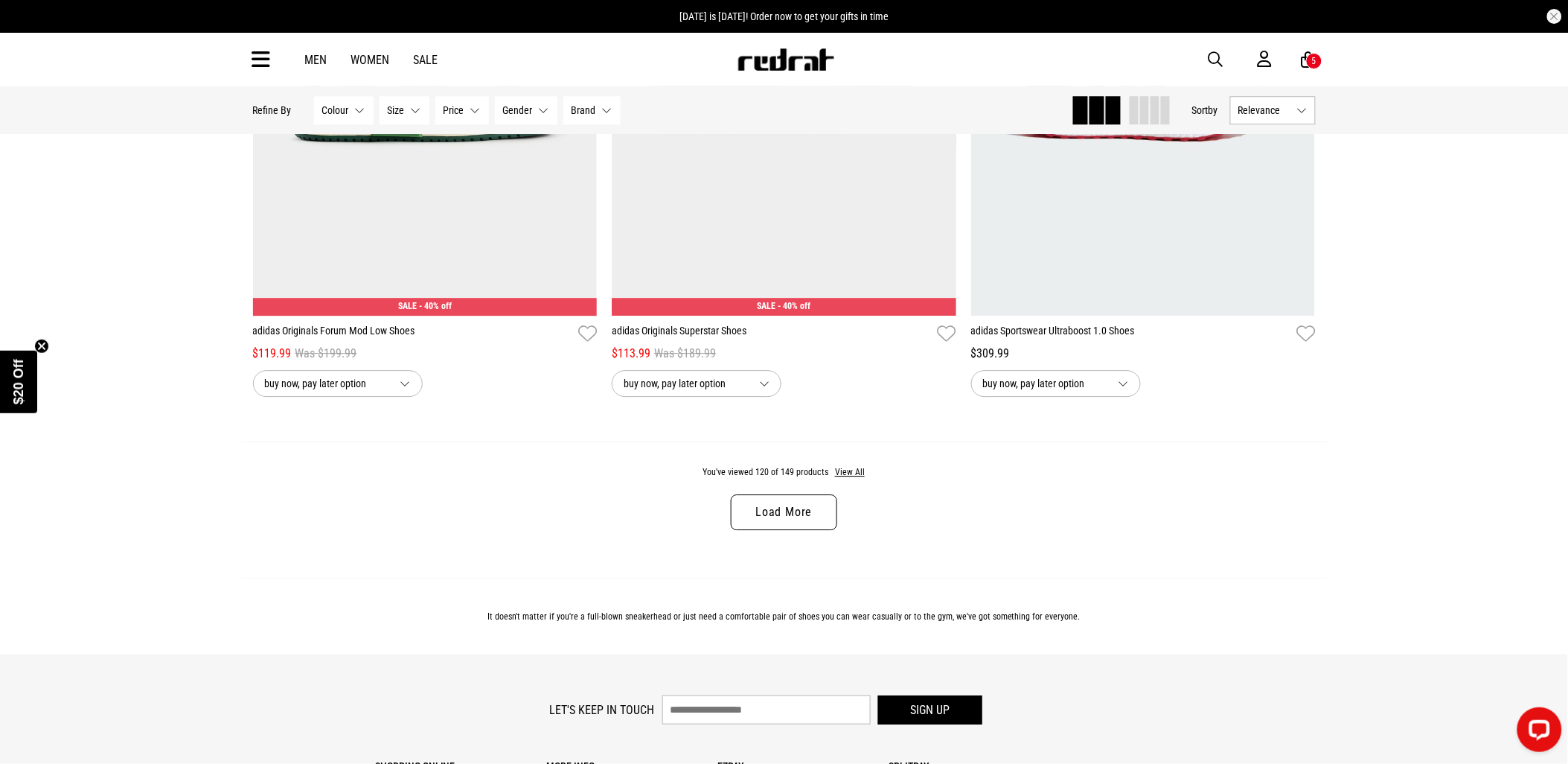
click at [806, 530] on link "Load More" at bounding box center [784, 511] width 105 height 35
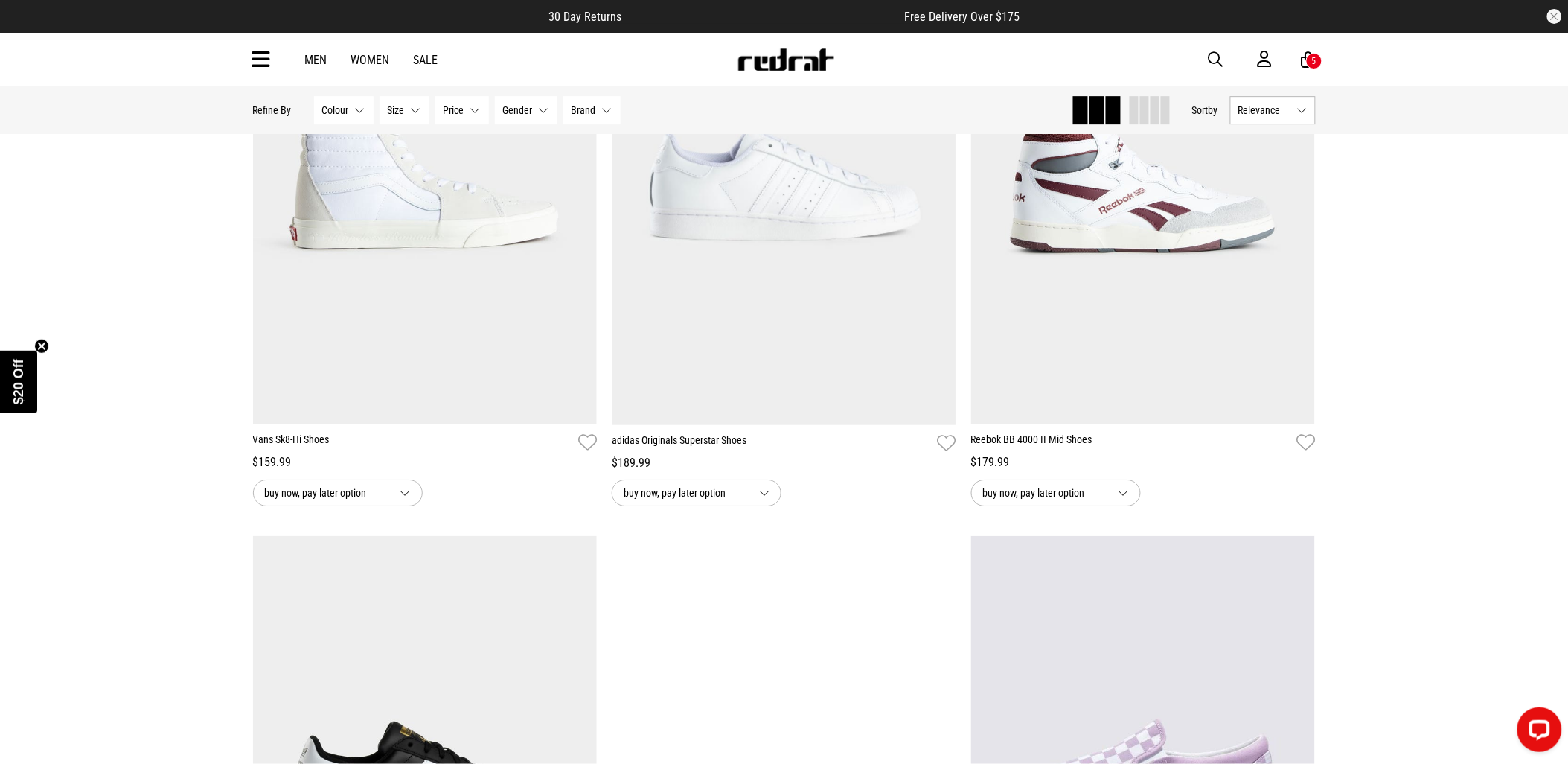
scroll to position [26329, 0]
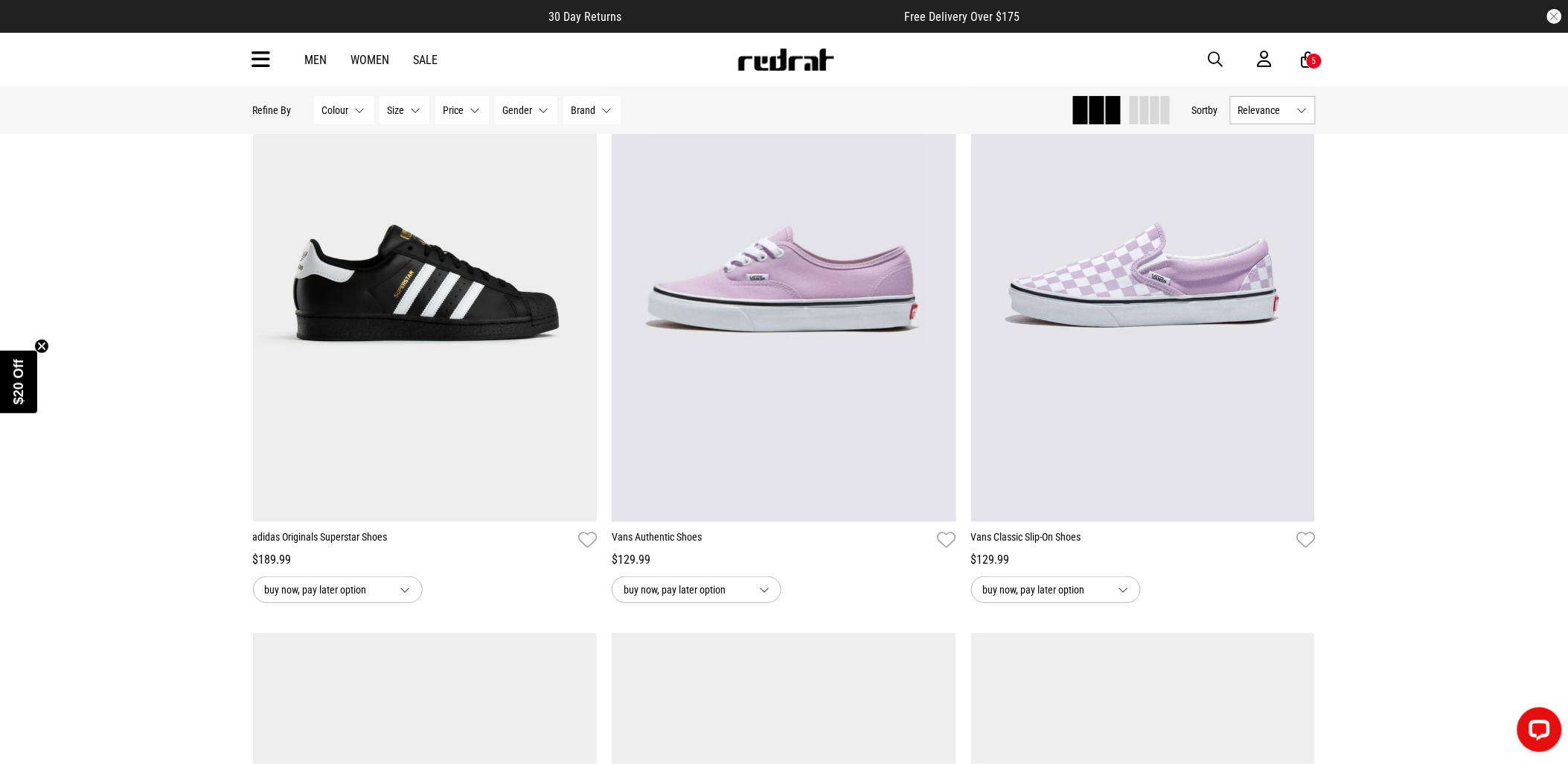
click at [372, 60] on link "Women" at bounding box center [370, 60] width 39 height 14
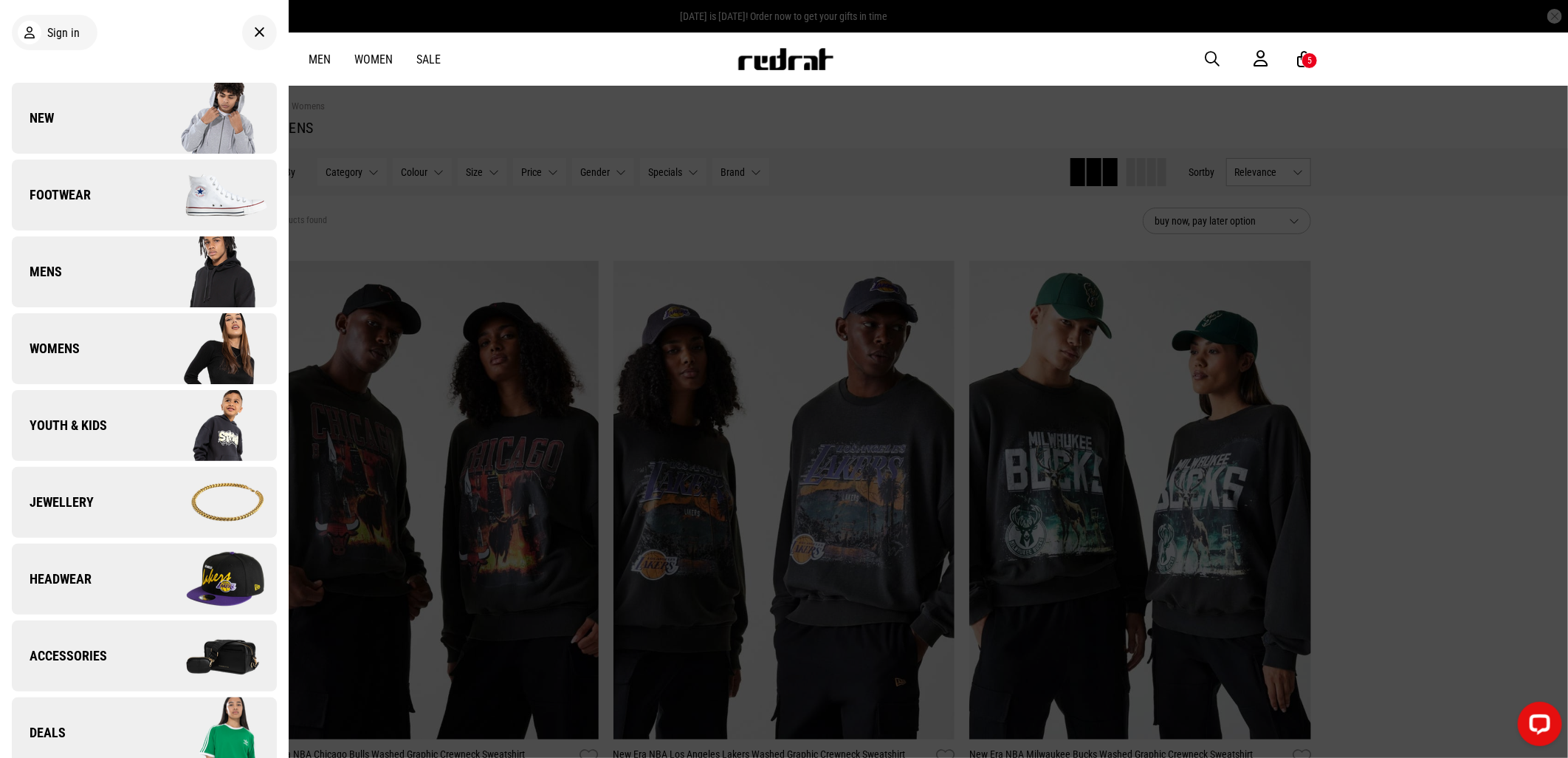
click at [47, 115] on span "New" at bounding box center [33, 118] width 42 height 18
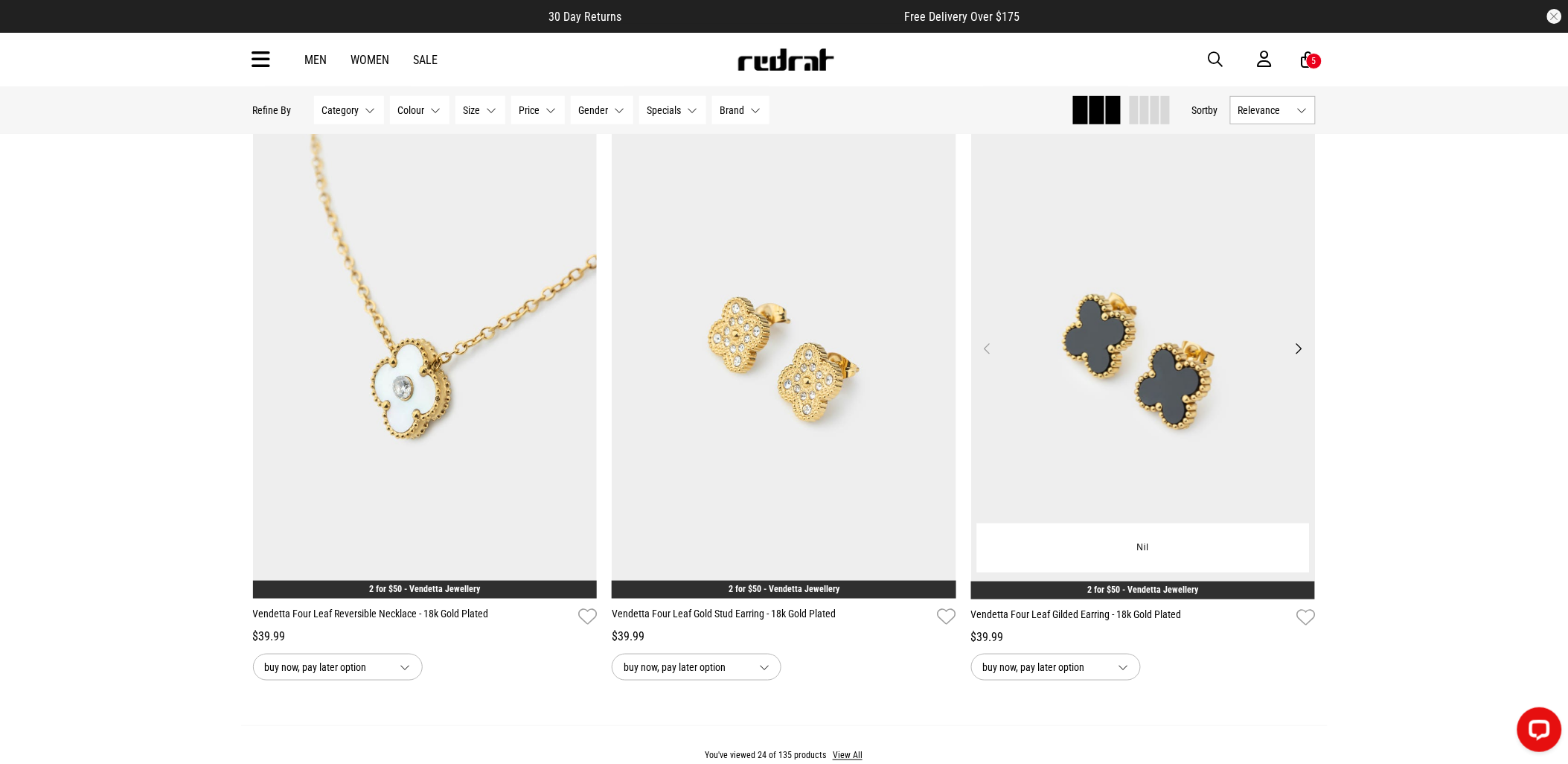
scroll to position [4631, 0]
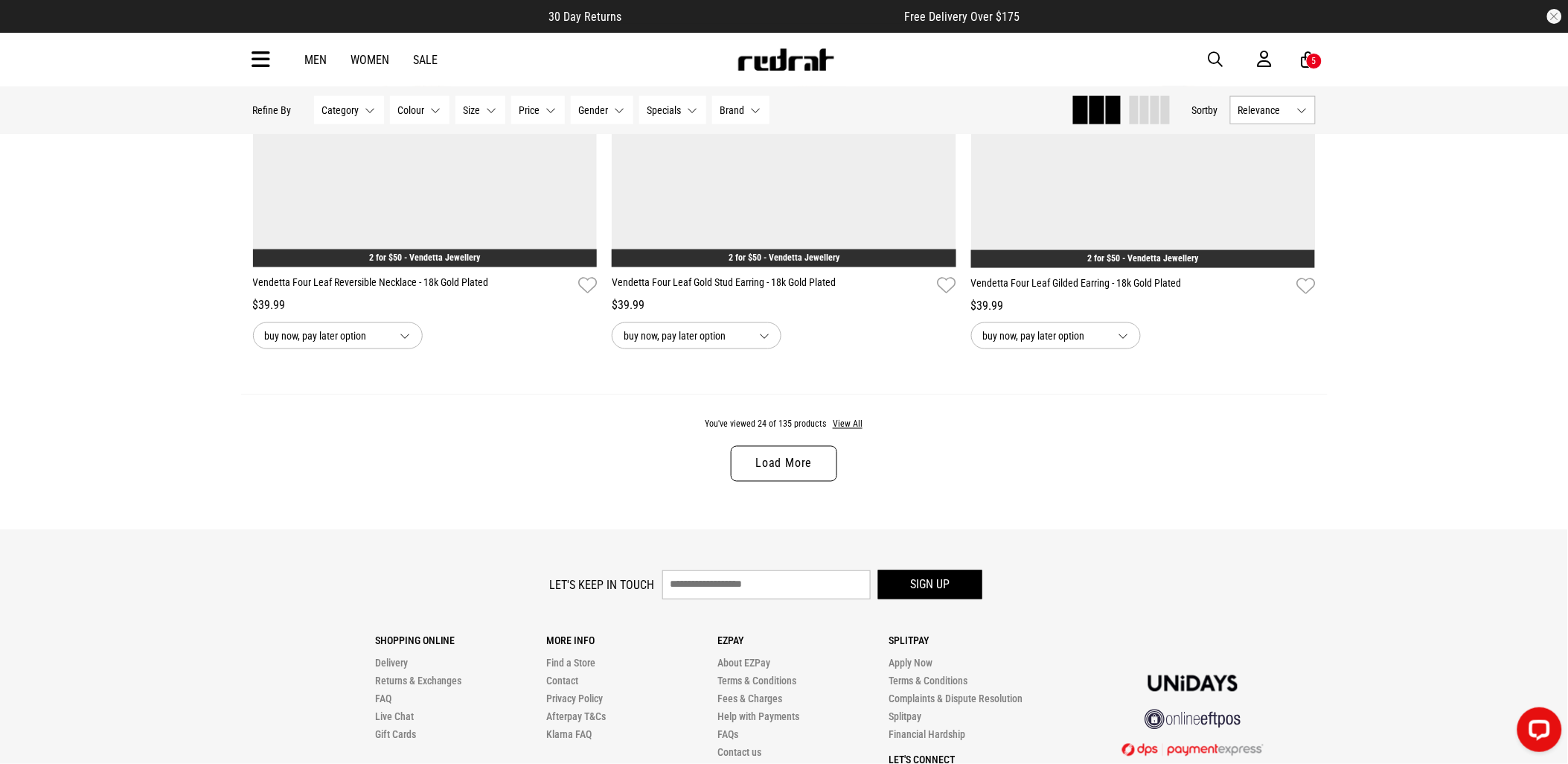
click at [803, 481] on link "Load More" at bounding box center [784, 463] width 105 height 35
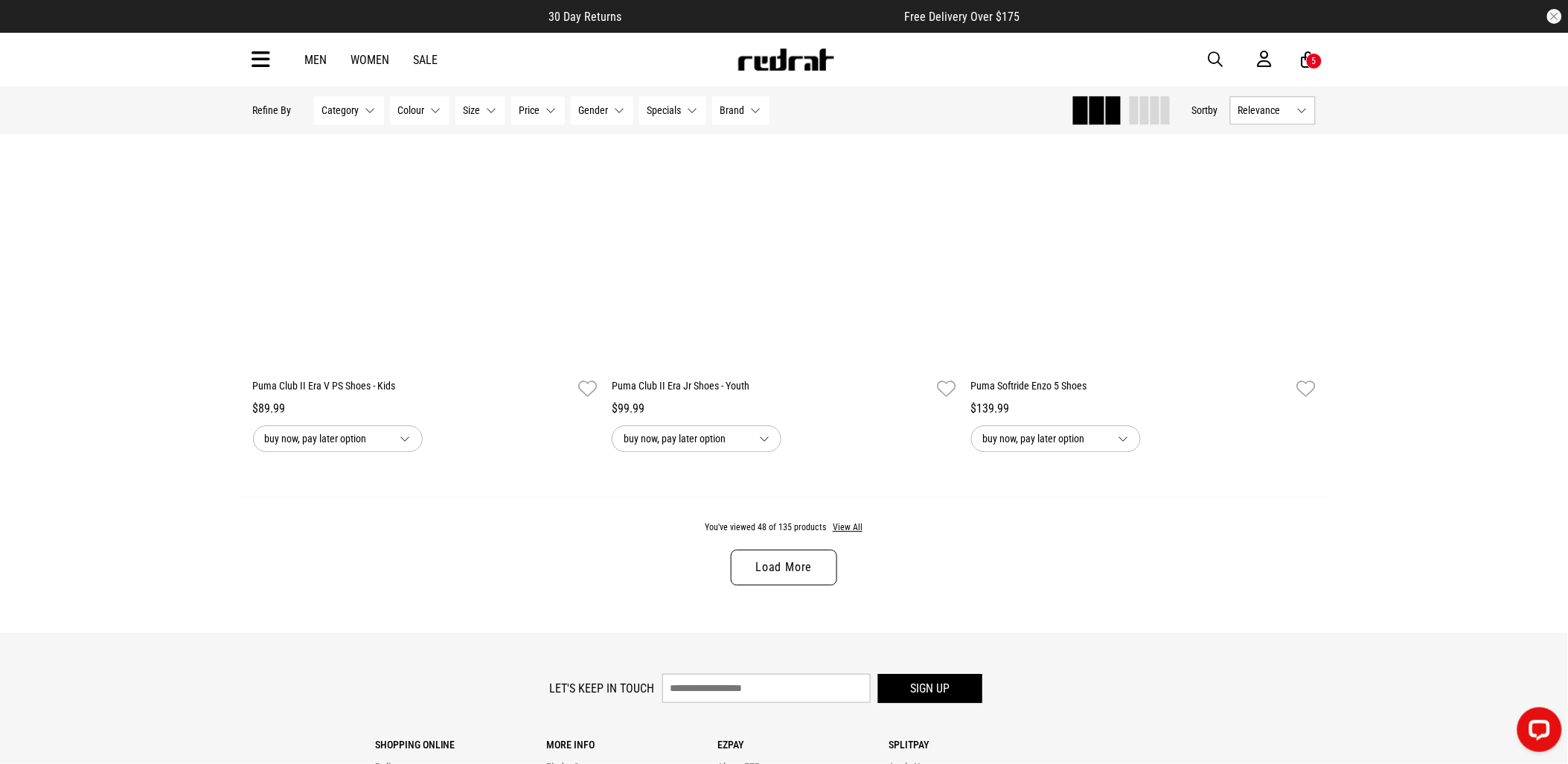
scroll to position [9179, 0]
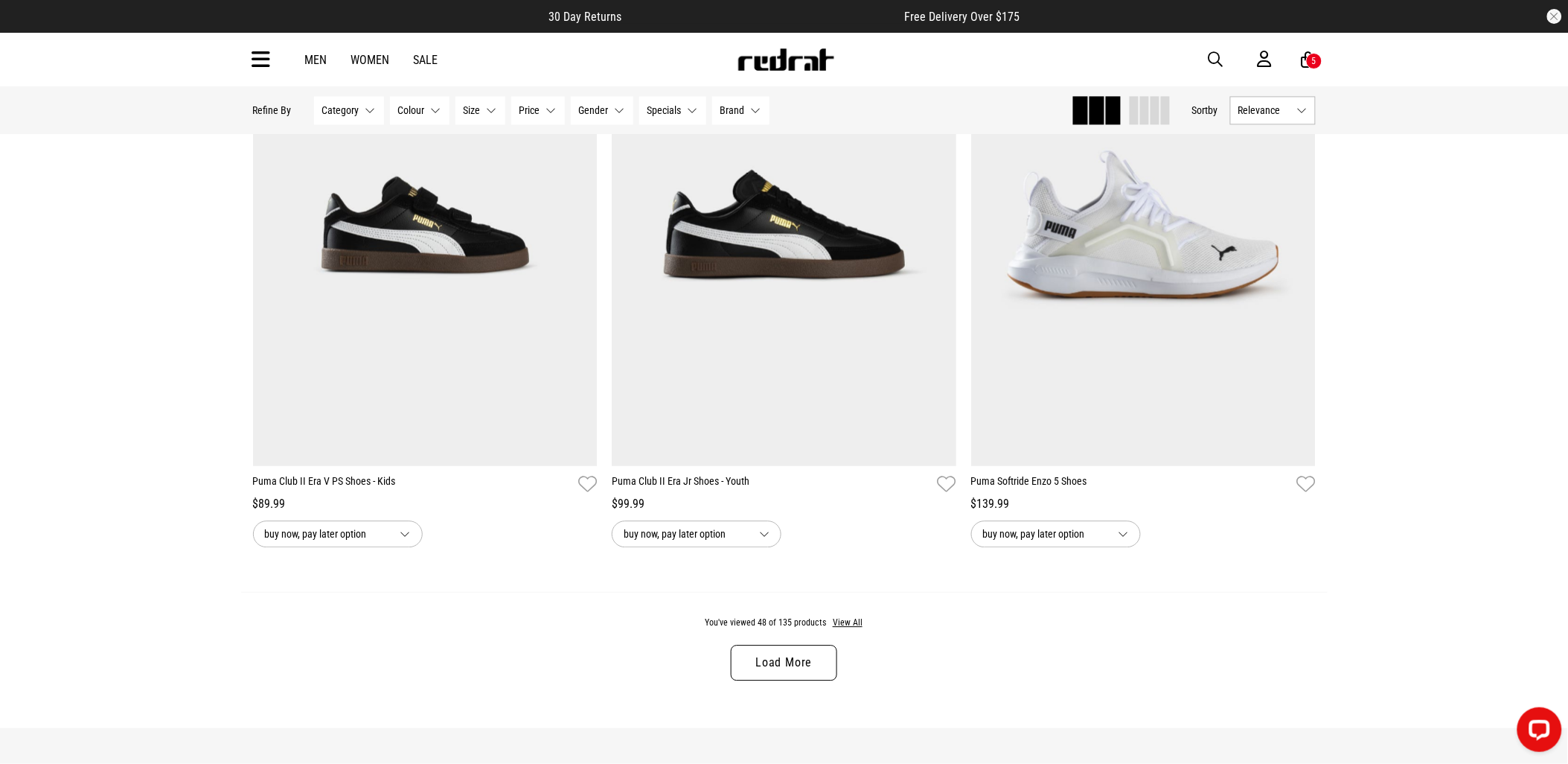
click at [818, 661] on link "Load More" at bounding box center [784, 662] width 105 height 35
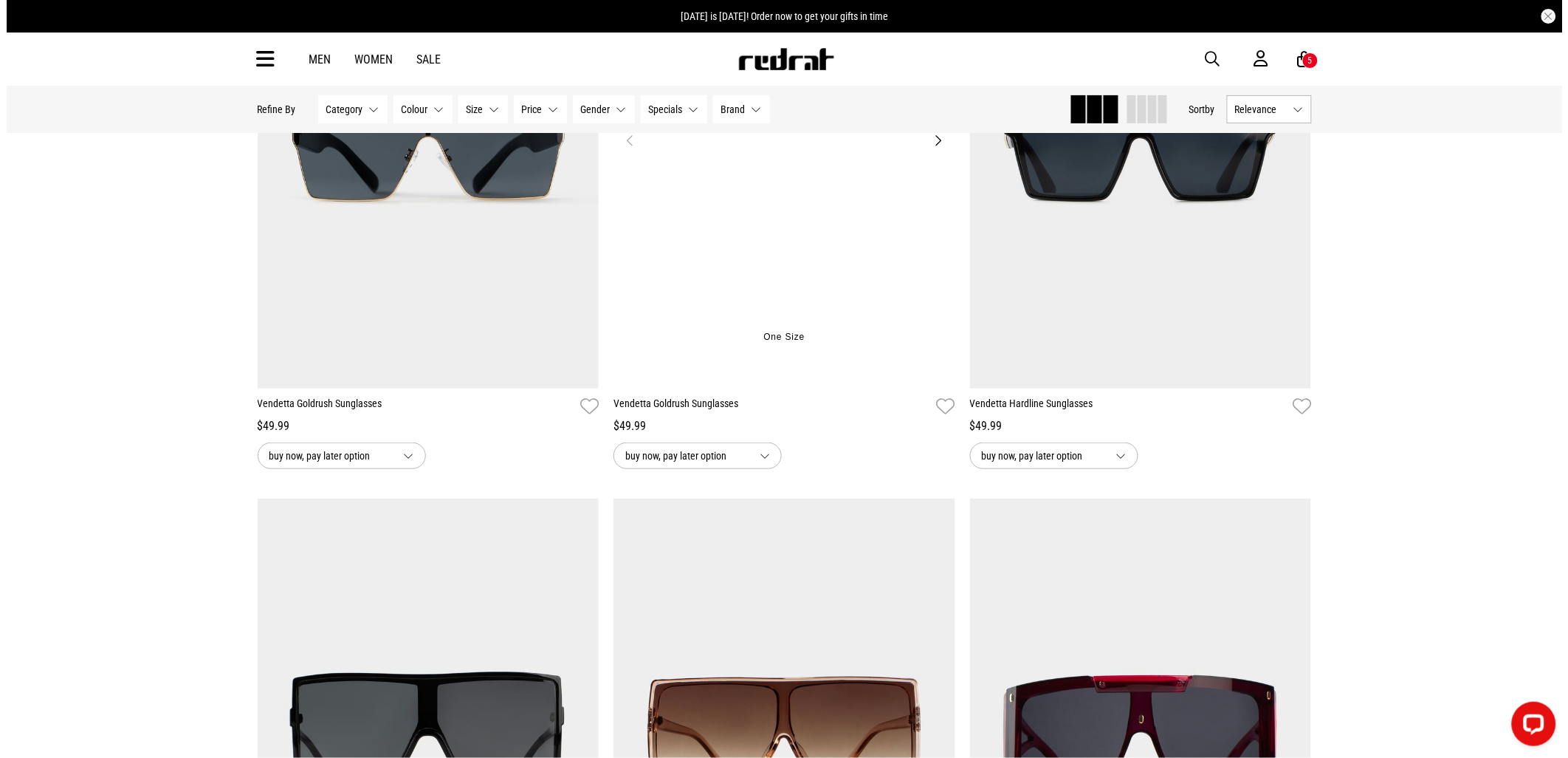
scroll to position [12225, 0]
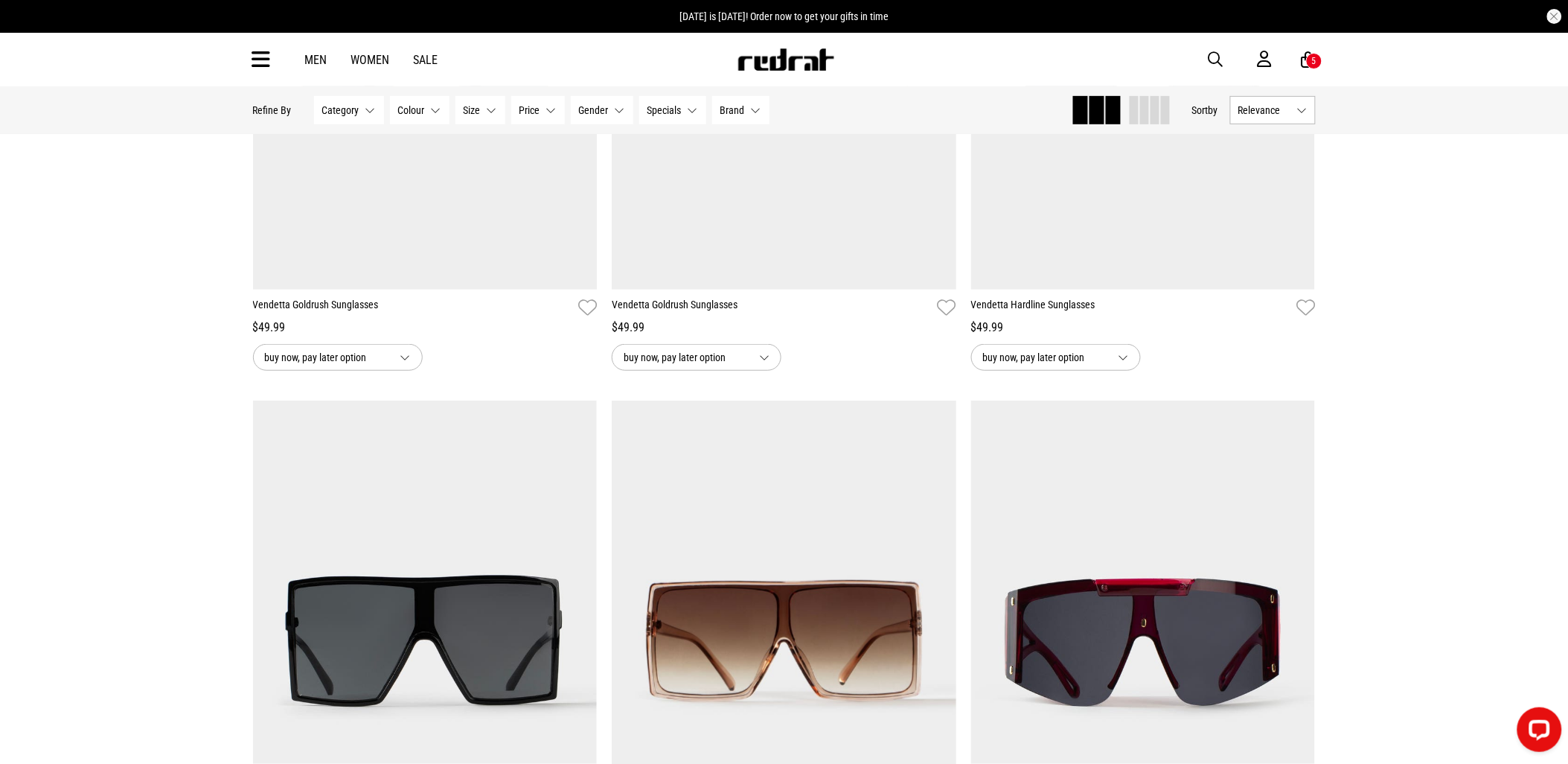
click at [259, 62] on icon at bounding box center [261, 60] width 19 height 24
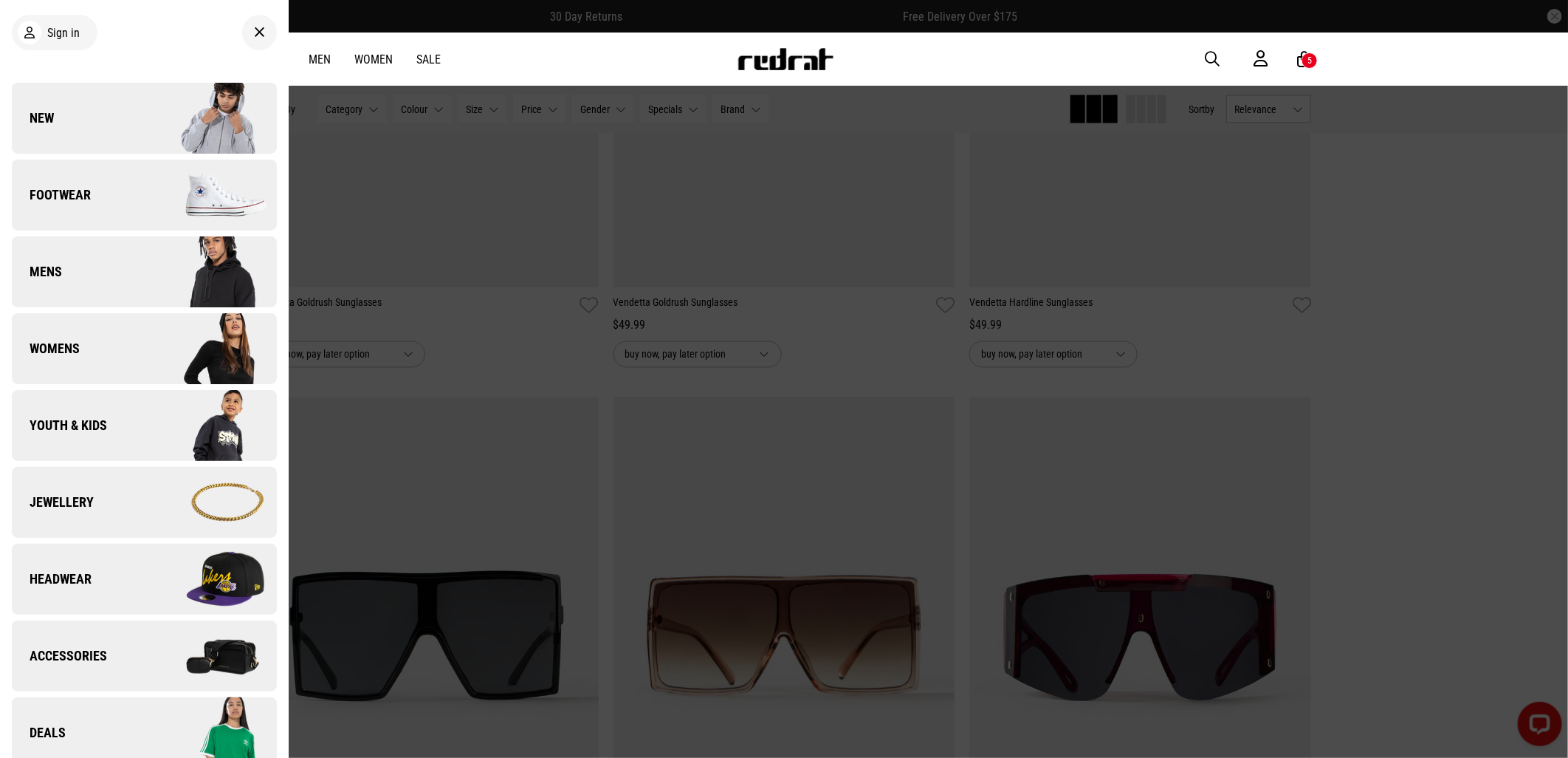
click at [24, 351] on span "Womens" at bounding box center [45, 349] width 68 height 18
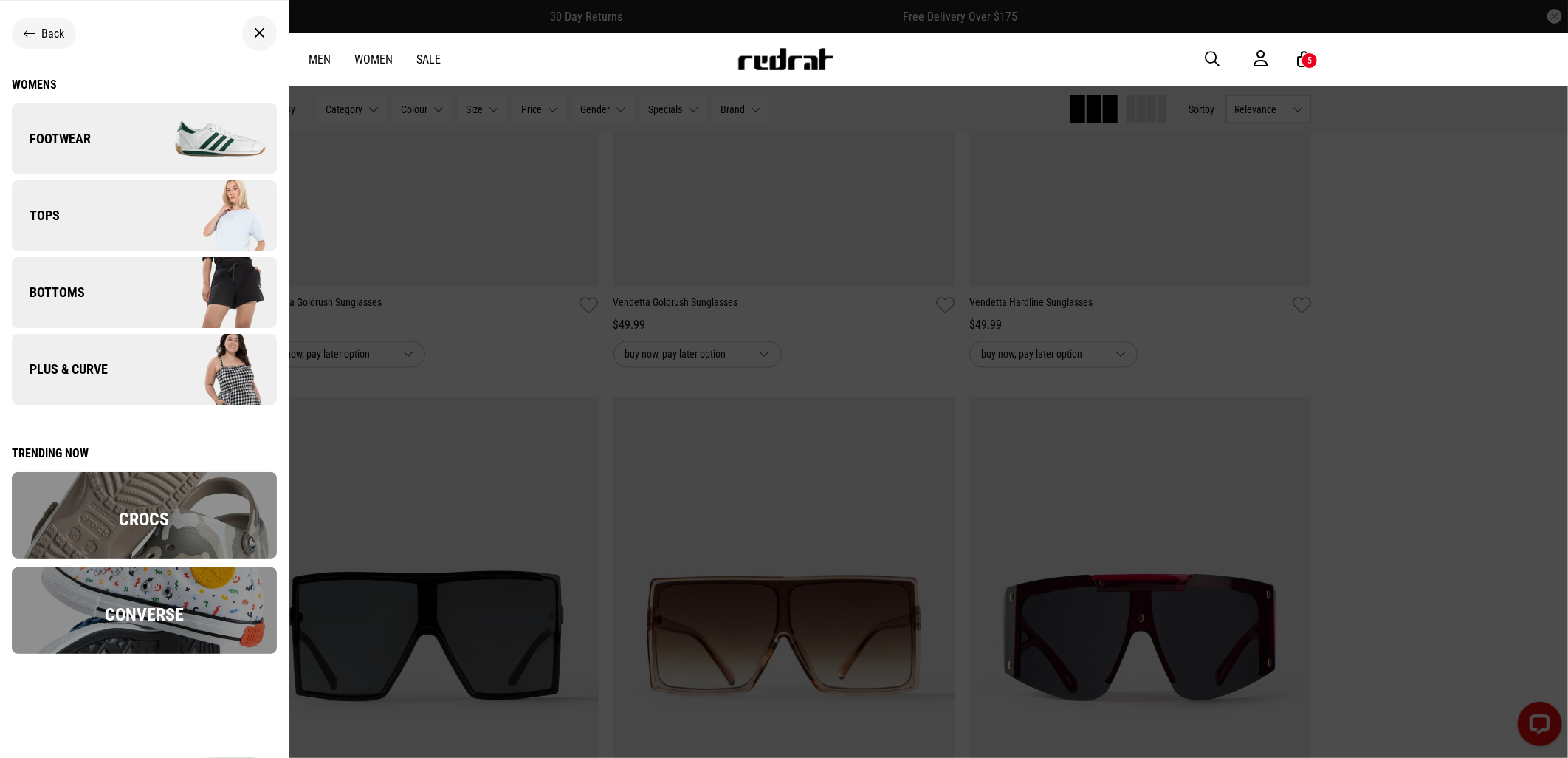
click at [65, 121] on link "Footwear" at bounding box center [145, 139] width 265 height 71
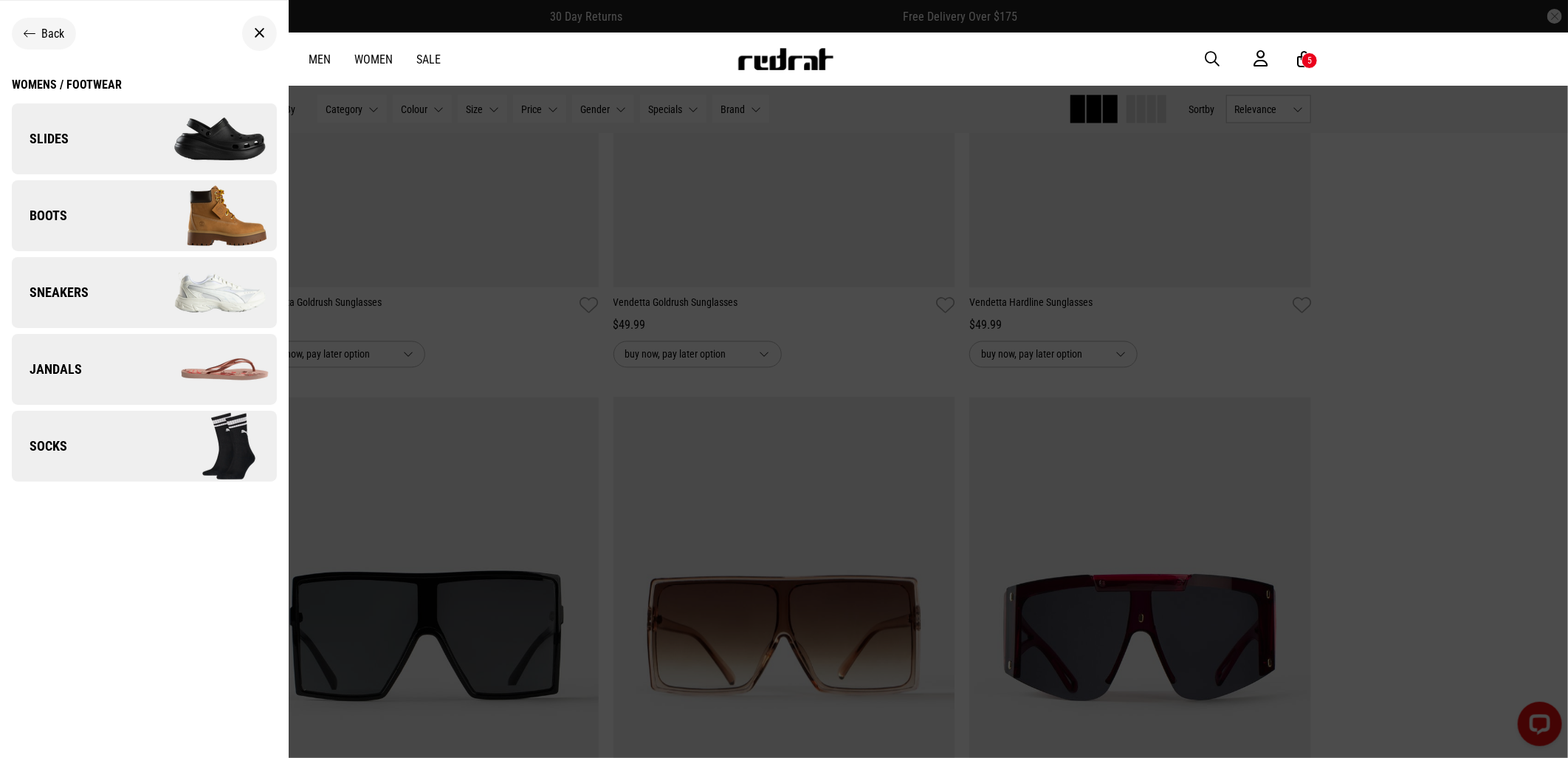
drag, startPoint x: 57, startPoint y: 278, endPoint x: 129, endPoint y: 281, distance: 72.1
click at [57, 281] on link "Sneakers" at bounding box center [145, 292] width 265 height 71
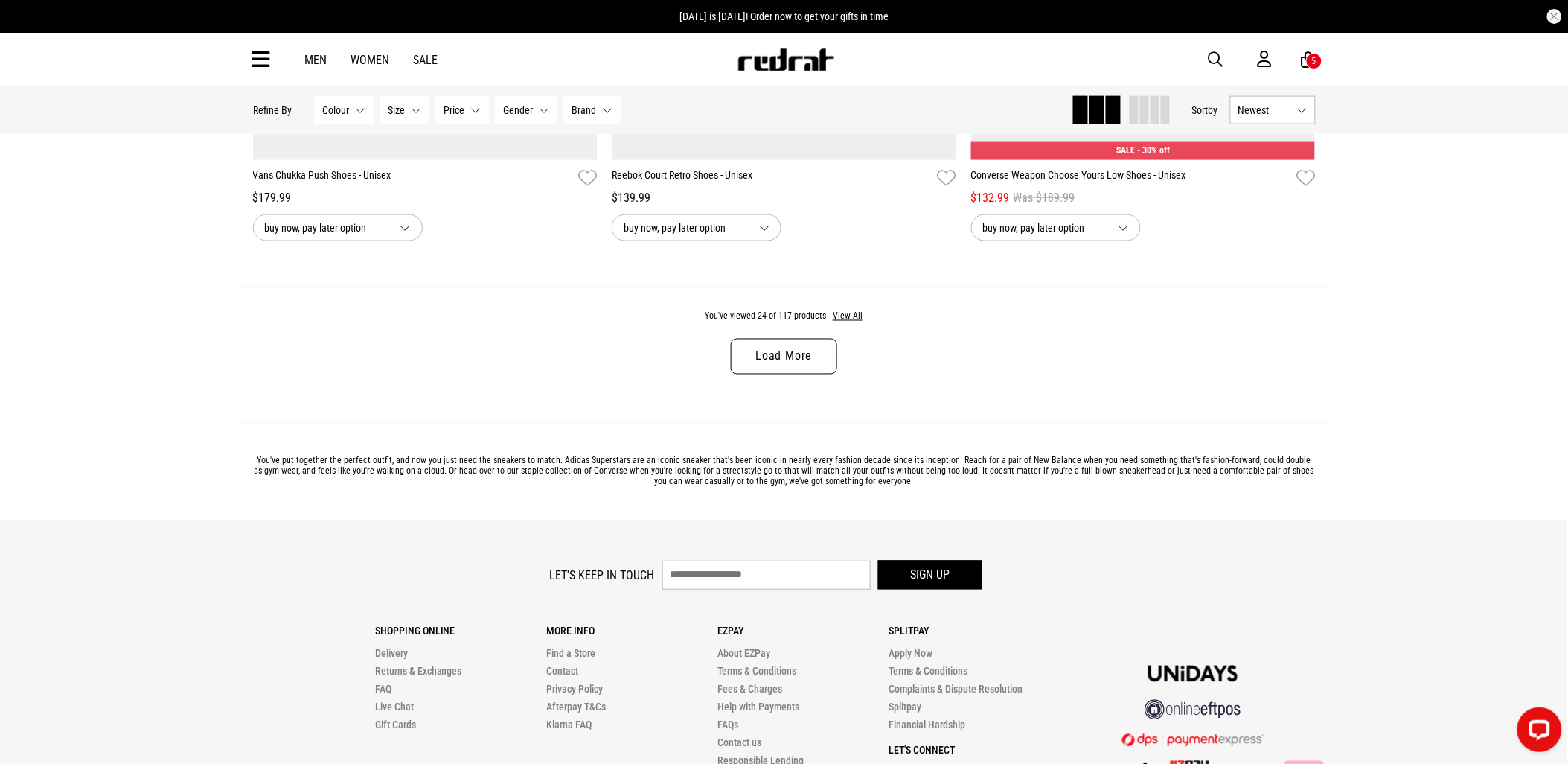
scroll to position [4500, 0]
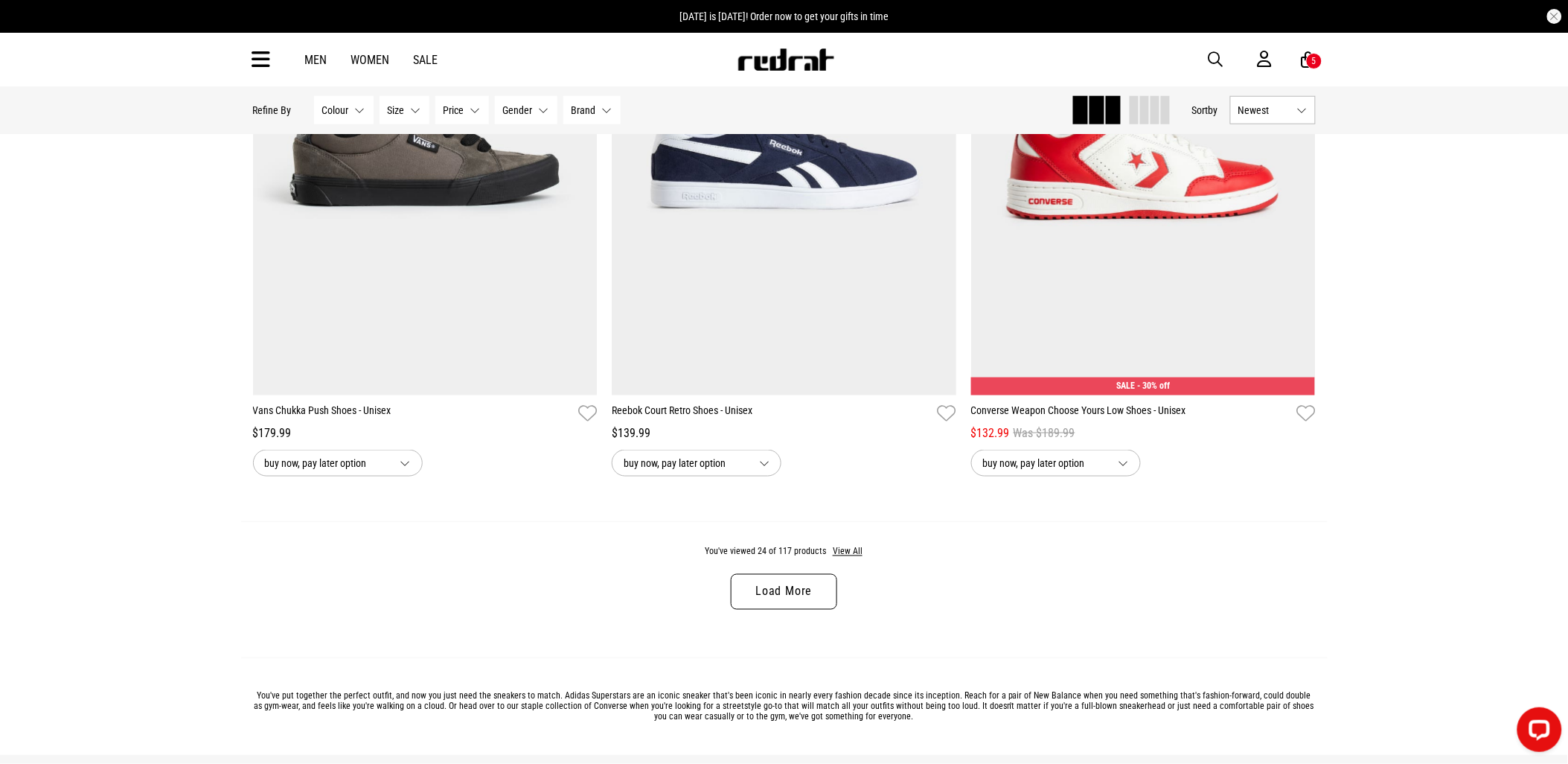
click at [783, 592] on link "Load More" at bounding box center [784, 591] width 105 height 35
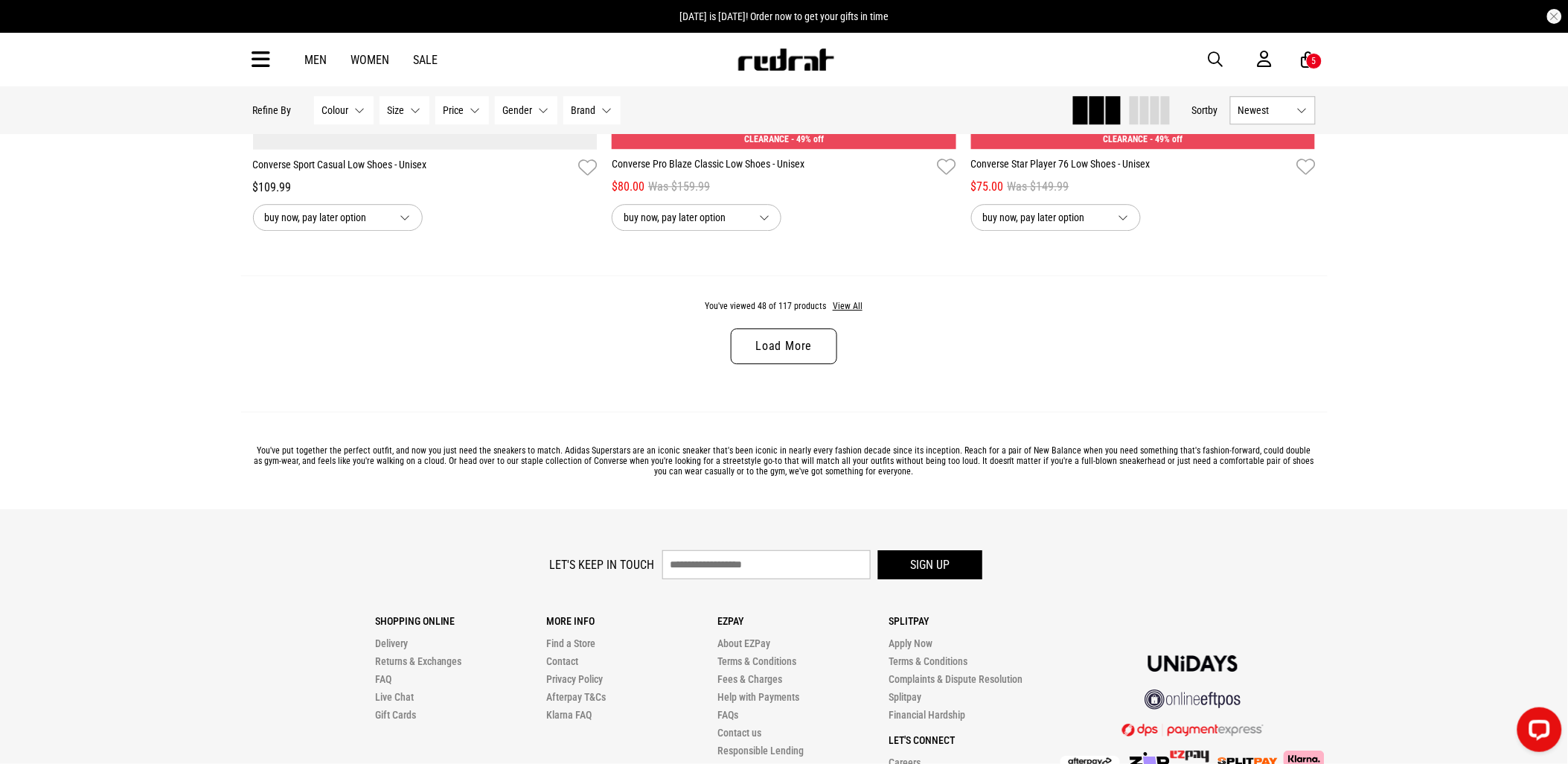
scroll to position [9545, 0]
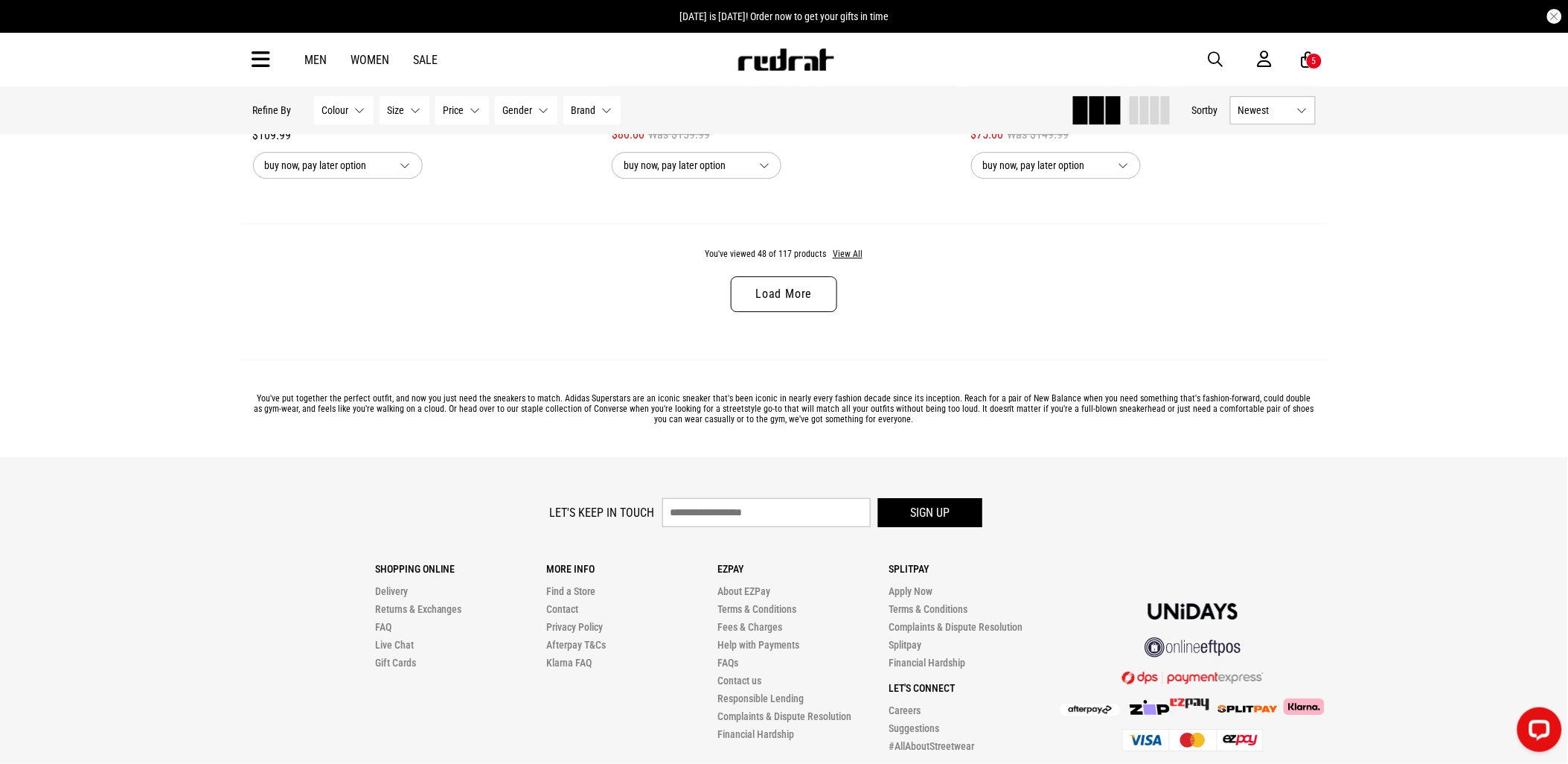
click at [813, 312] on link "Load More" at bounding box center [784, 294] width 105 height 35
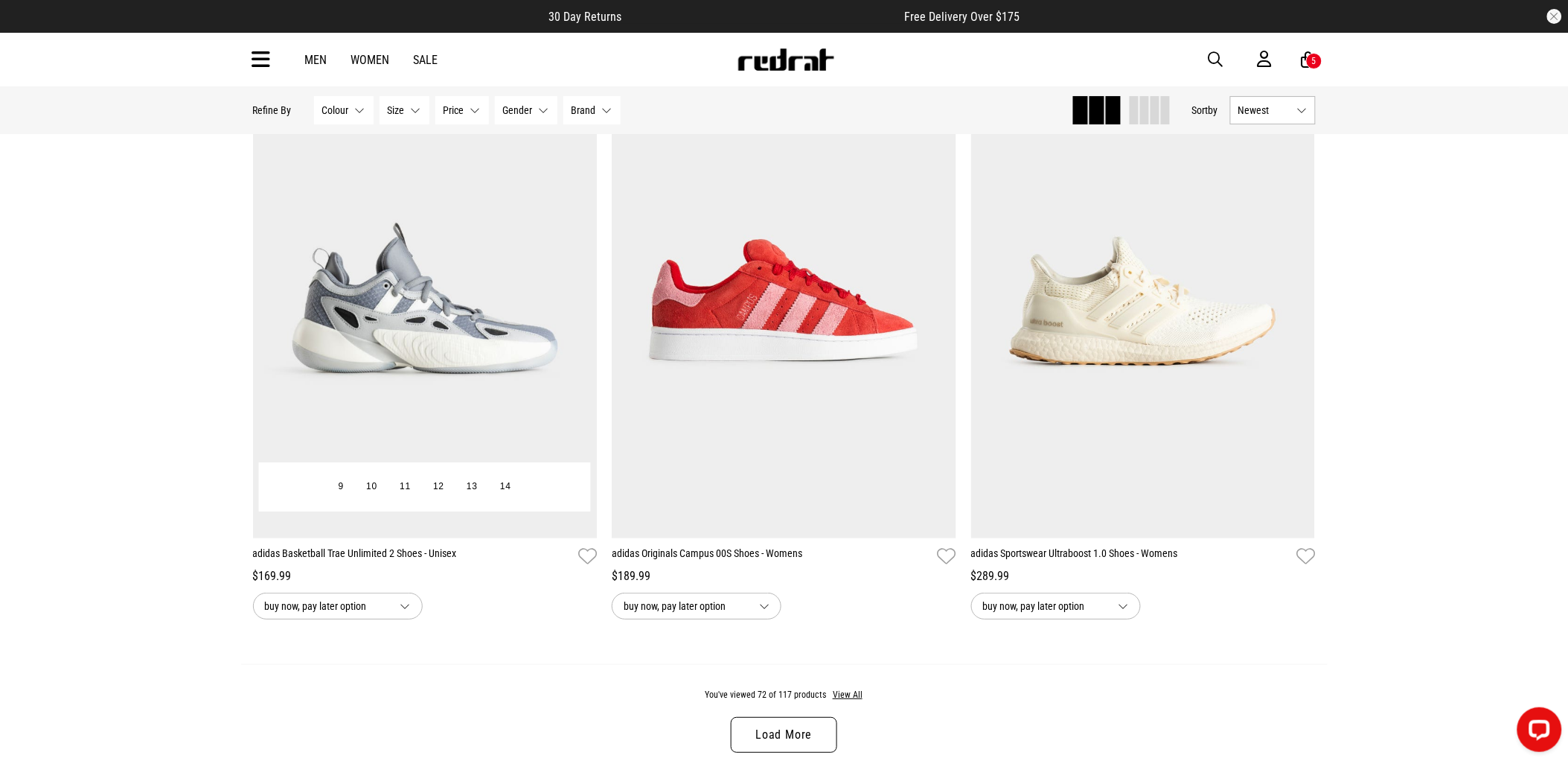
scroll to position [14176, 0]
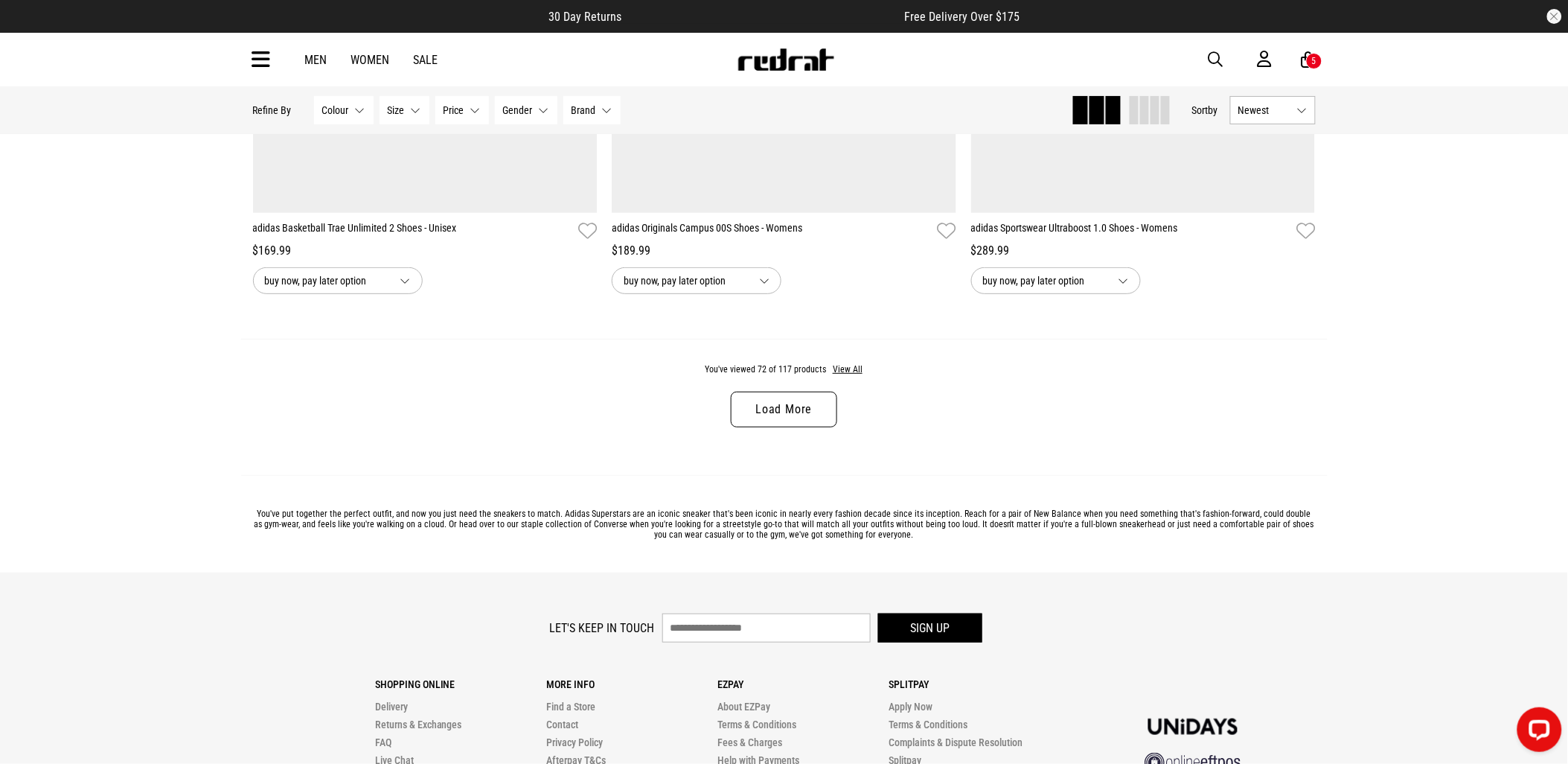
click at [785, 427] on link "Load More" at bounding box center [784, 408] width 105 height 35
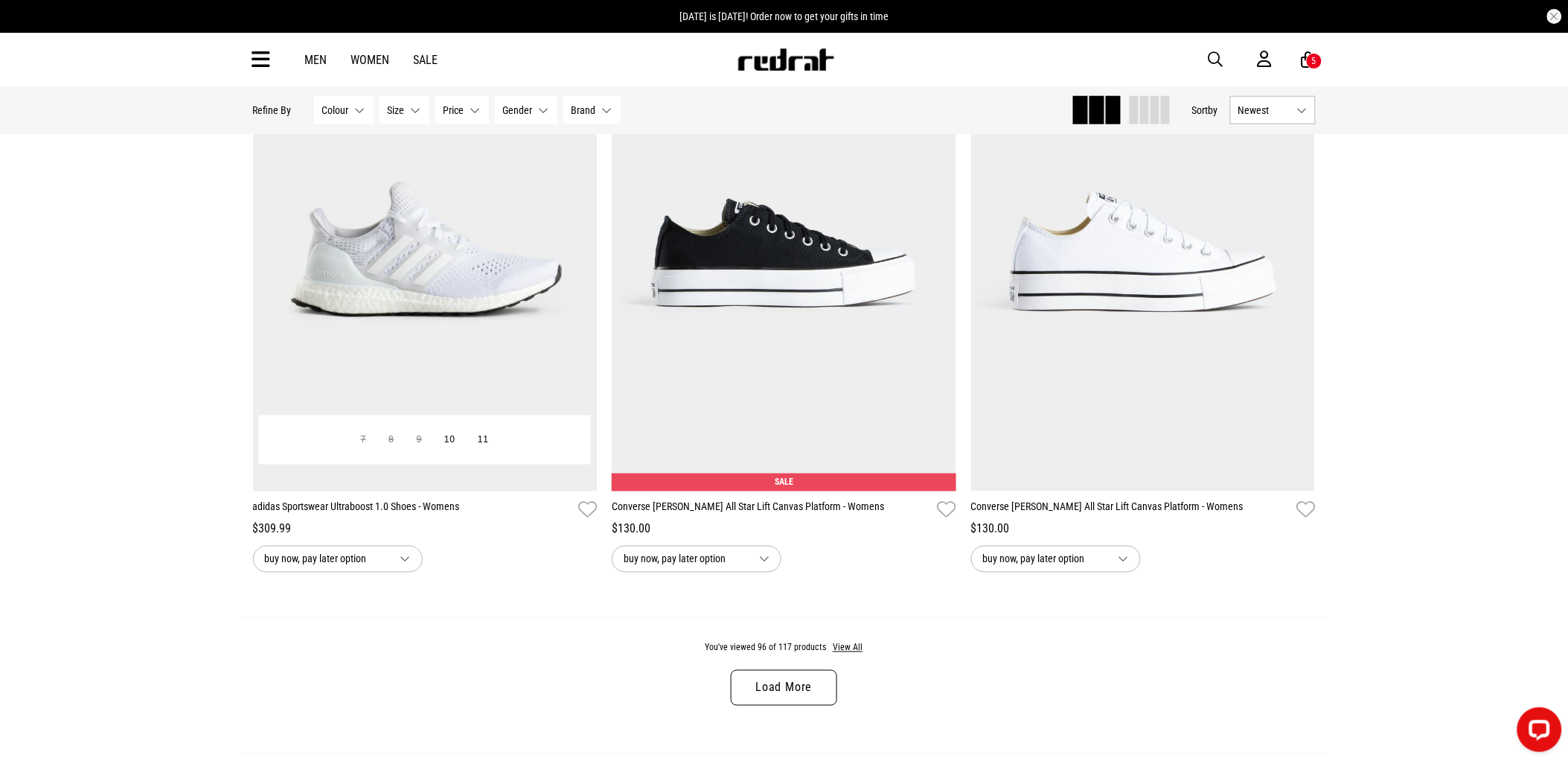
scroll to position [18642, 0]
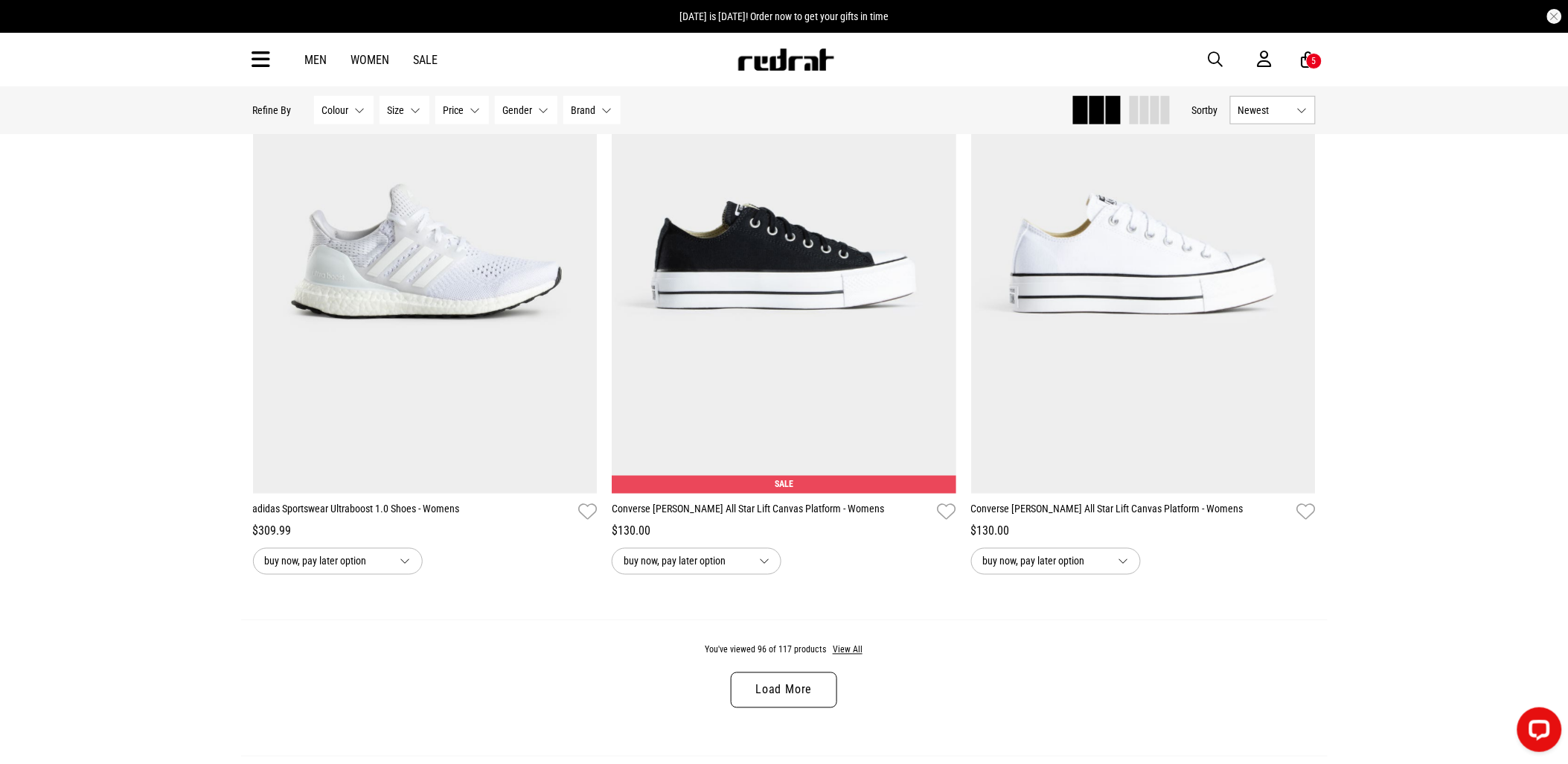
click at [799, 708] on link "Load More" at bounding box center [784, 690] width 105 height 35
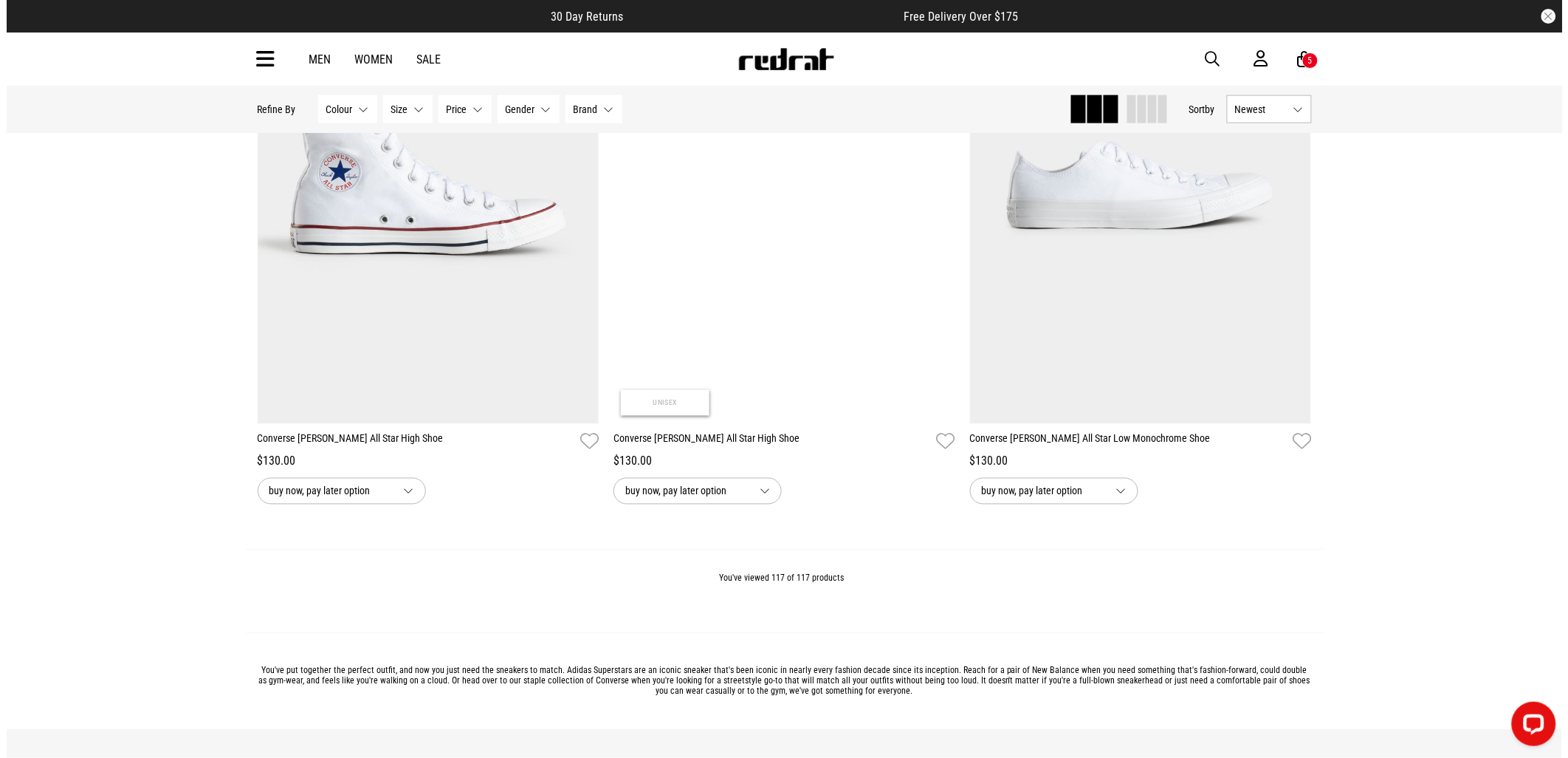
scroll to position [23039, 0]
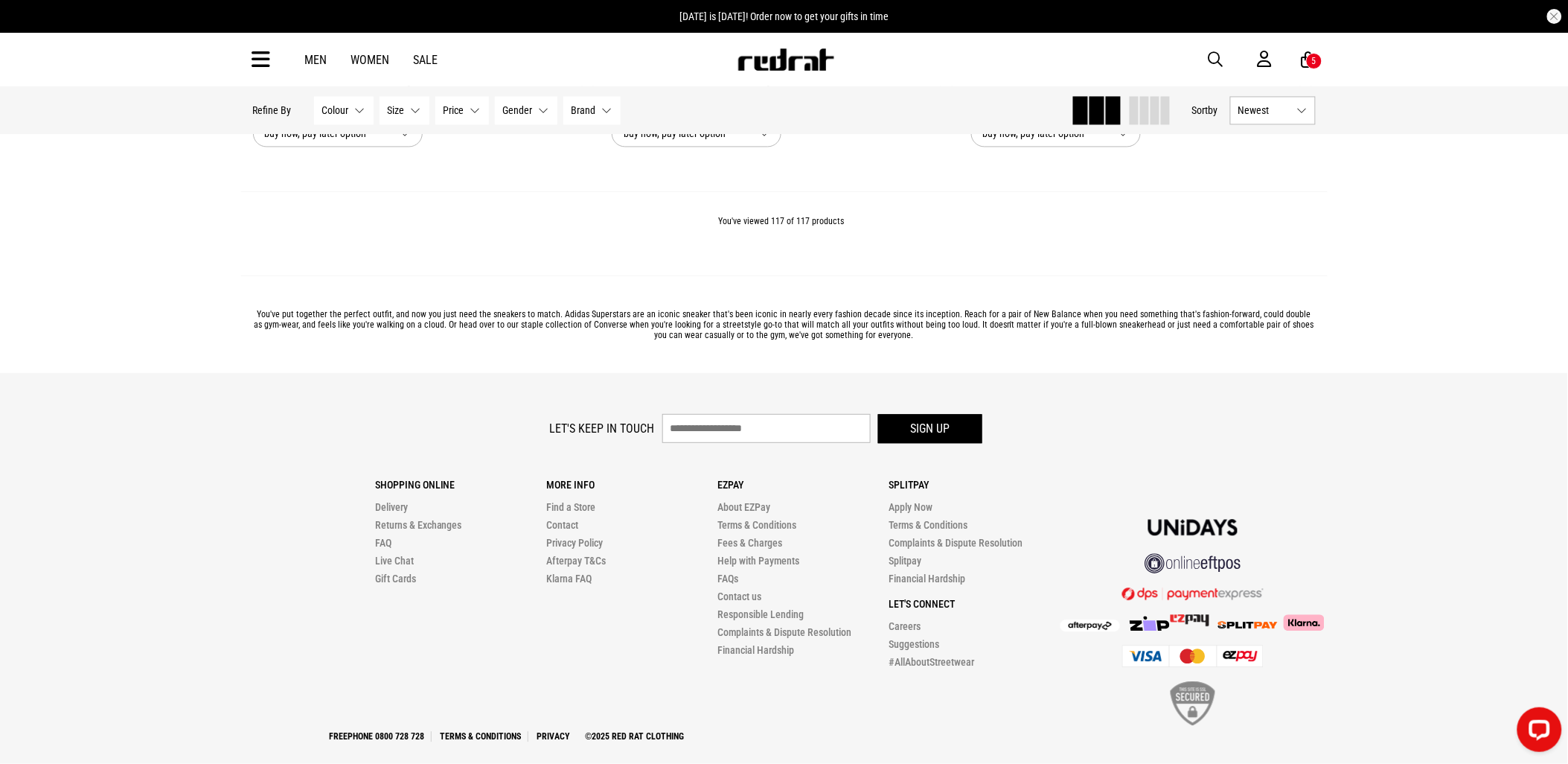
click at [259, 51] on icon at bounding box center [261, 60] width 19 height 24
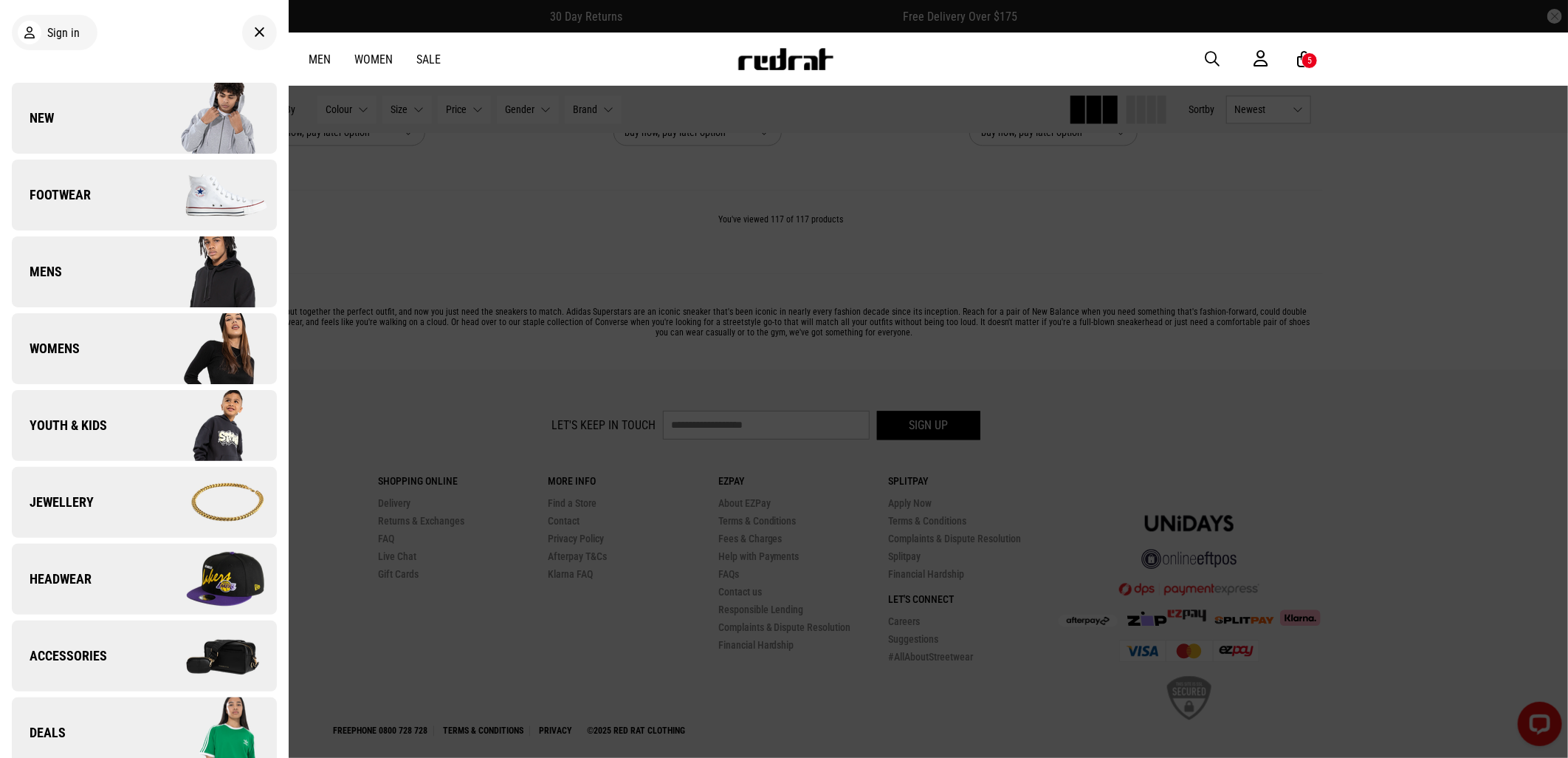
click at [769, 57] on img at bounding box center [785, 59] width 98 height 22
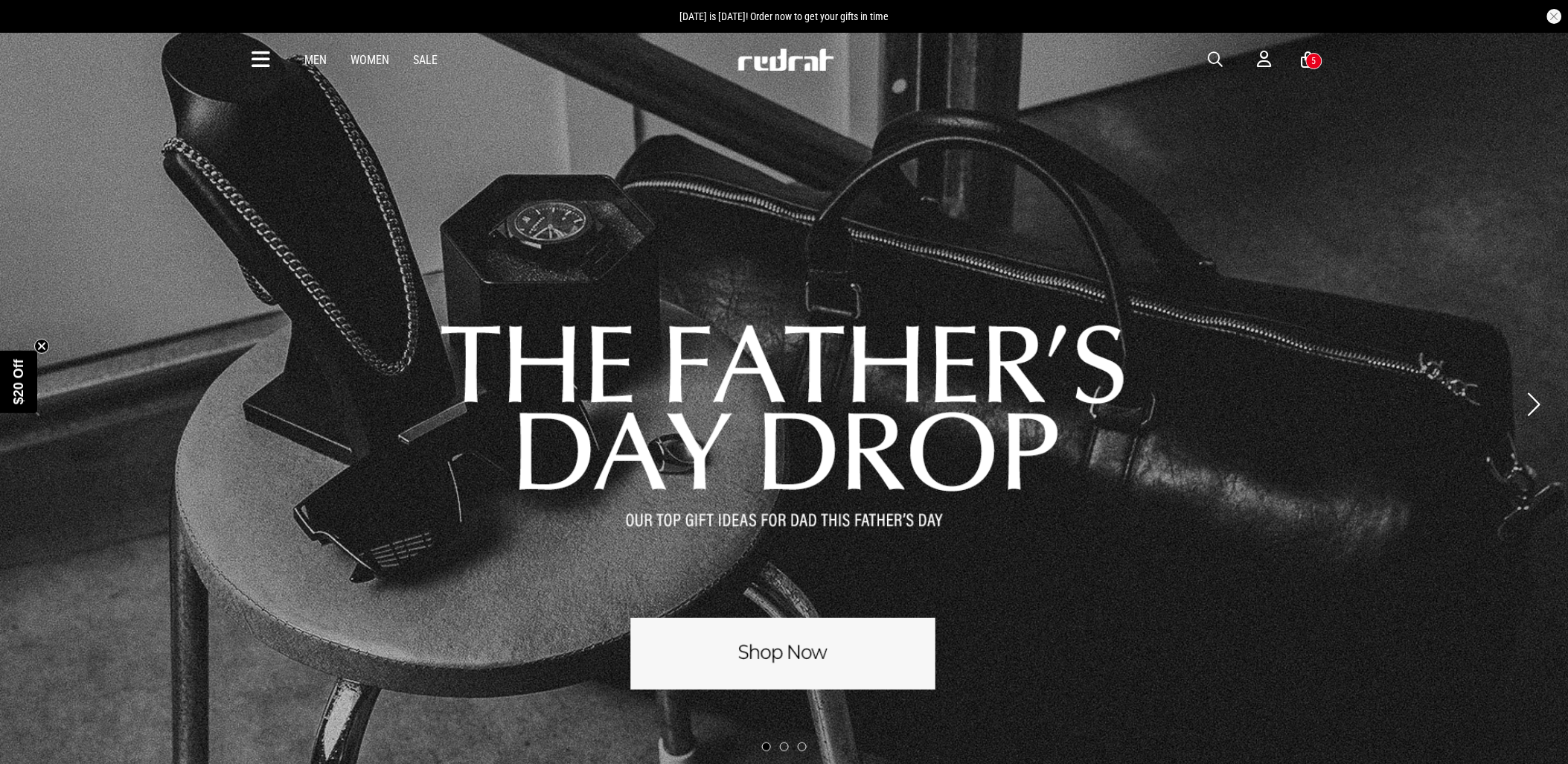
click at [1214, 65] on span "button" at bounding box center [1215, 60] width 15 height 18
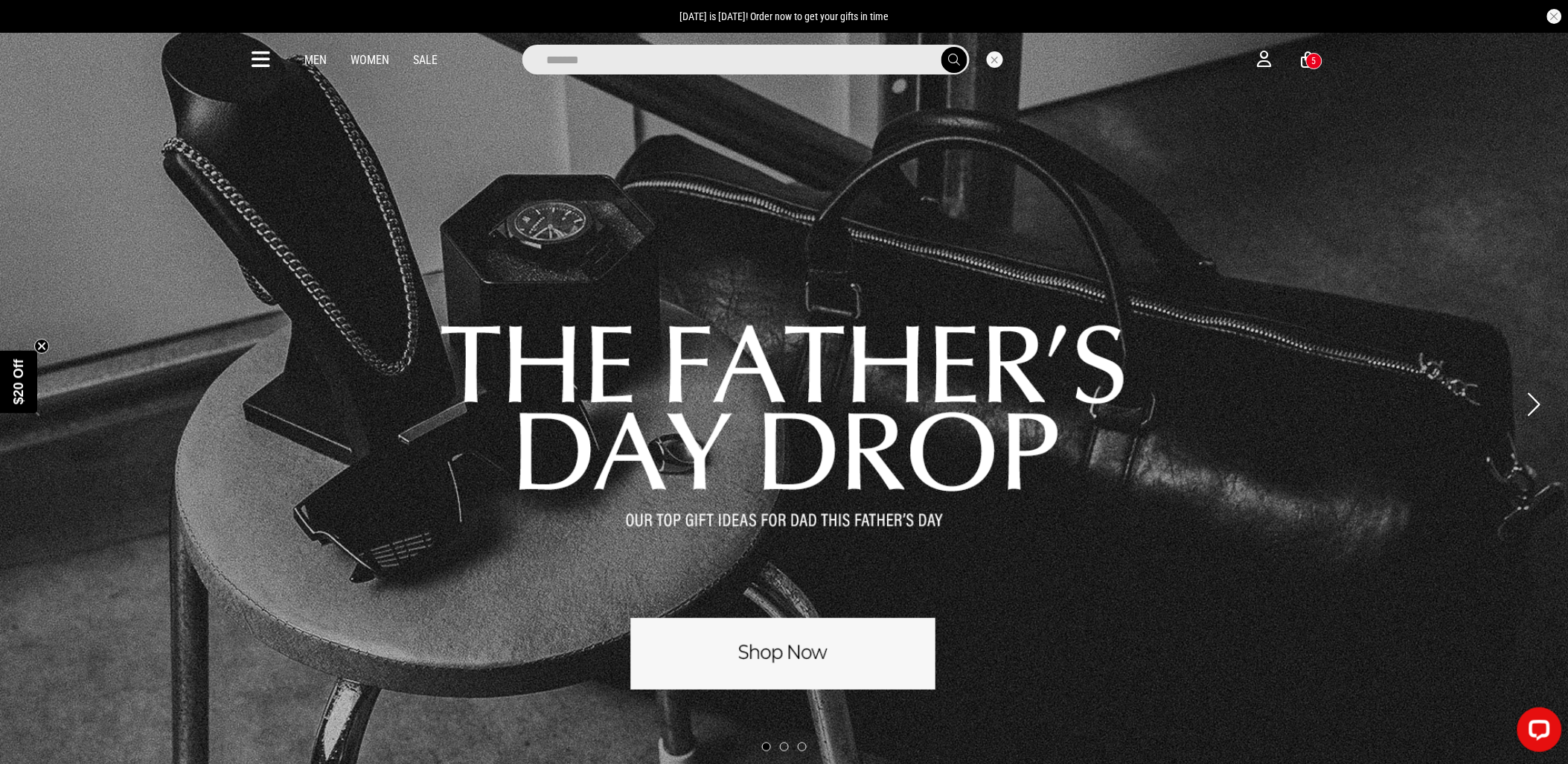
type input "*******"
click at [941, 47] on button "submit" at bounding box center [954, 60] width 26 height 26
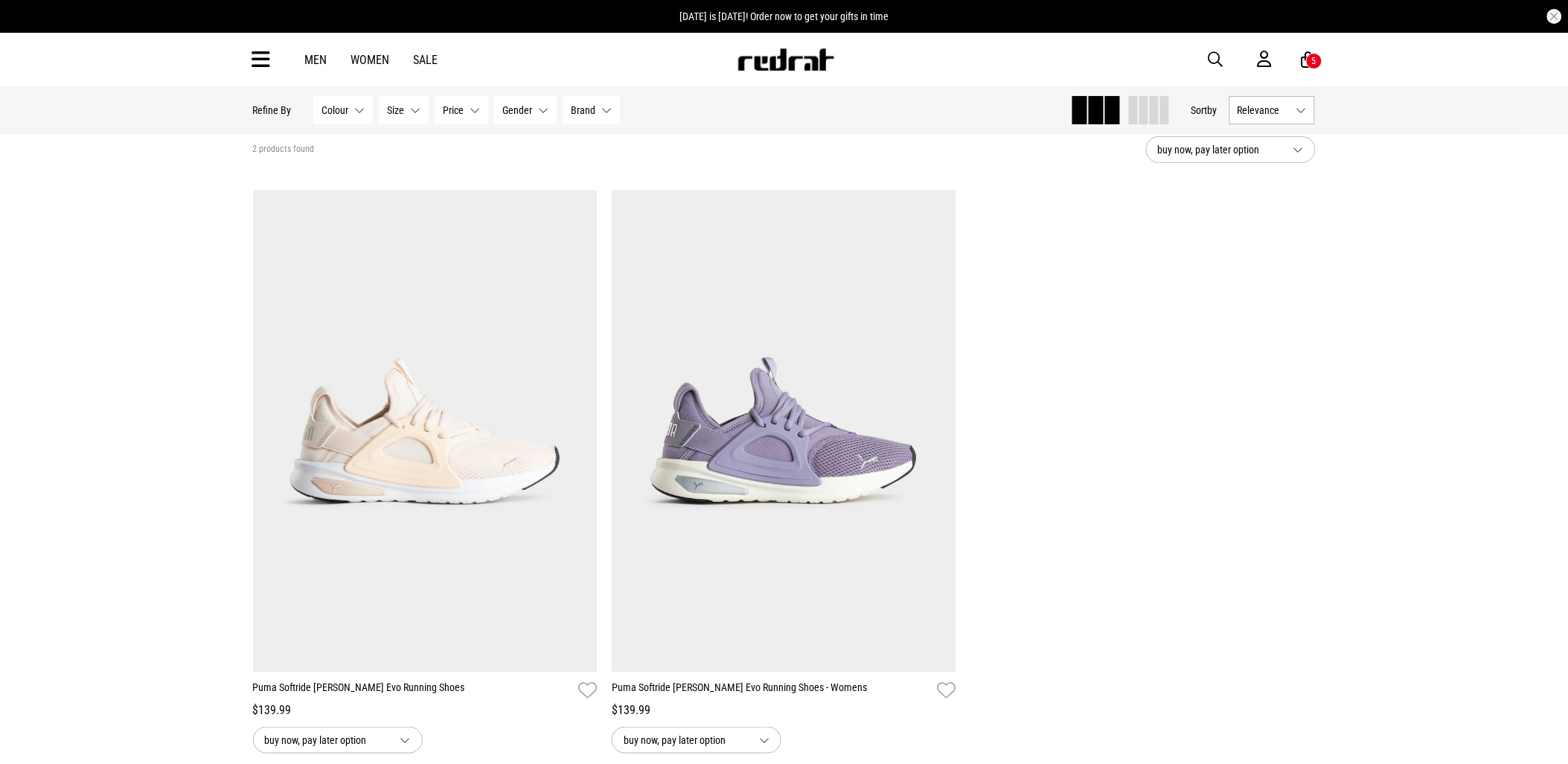
scroll to position [83, 0]
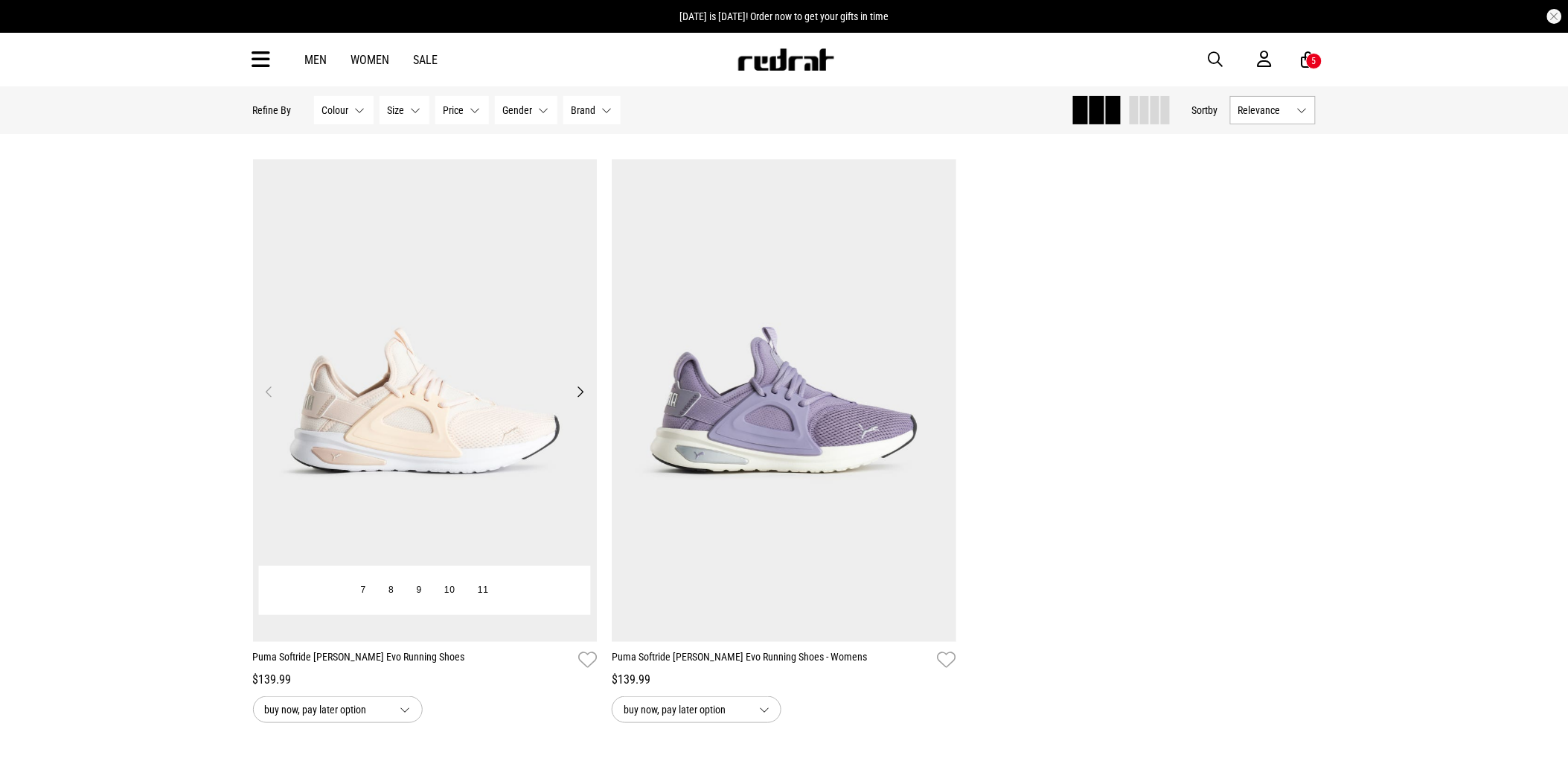
click at [488, 436] on img at bounding box center [425, 401] width 344 height 483
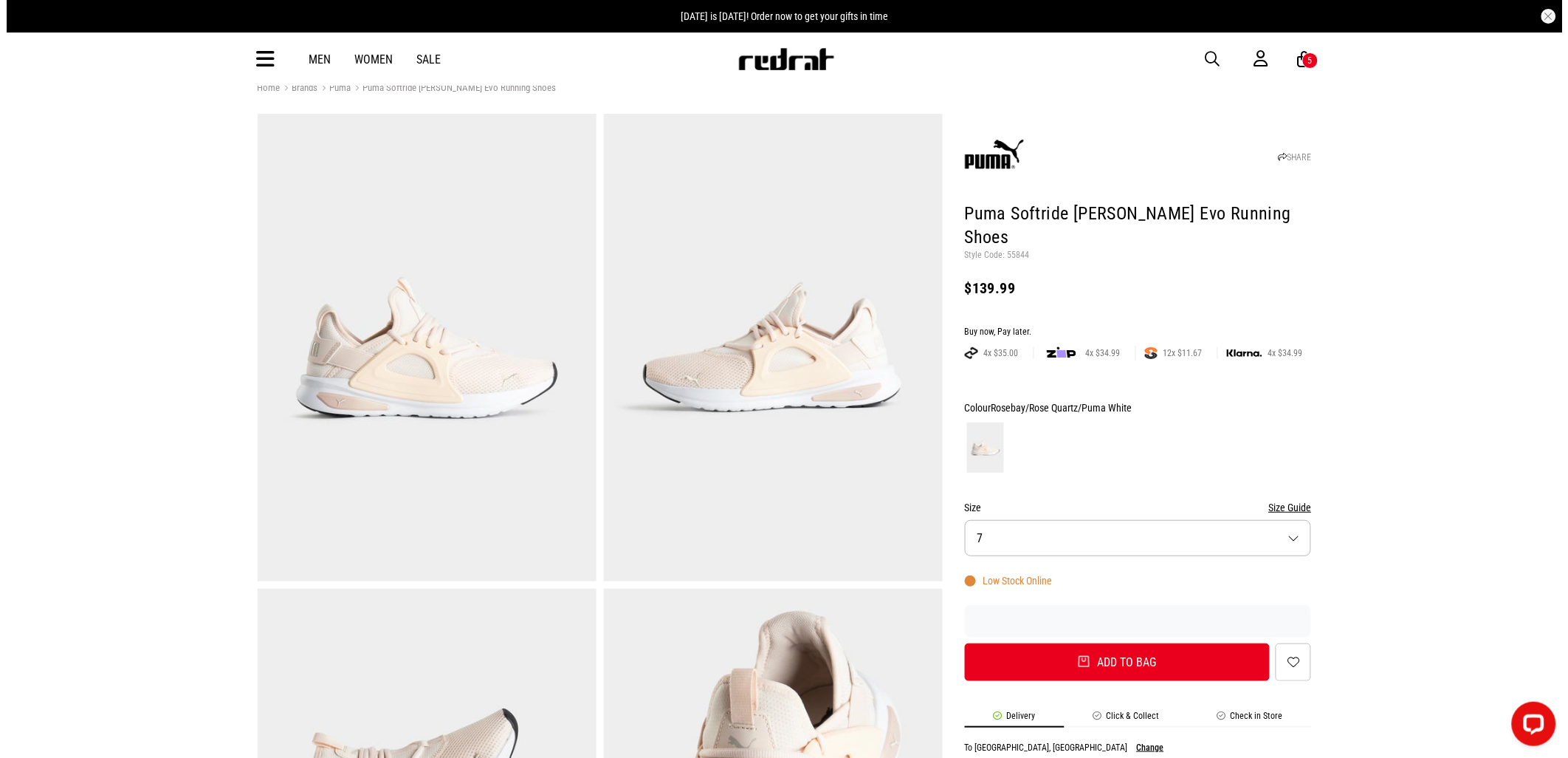
scroll to position [82, 0]
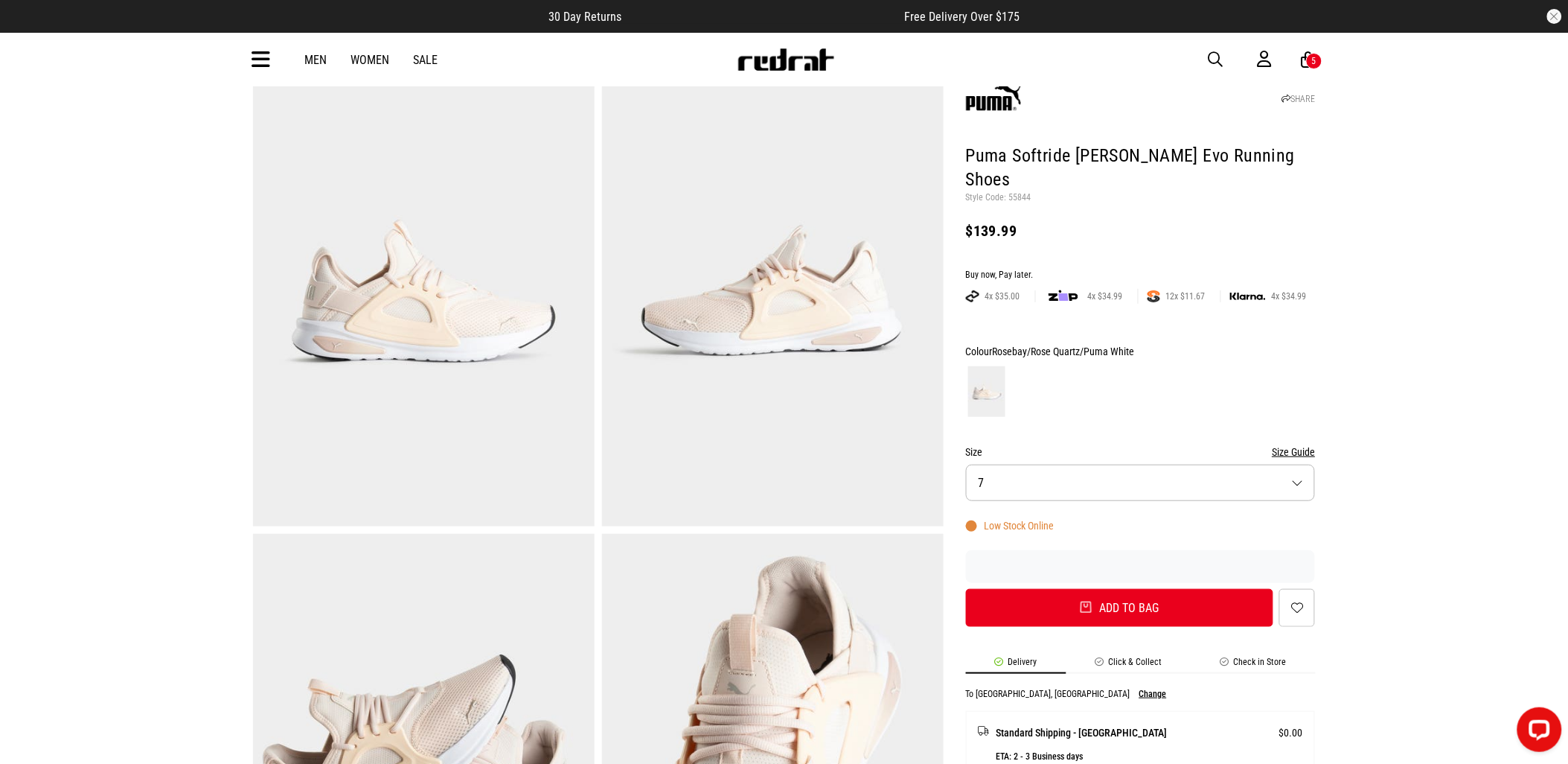
click at [1109, 464] on button "Size 7" at bounding box center [1140, 483] width 349 height 36
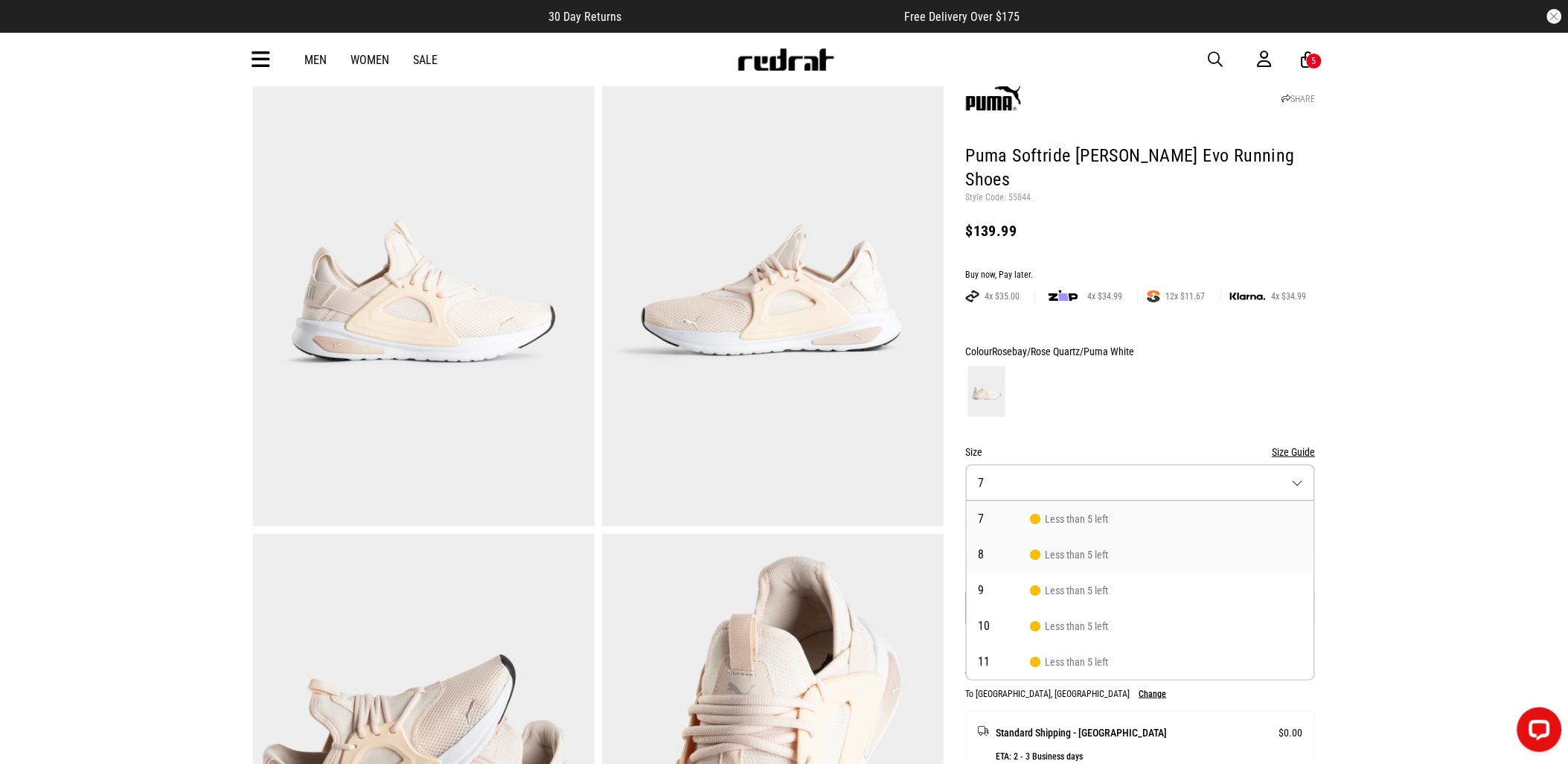
click at [1093, 537] on li "8 Less than 5 left" at bounding box center [1140, 554] width 348 height 35
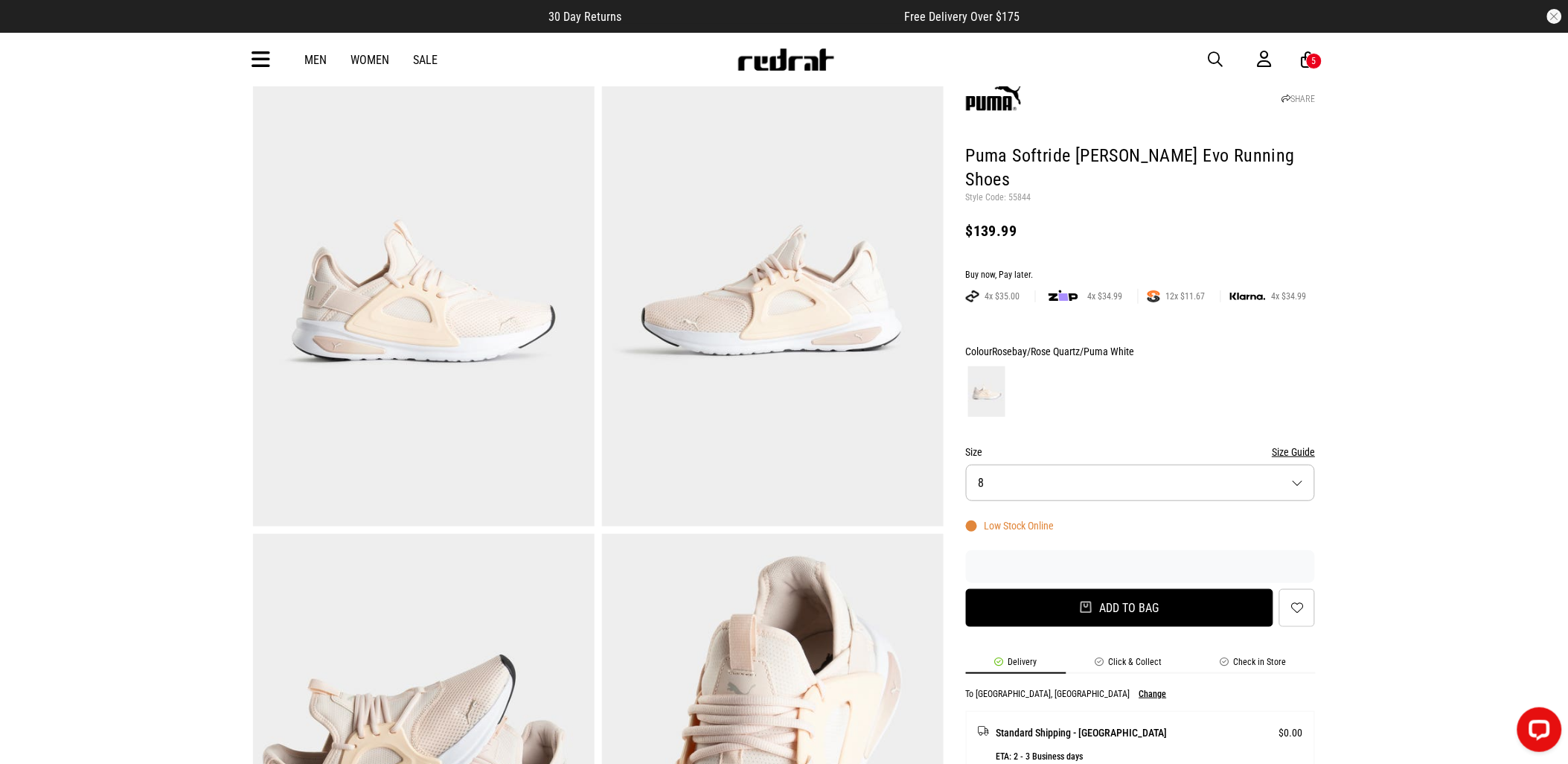
click at [1149, 589] on button "Add to bag" at bounding box center [1119, 608] width 308 height 38
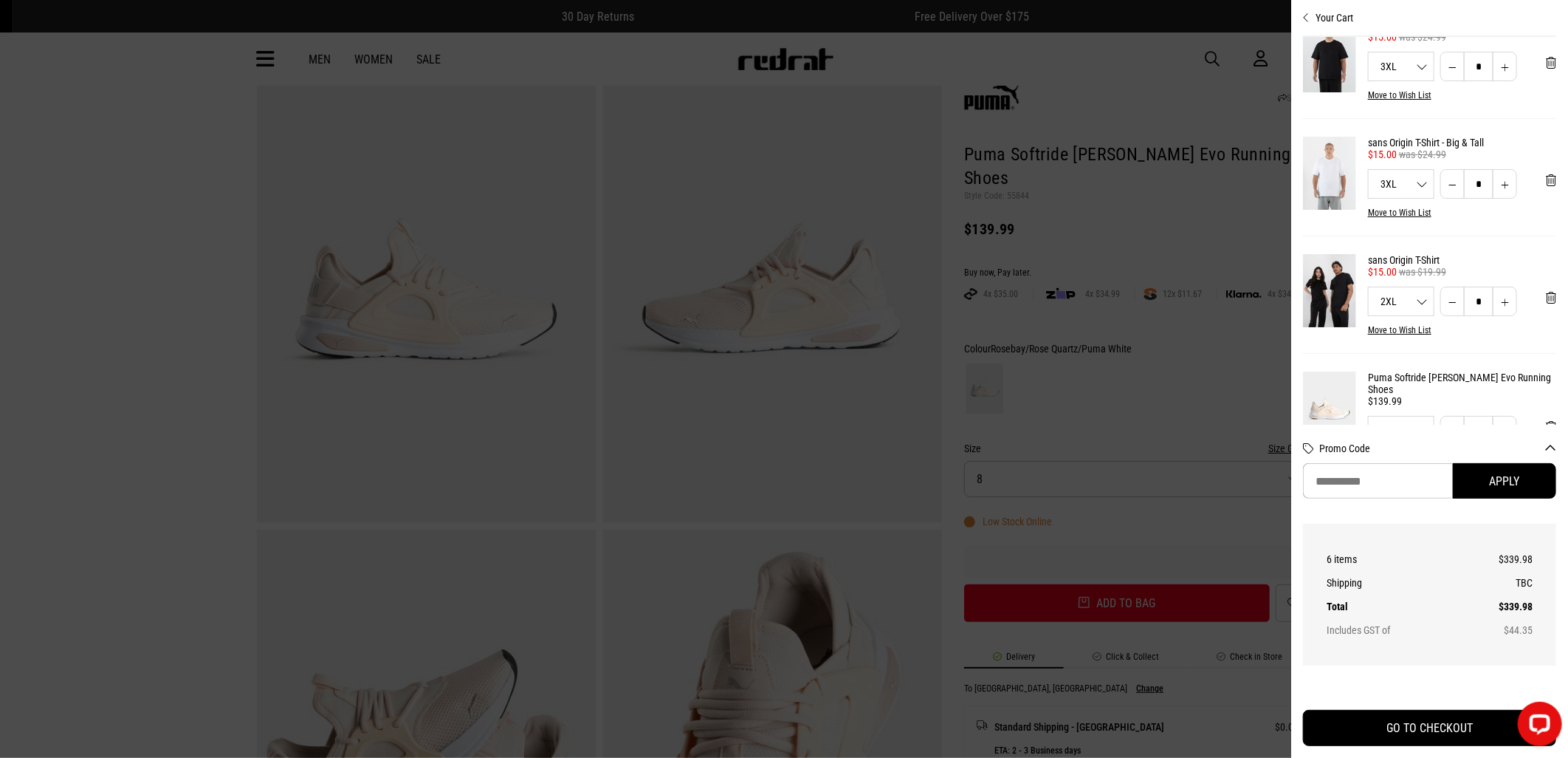
scroll to position [0, 0]
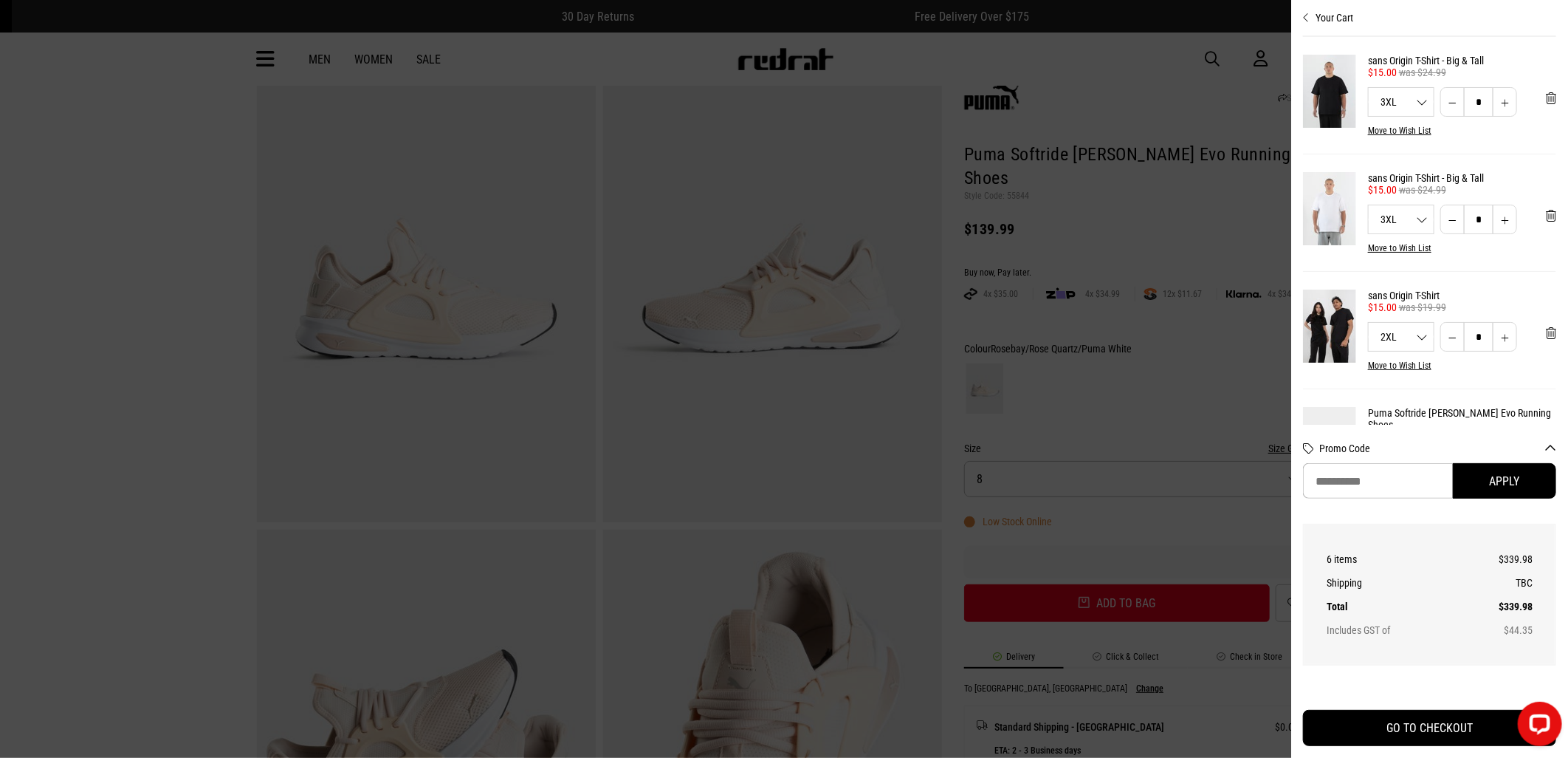
drag, startPoint x: 150, startPoint y: 115, endPoint x: 332, endPoint y: 93, distance: 183.3
click at [146, 110] on div at bounding box center [784, 379] width 1568 height 758
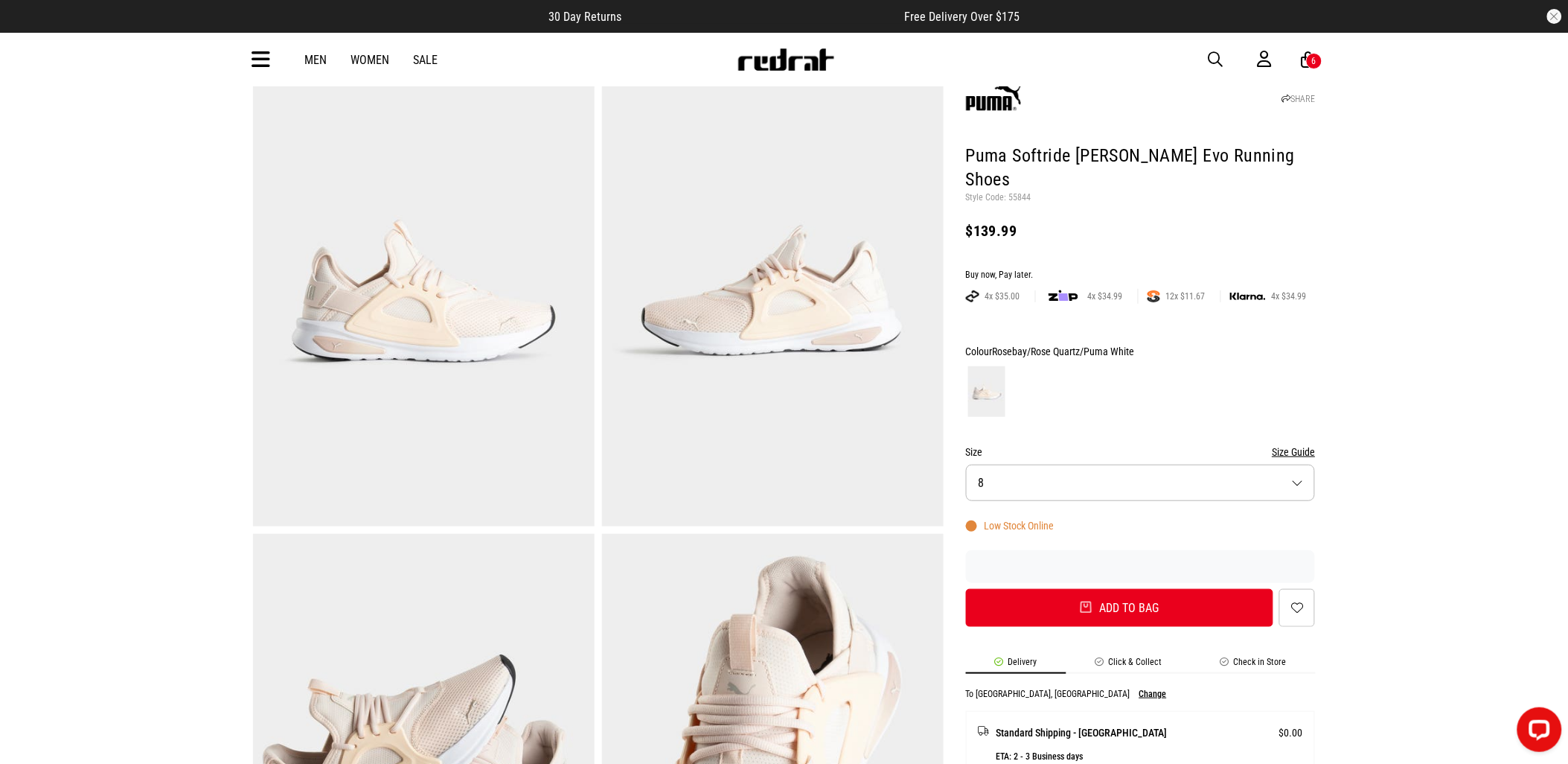
click at [1313, 57] on div "6" at bounding box center [1313, 61] width 4 height 10
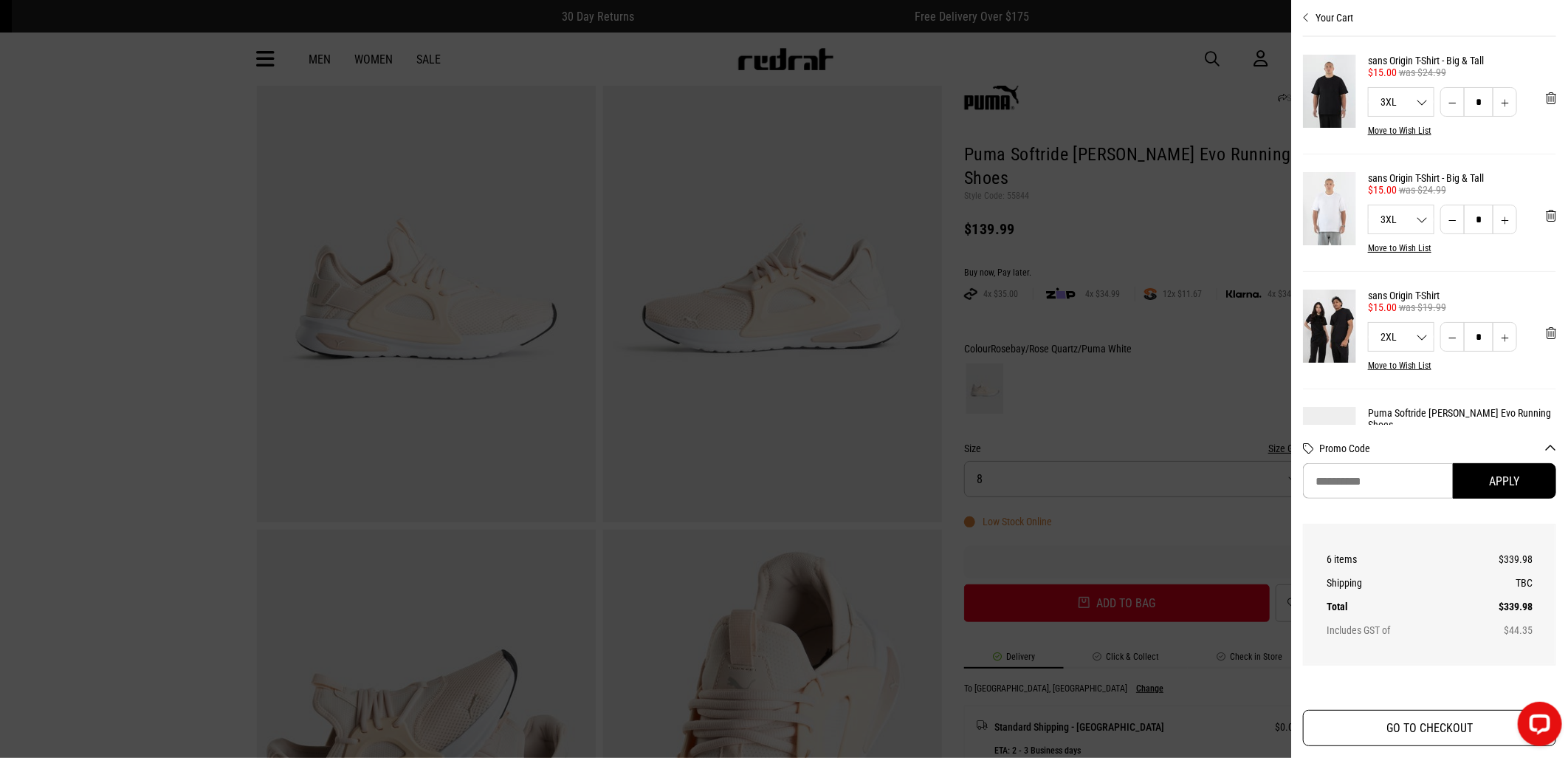
click at [1434, 735] on button "GO TO CHECKOUT" at bounding box center [1430, 728] width 253 height 36
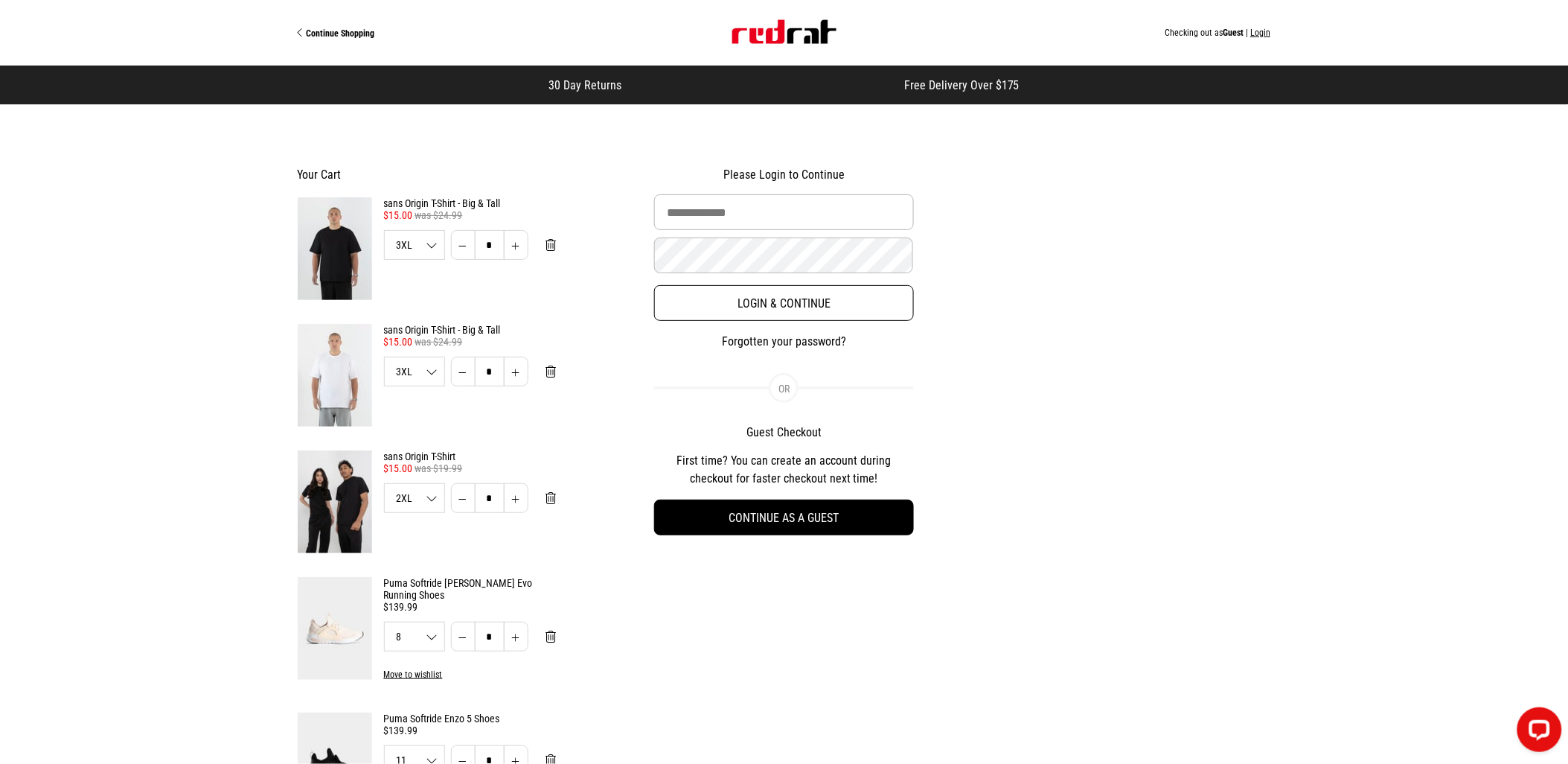
click at [769, 311] on button "Login & Continue" at bounding box center [784, 302] width 259 height 35
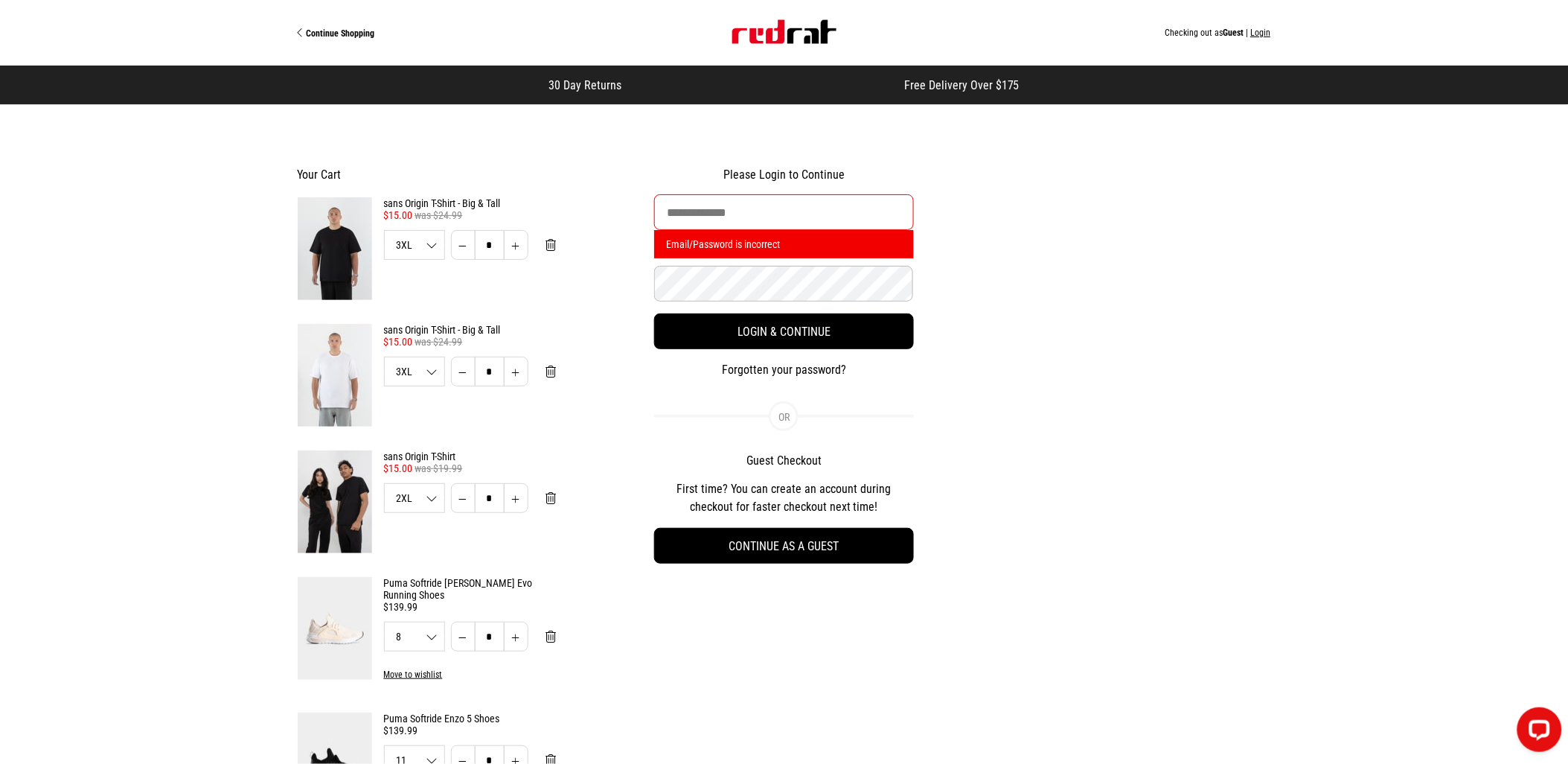
click at [787, 221] on input "Email Address" at bounding box center [784, 212] width 259 height 35
type input "*"
type input "**********"
click at [654, 313] on button "Login & Continue" at bounding box center [784, 331] width 259 height 35
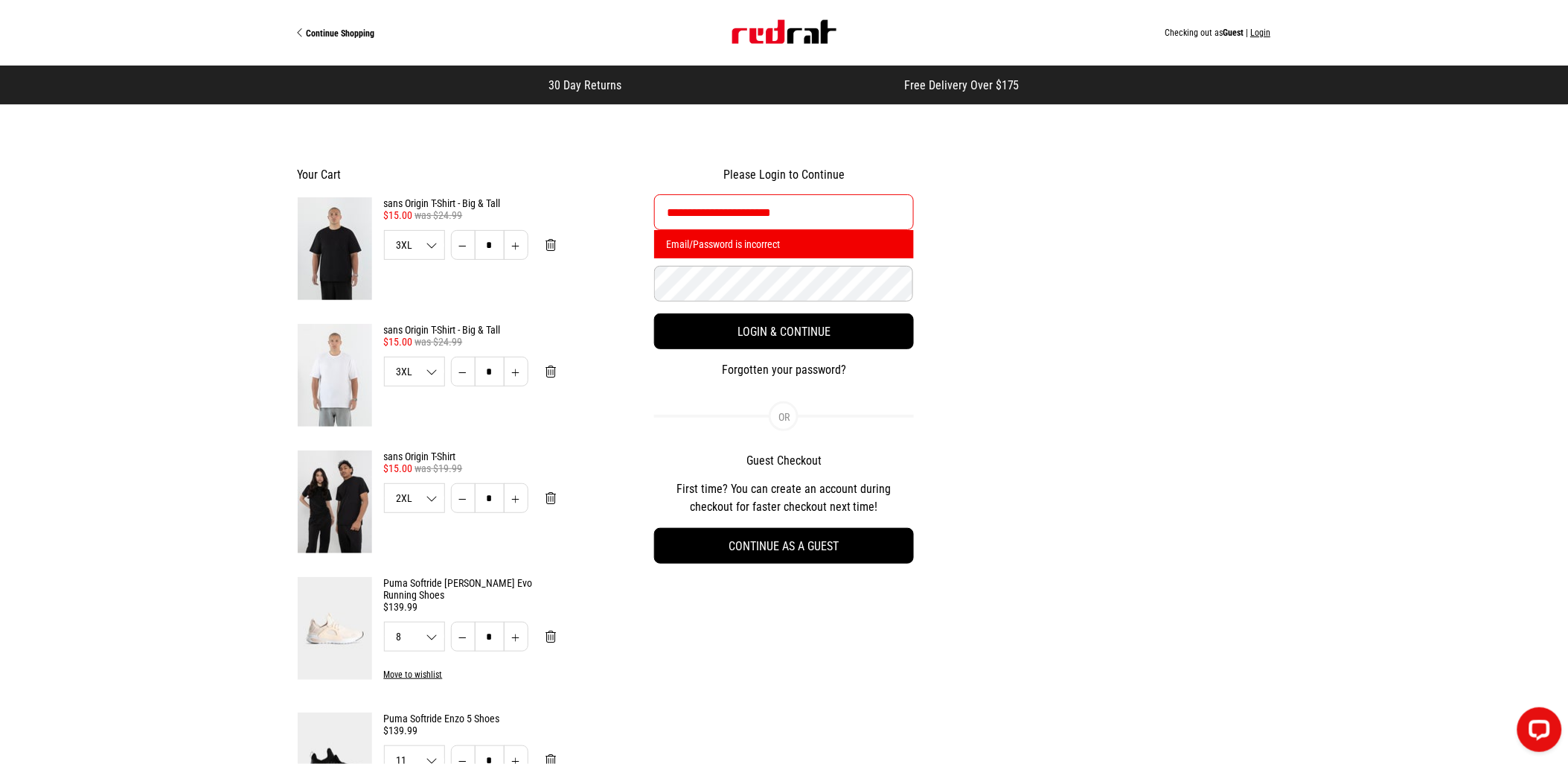
select select "**********"
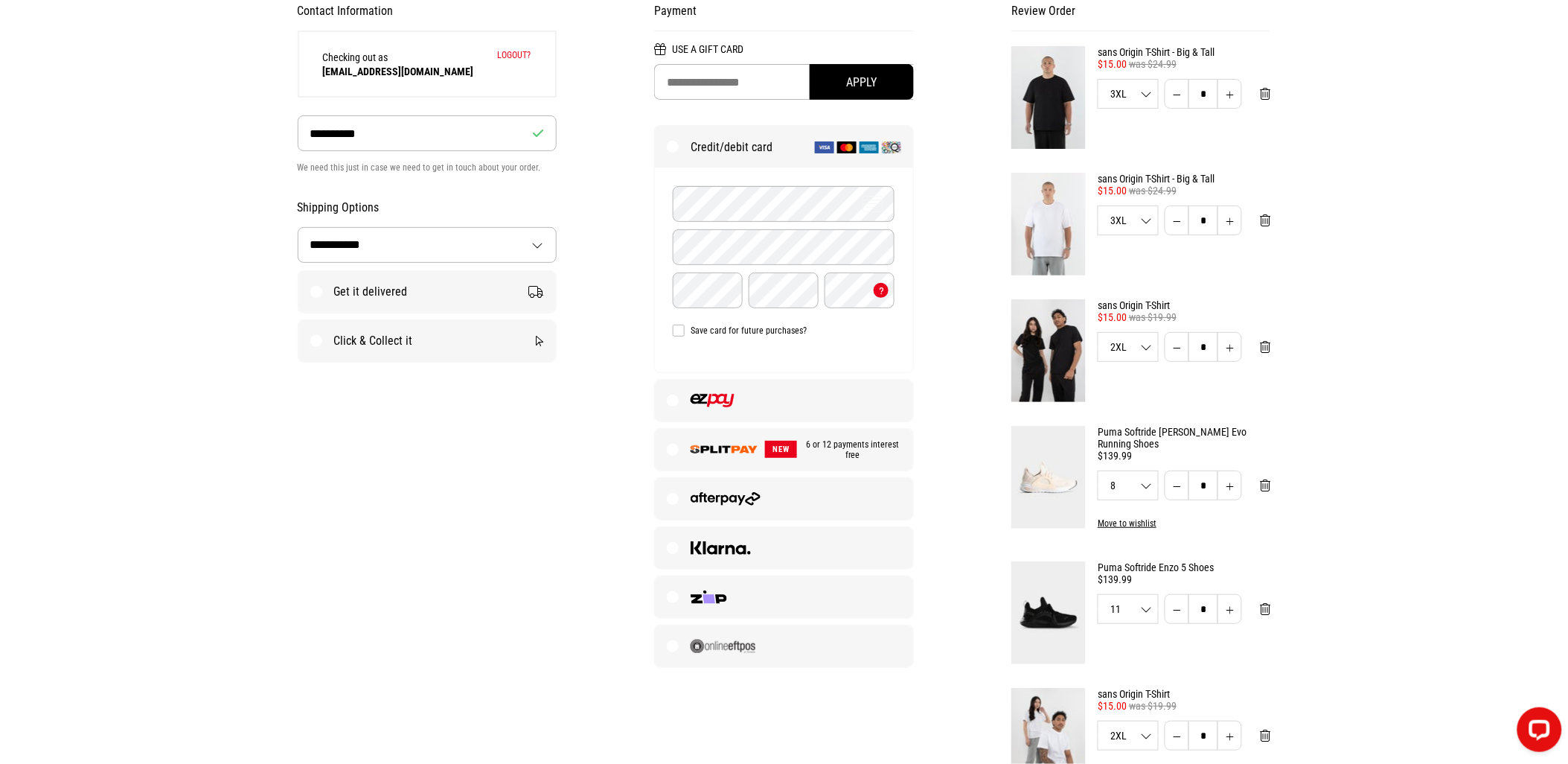
scroll to position [165, 0]
click at [757, 413] on label at bounding box center [784, 399] width 257 height 41
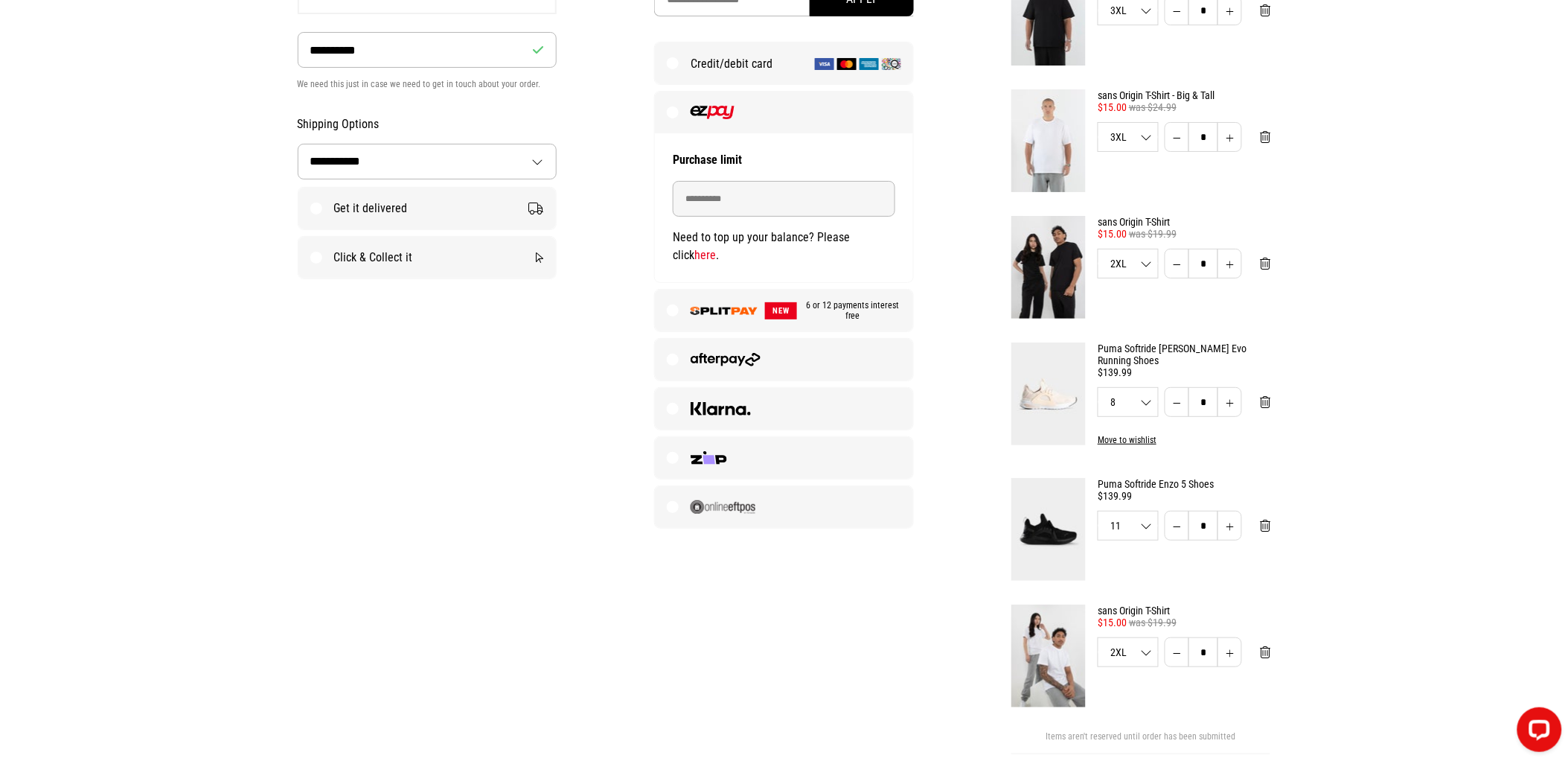
scroll to position [248, 0]
click at [402, 216] on label "Get it delivered" at bounding box center [427, 207] width 257 height 41
select select "**********"
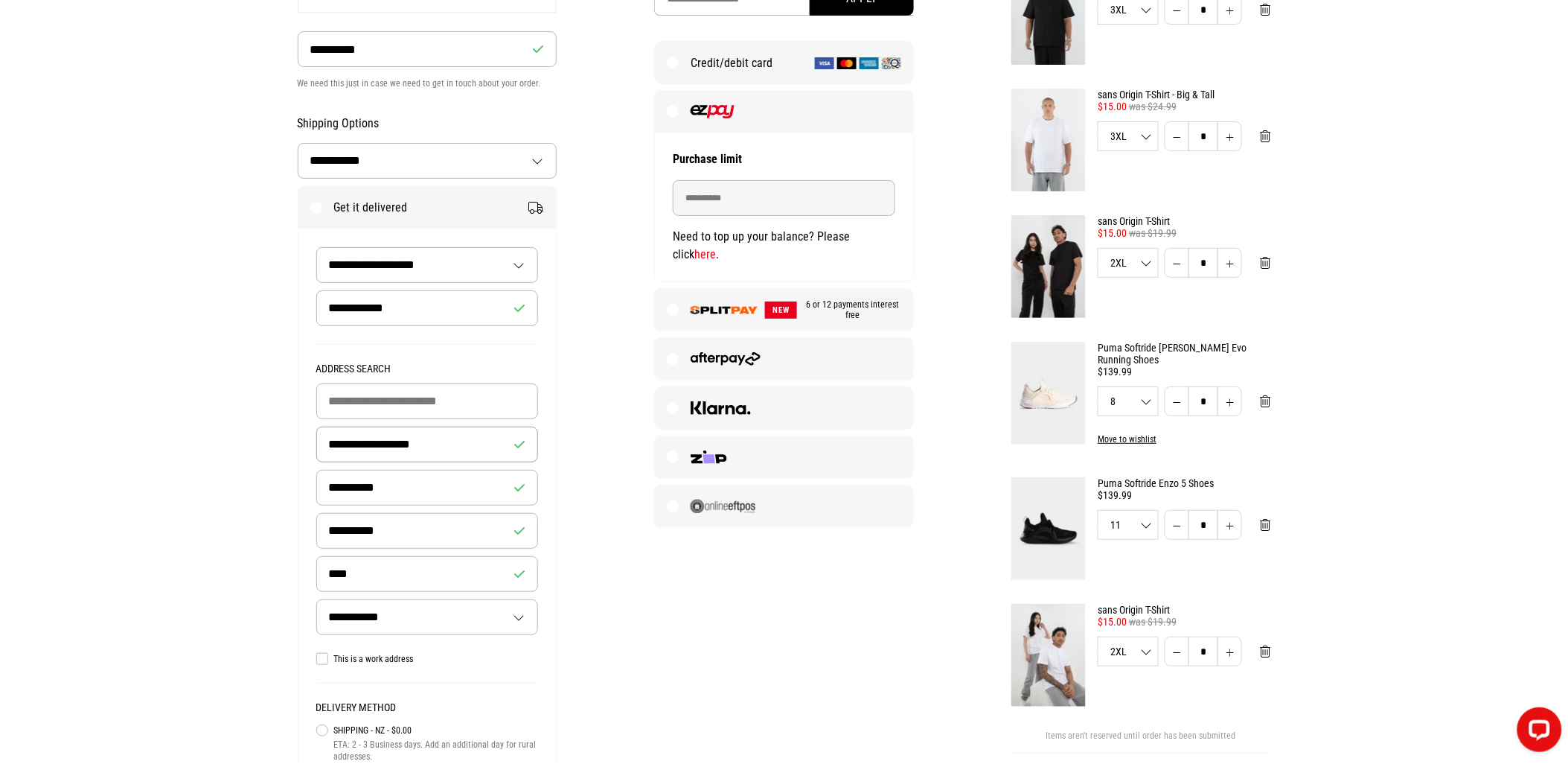
drag, startPoint x: 464, startPoint y: 448, endPoint x: 281, endPoint y: 437, distance: 183.3
click at [281, 437] on div "**********" at bounding box center [427, 377] width 357 height 940
type input "**********"
click at [235, 429] on main "**********" at bounding box center [784, 565] width 1568 height 1416
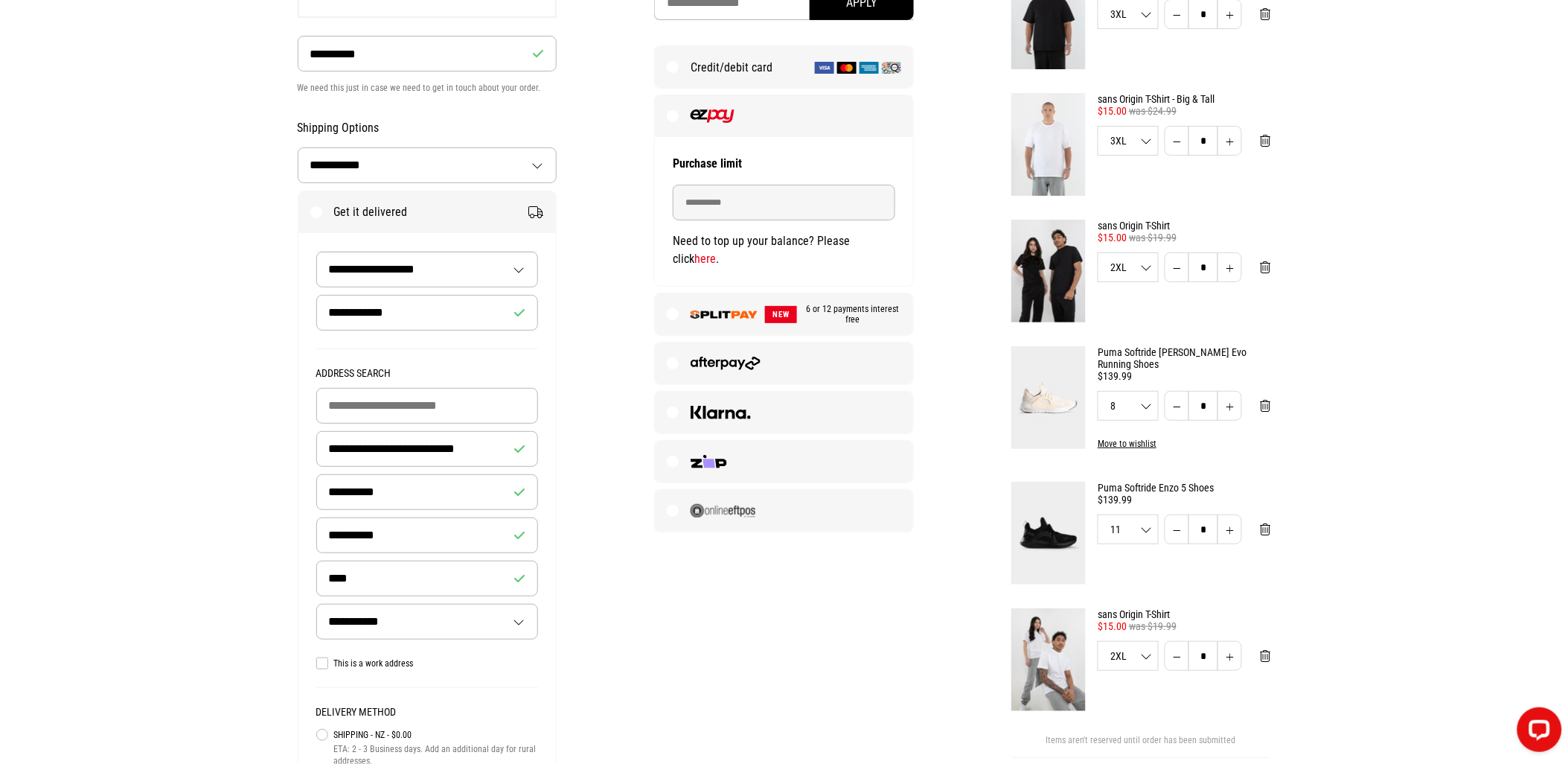
scroll to position [331, 0]
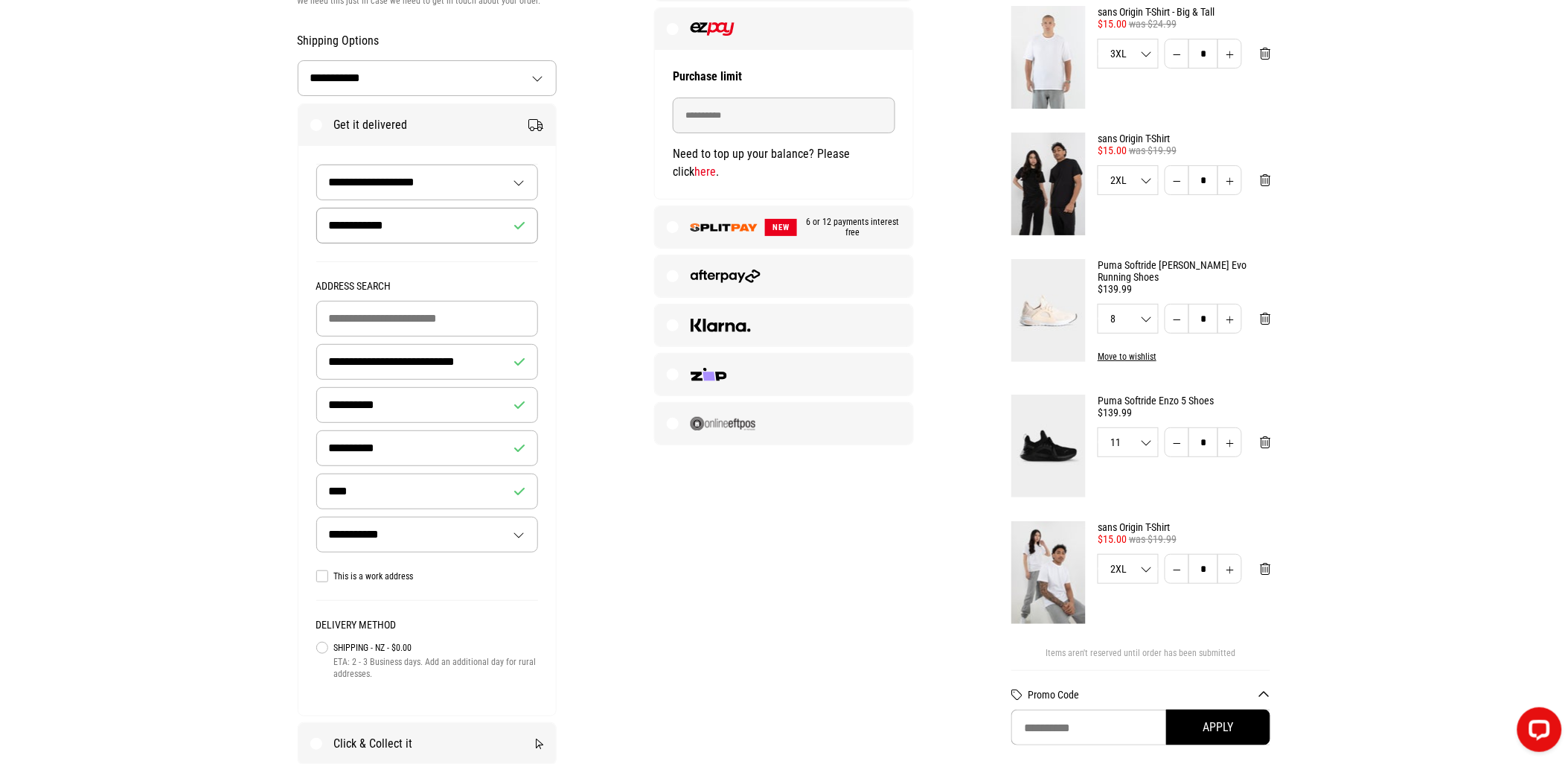
drag, startPoint x: 392, startPoint y: 222, endPoint x: 360, endPoint y: 230, distance: 33.0
click at [359, 230] on input "**********" at bounding box center [426, 225] width 222 height 35
type input "**********"
click at [193, 377] on main "**********" at bounding box center [784, 483] width 1568 height 1416
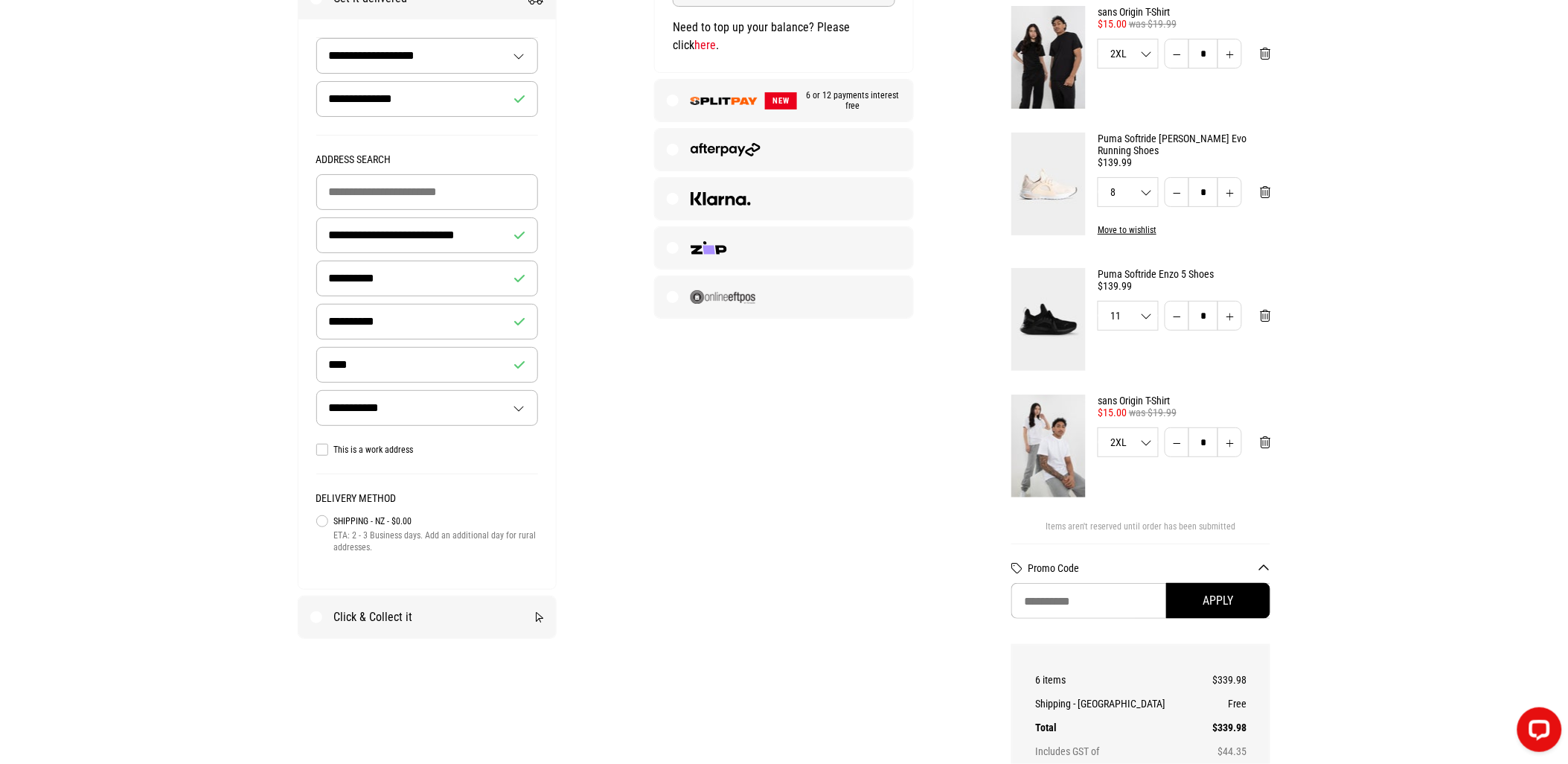
scroll to position [496, 0]
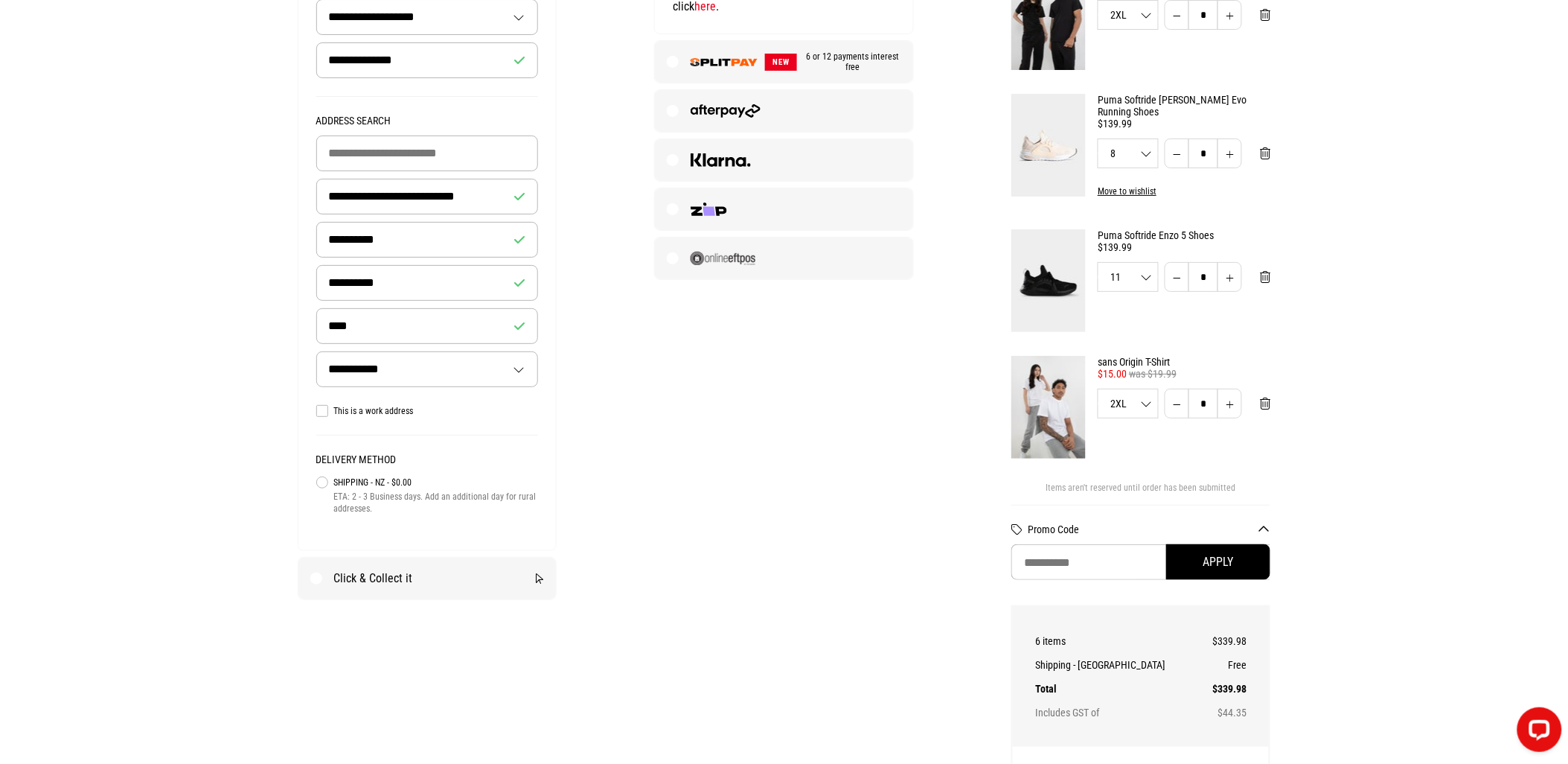
click at [745, 634] on div "**********" at bounding box center [784, 325] width 1072 height 1401
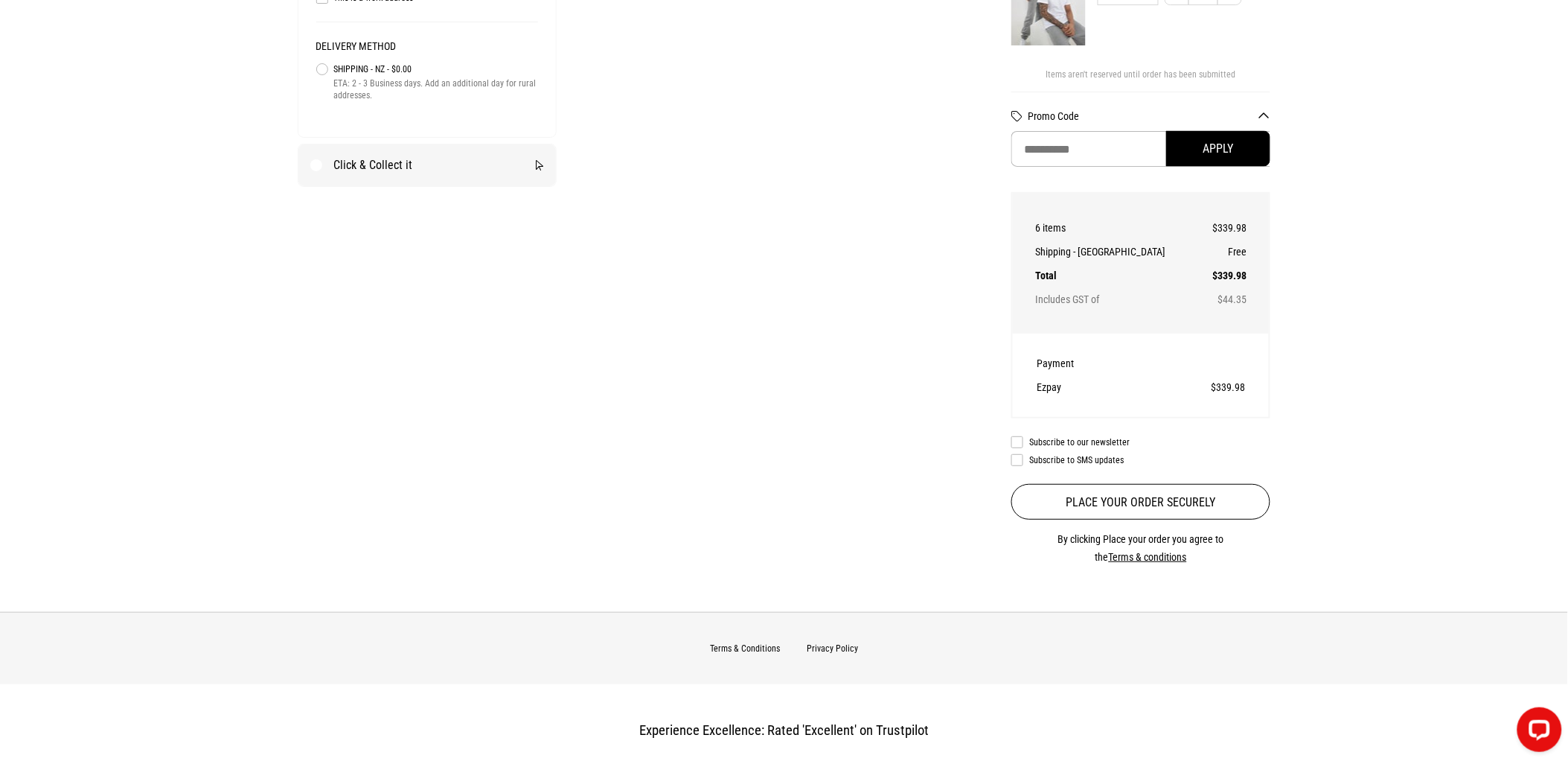
scroll to position [910, 0]
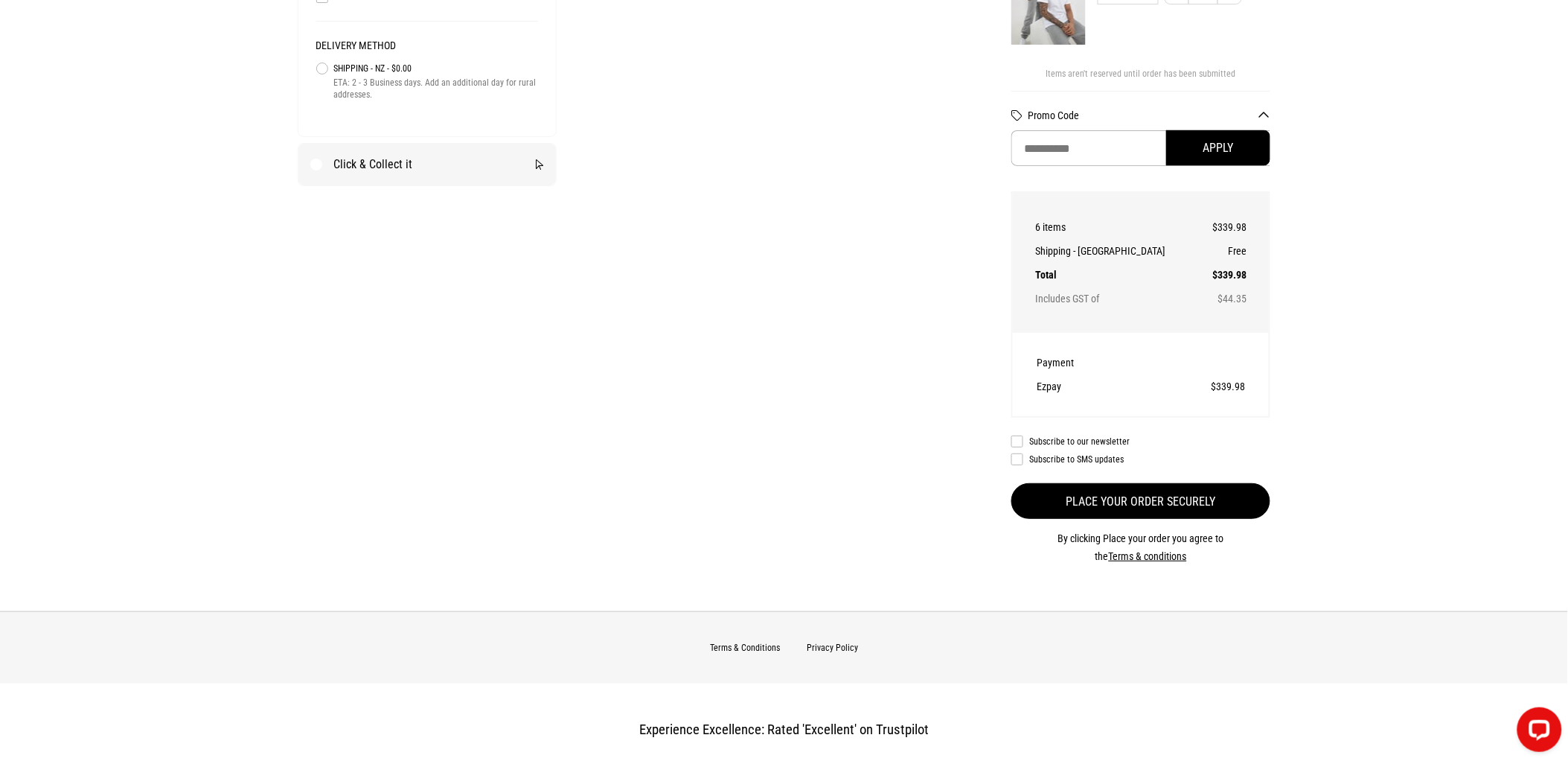
click at [1164, 496] on button "Place your order securely" at bounding box center [1141, 501] width 259 height 35
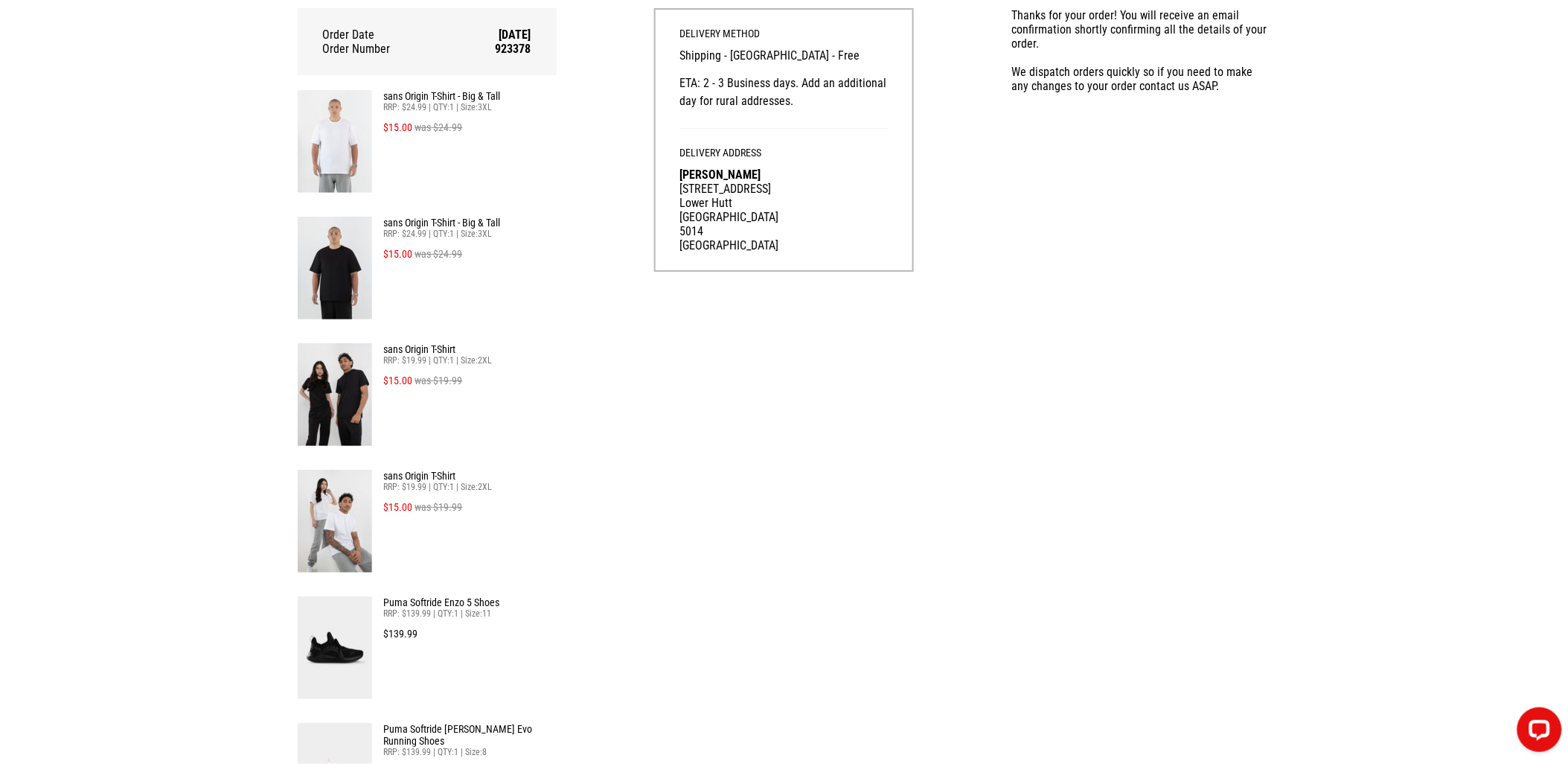
scroll to position [331, 0]
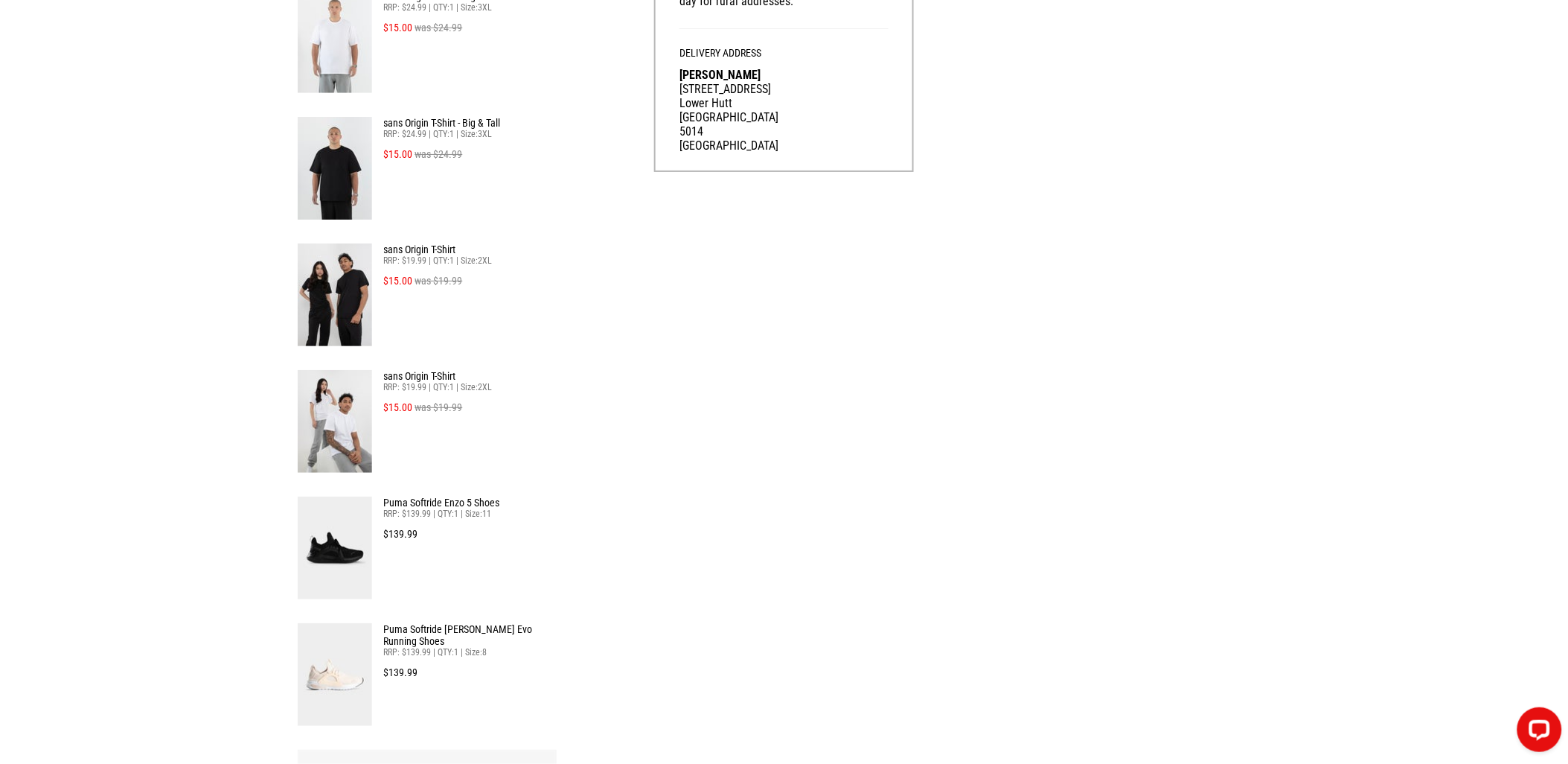
click at [438, 629] on link "Puma Softride [PERSON_NAME] Evo Running Shoes" at bounding box center [470, 635] width 173 height 24
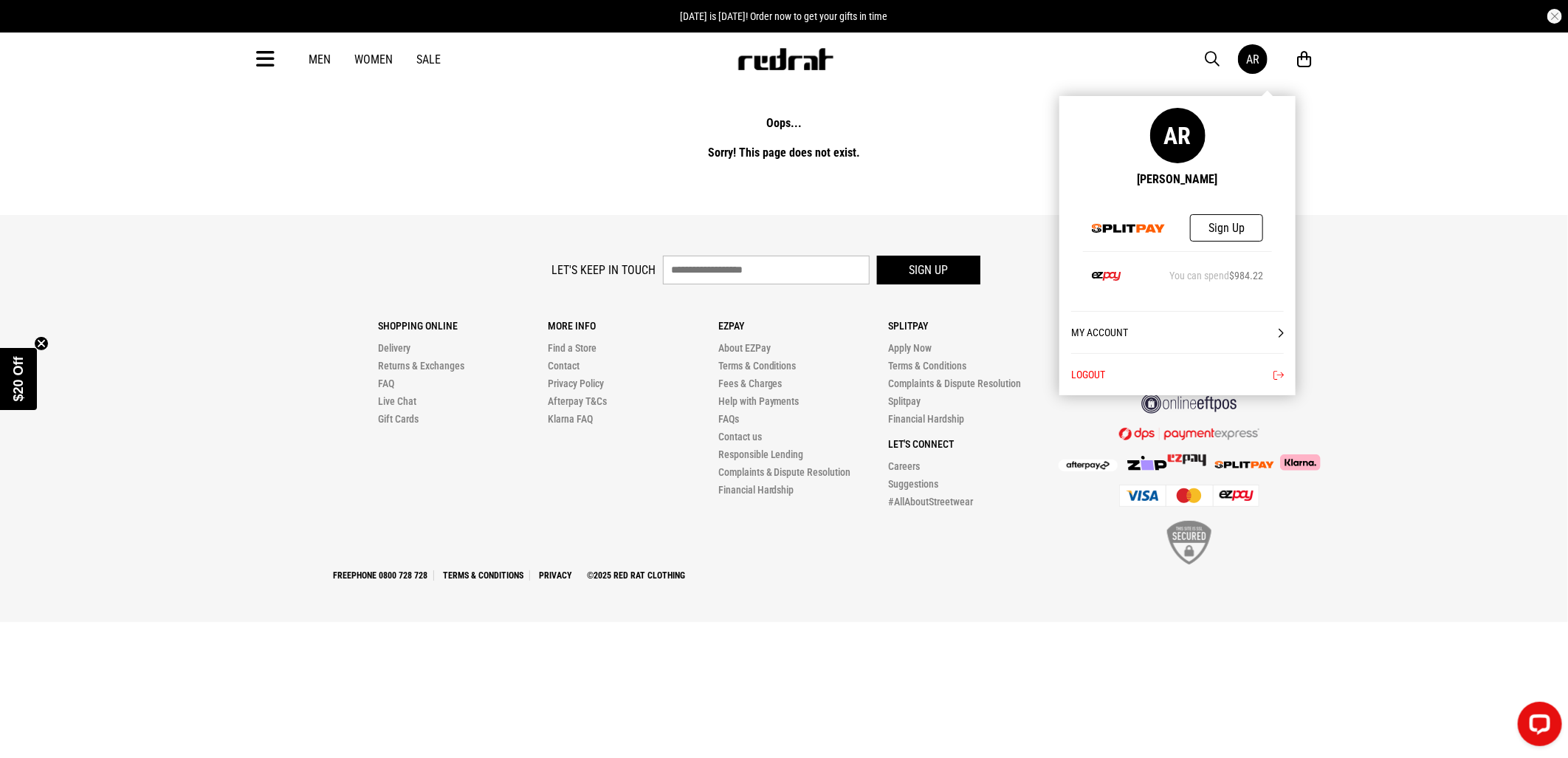
click at [1256, 55] on div "AR" at bounding box center [1253, 59] width 14 height 14
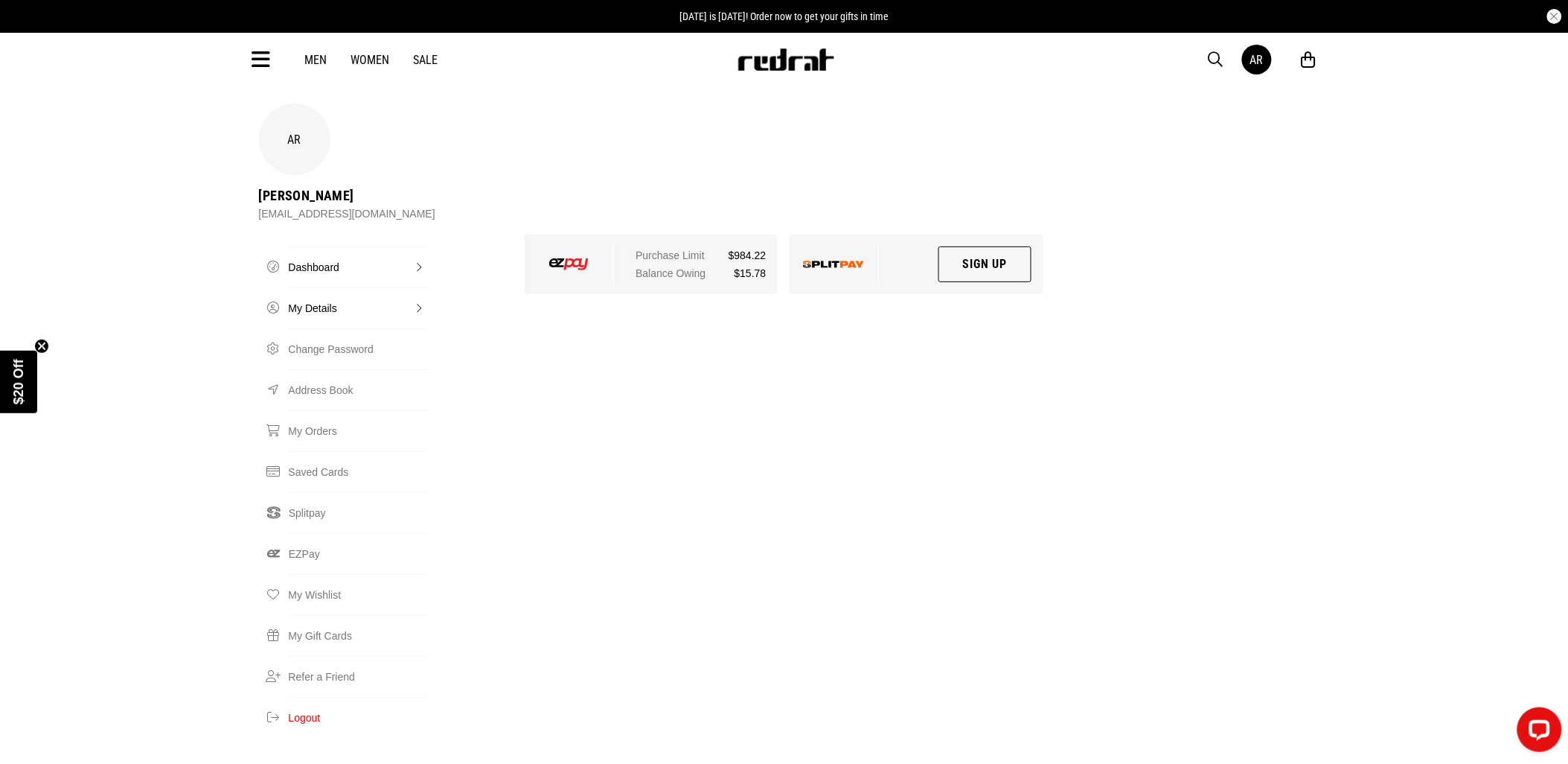
click at [329, 287] on link "My Details" at bounding box center [358, 307] width 139 height 41
select select "**"
select select "*"
select select "****"
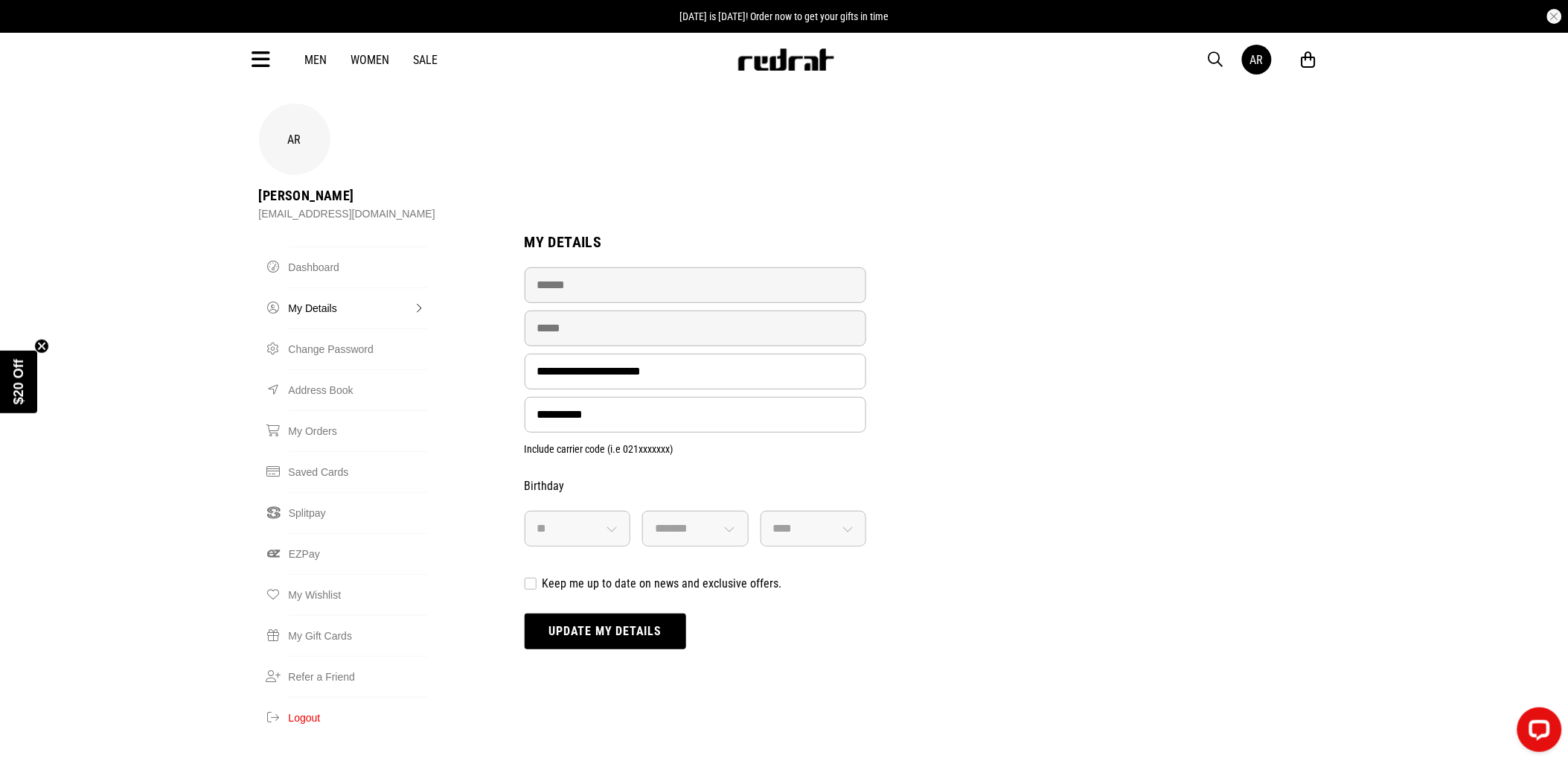
click at [1212, 60] on span "button" at bounding box center [1215, 60] width 15 height 18
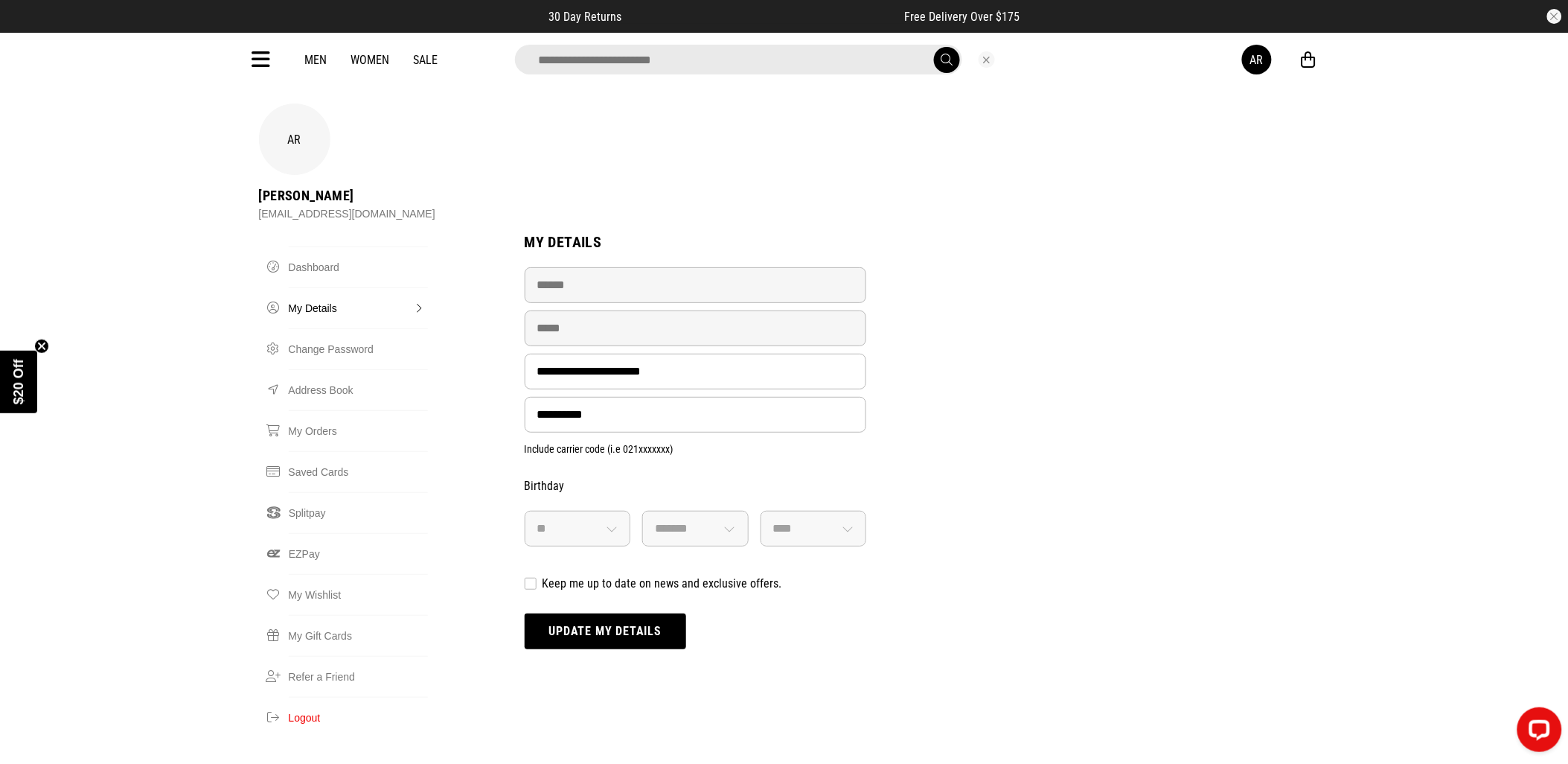
click at [651, 60] on input "search" at bounding box center [739, 60] width 447 height 29
type input "*******"
click at [934, 47] on button "submit" at bounding box center [947, 60] width 26 height 26
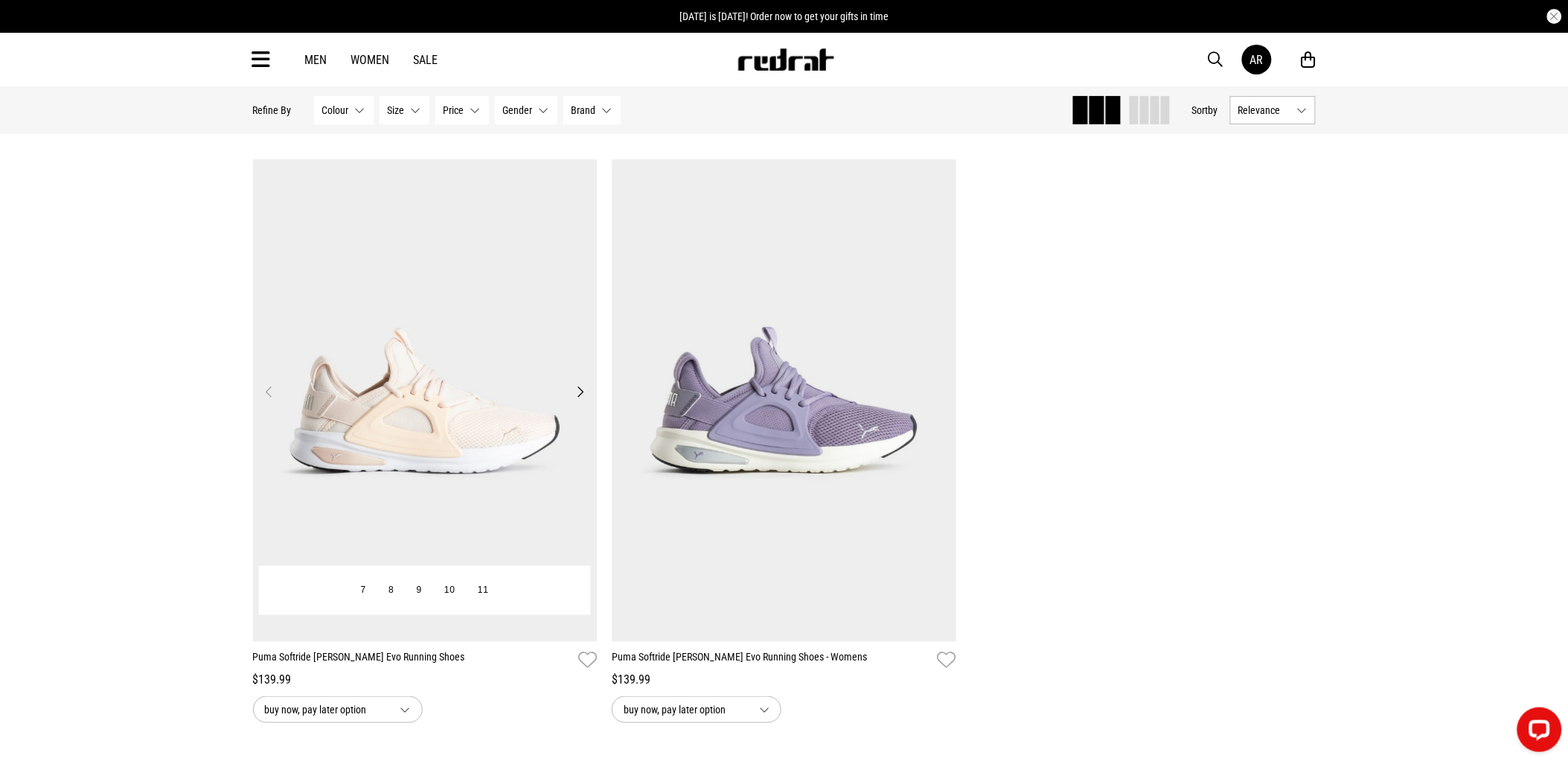
click at [500, 462] on img at bounding box center [425, 401] width 344 height 483
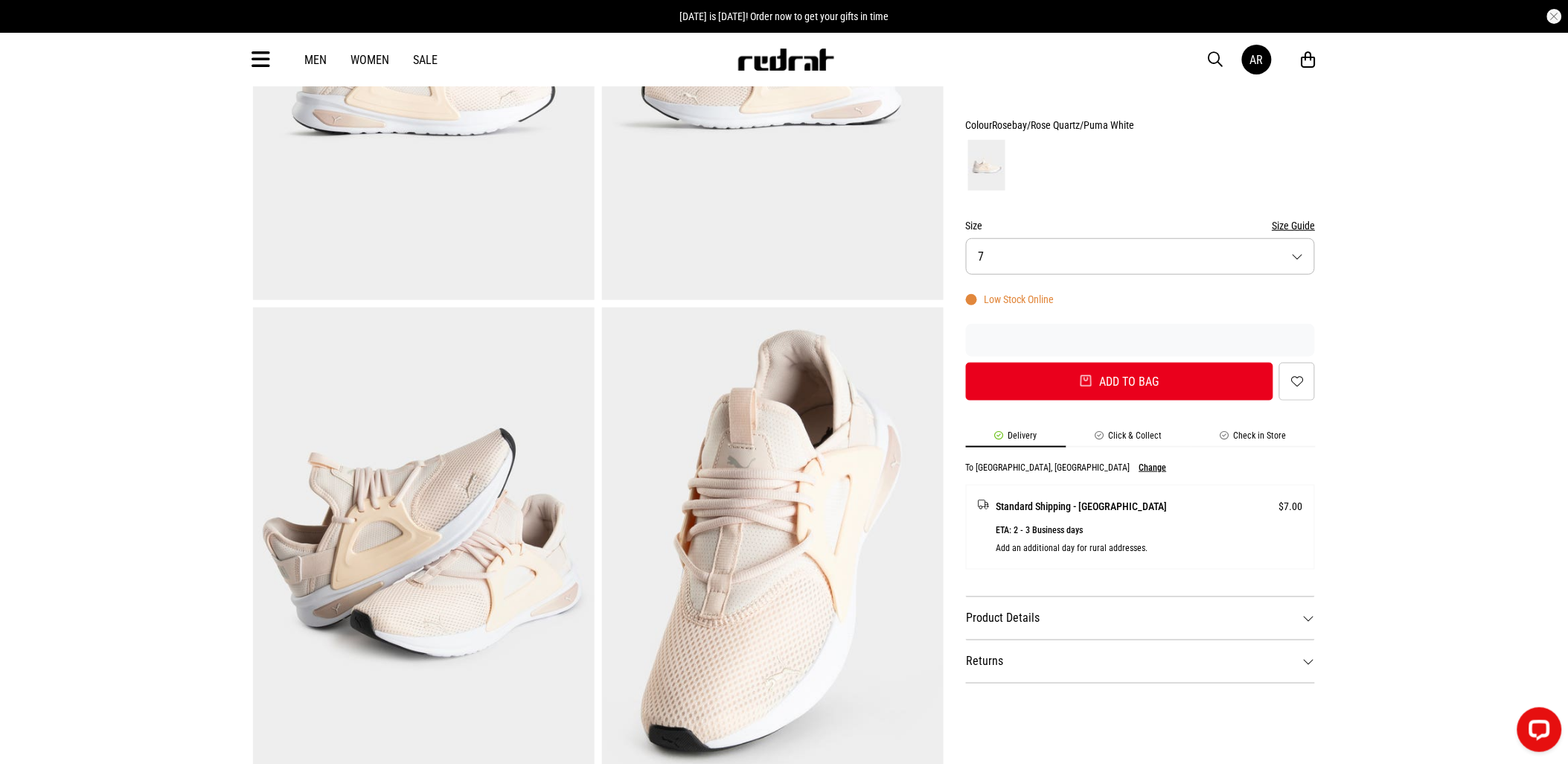
scroll to position [413, 0]
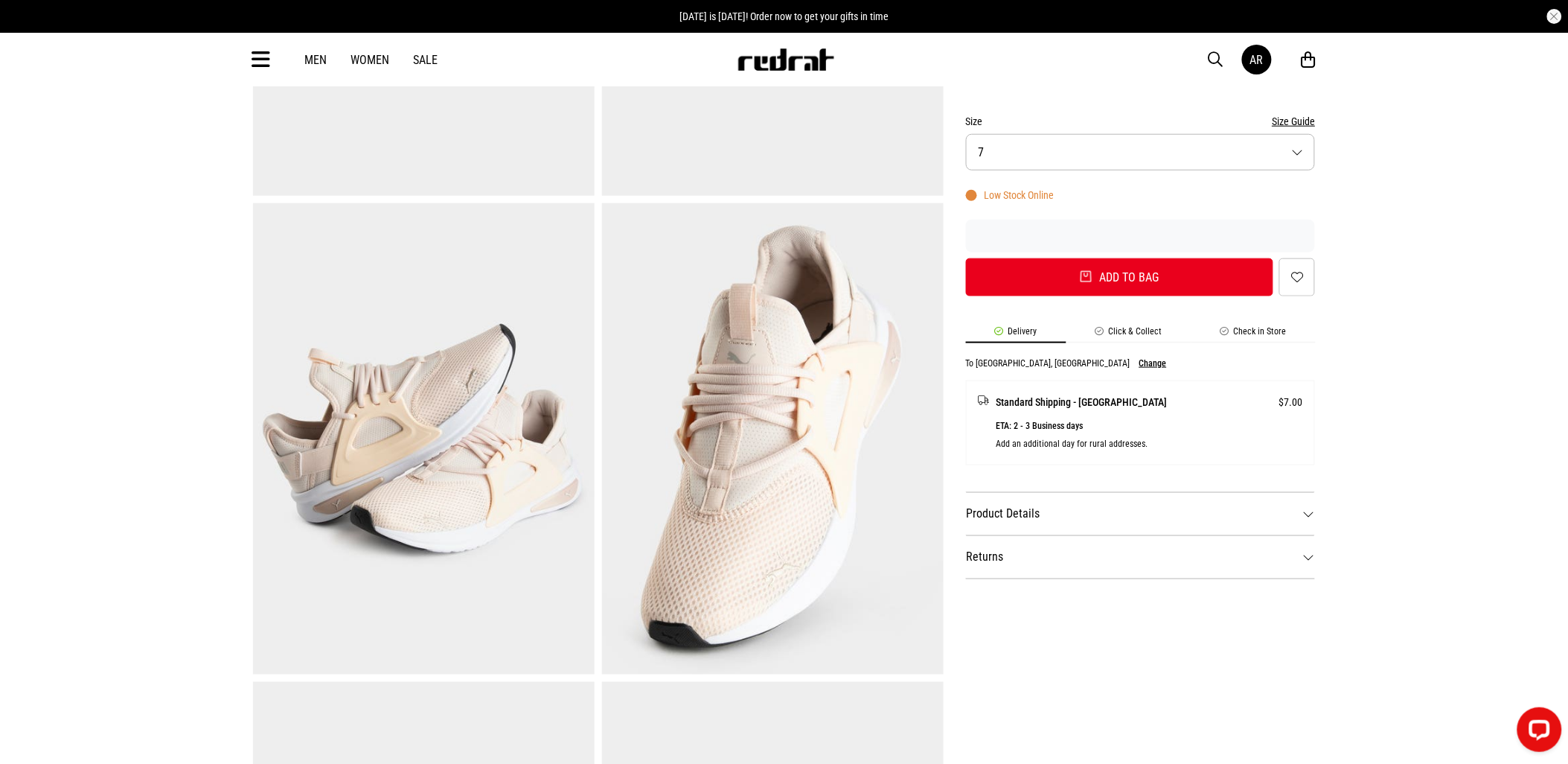
click at [1211, 495] on dt "Product Details" at bounding box center [1140, 514] width 349 height 43
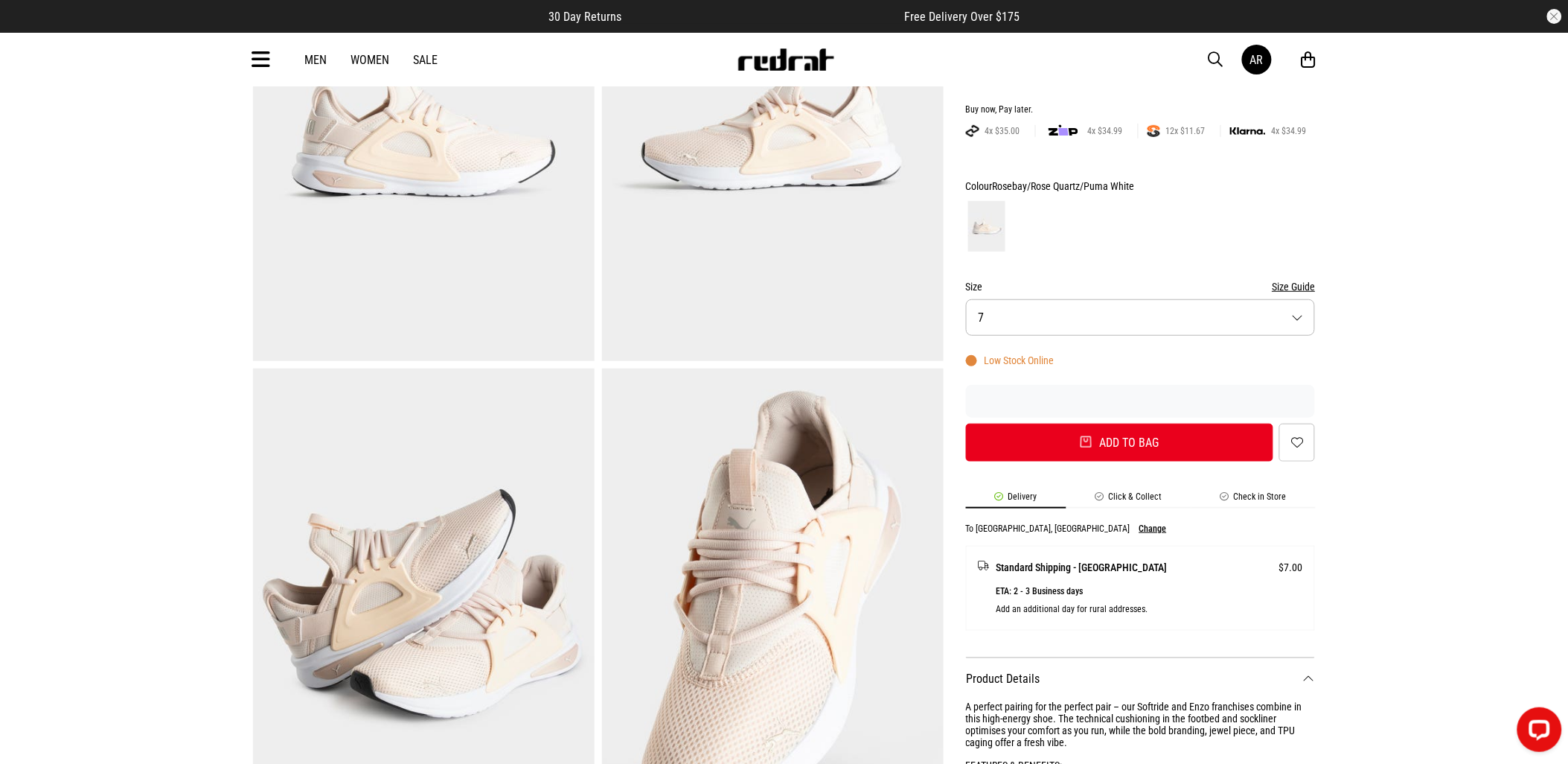
scroll to position [8, 0]
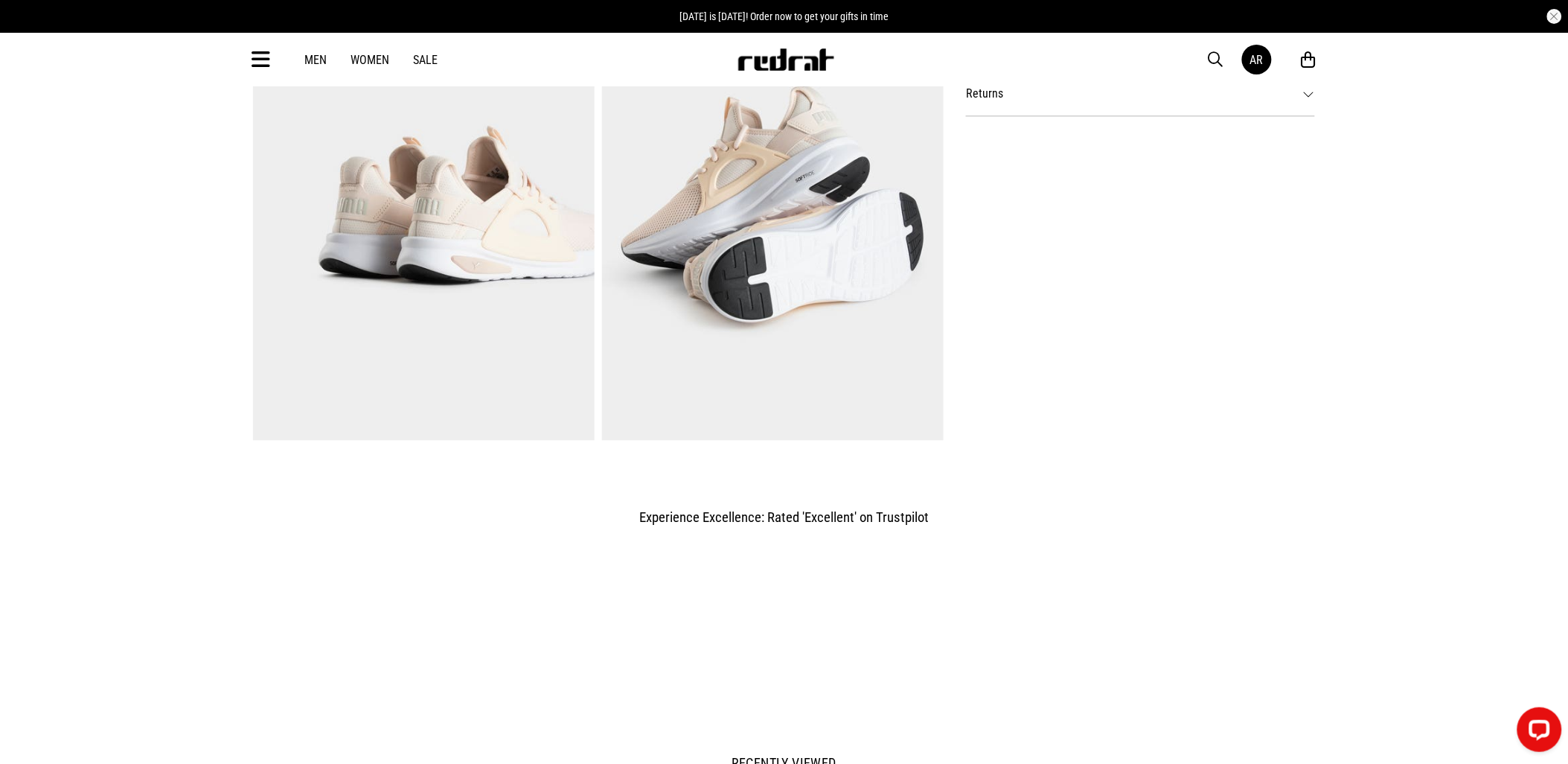
scroll to position [1158, 0]
